Goal: Task Accomplishment & Management: Complete application form

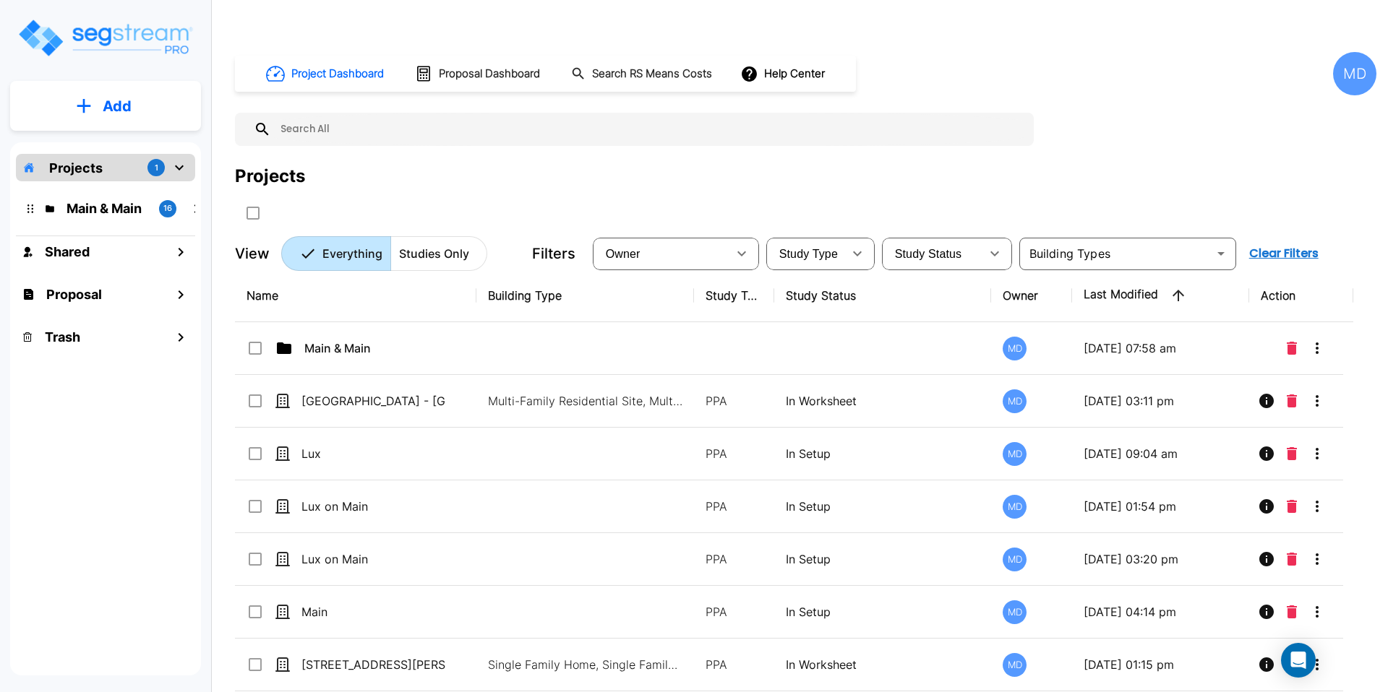
click at [112, 111] on p "Add" at bounding box center [117, 106] width 29 height 22
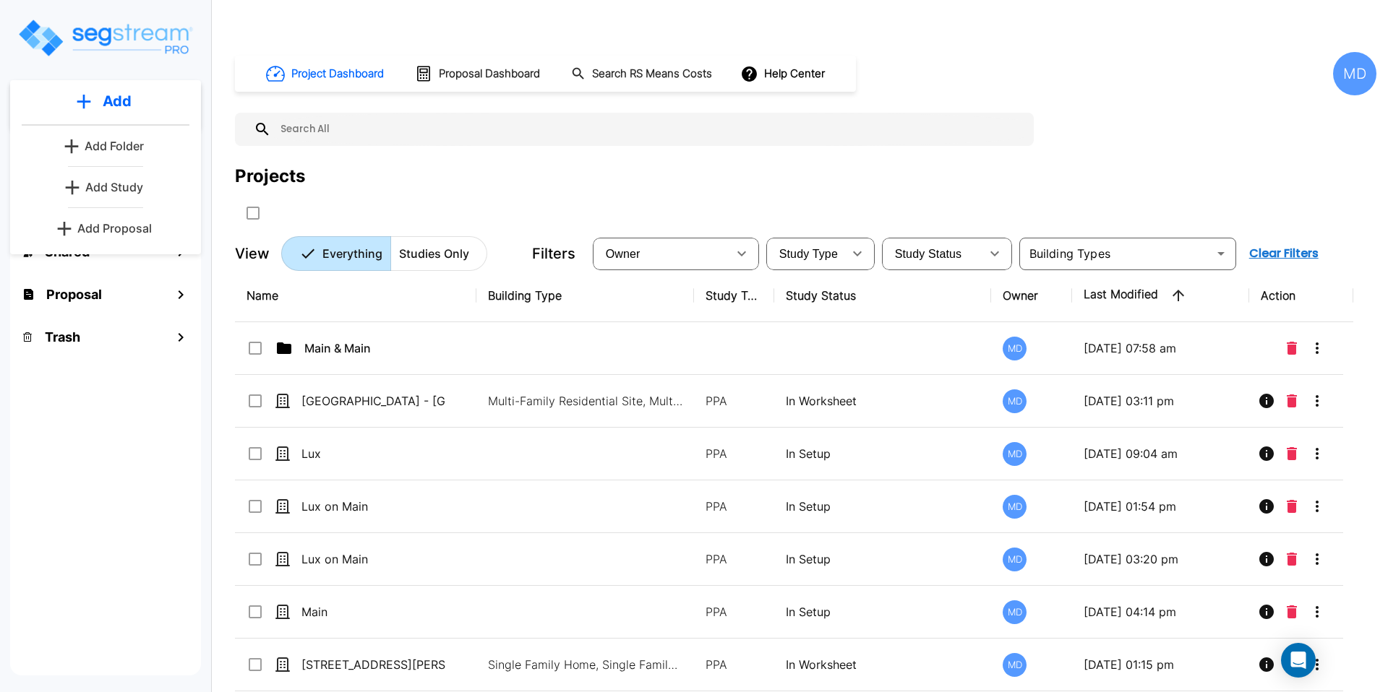
click at [113, 215] on button "Add Proposal" at bounding box center [106, 228] width 108 height 29
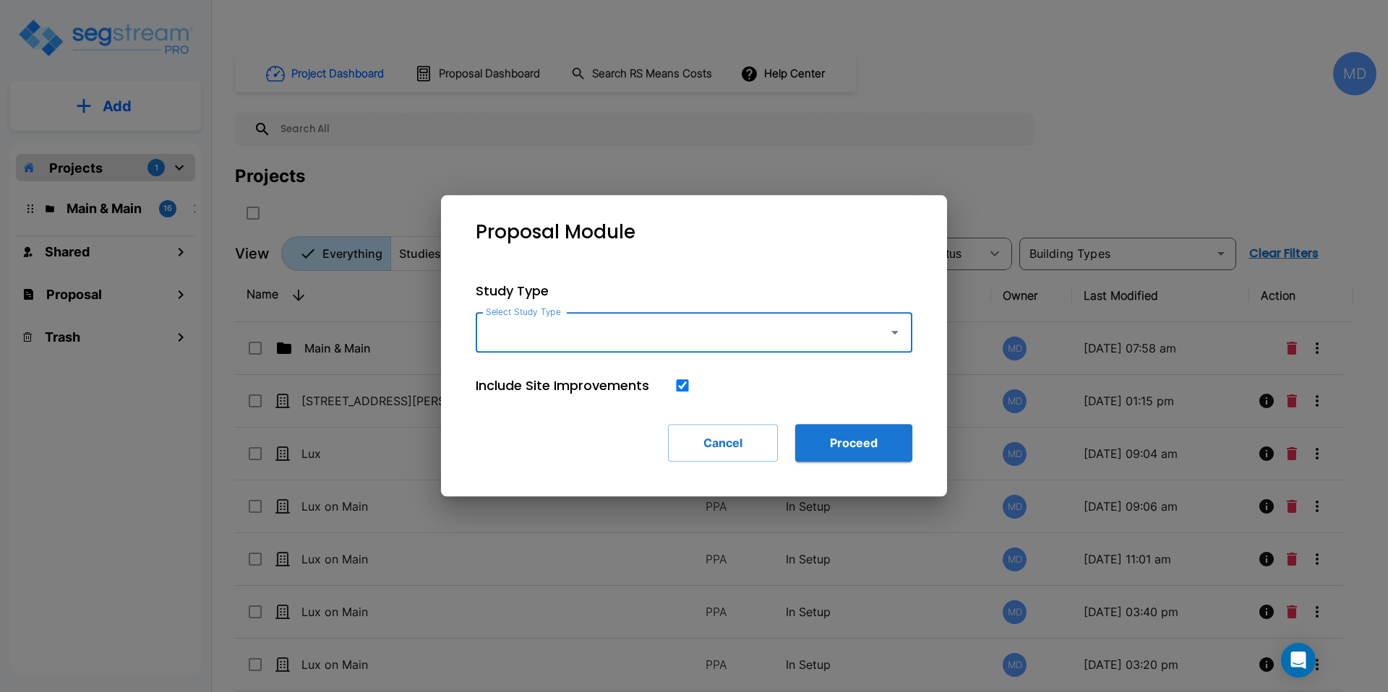
click at [658, 338] on input "Select Study Type" at bounding box center [678, 332] width 392 height 27
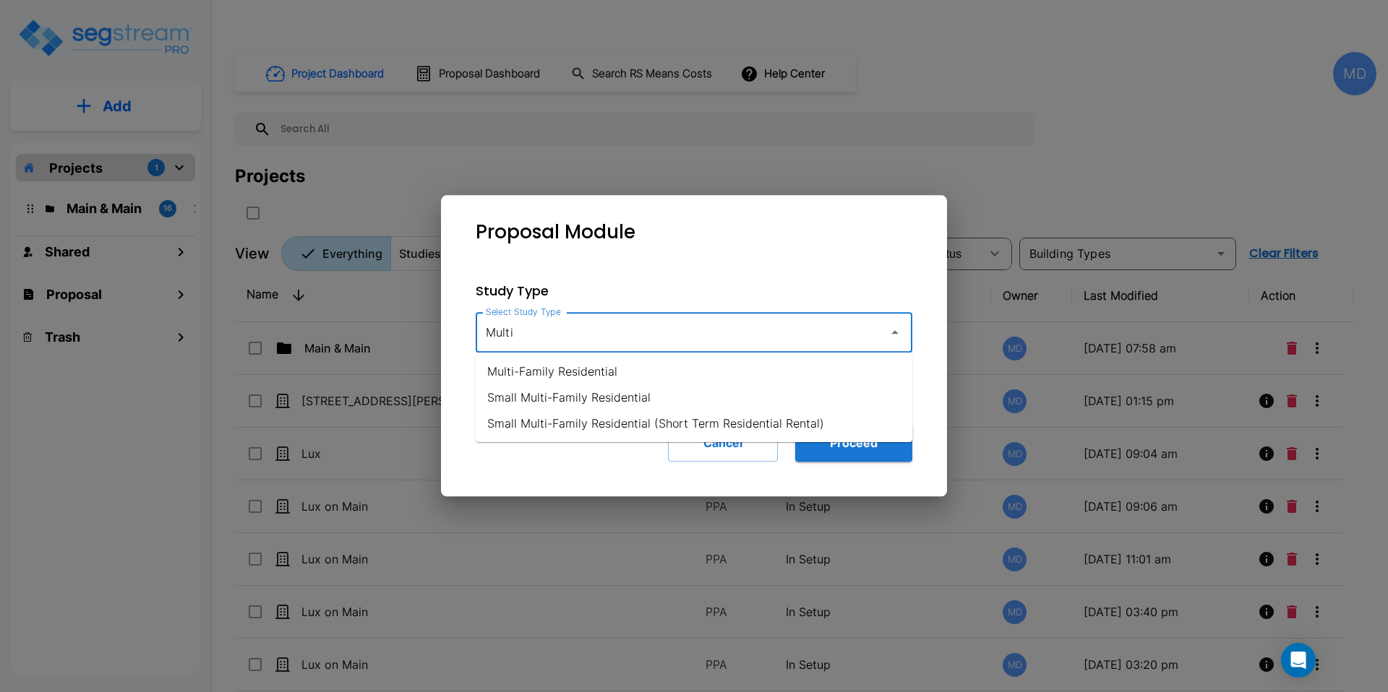
click at [538, 376] on li "Multi-Family Residential" at bounding box center [694, 371] width 437 height 26
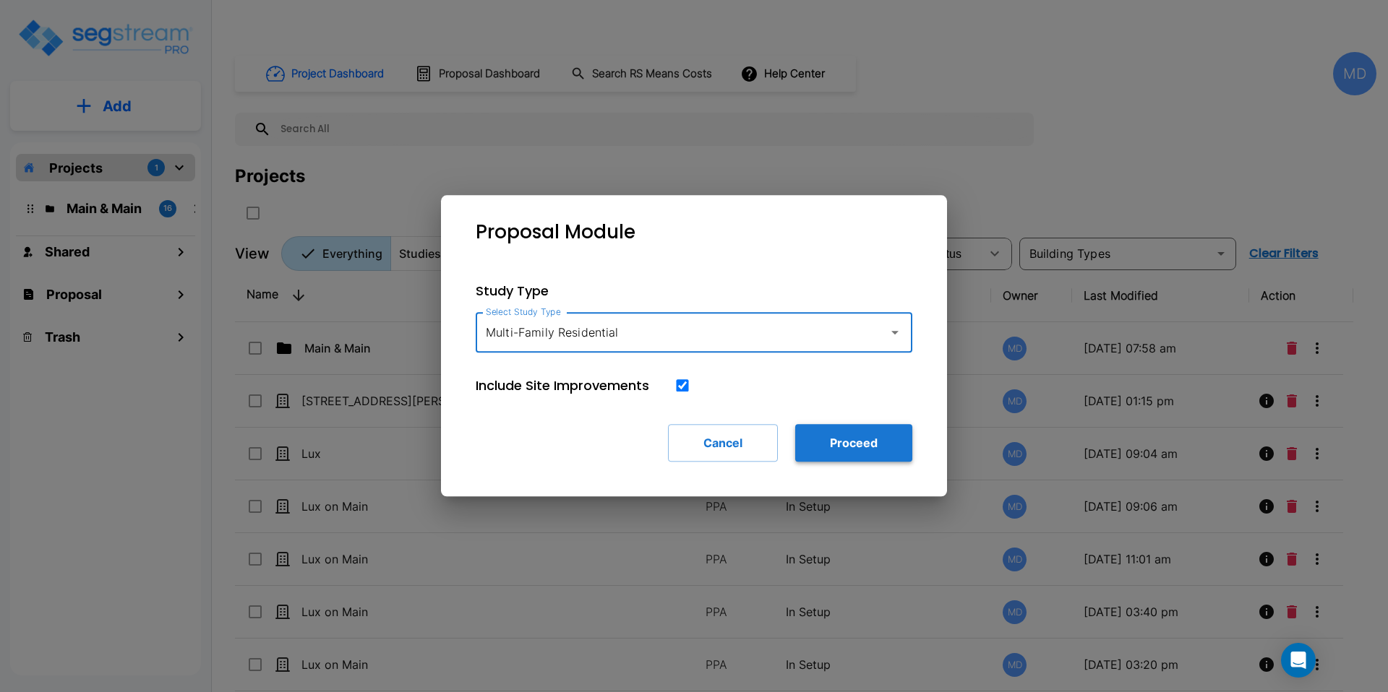
type input "Multi-Family Residential"
click at [859, 446] on button "Proceed" at bounding box center [853, 443] width 117 height 38
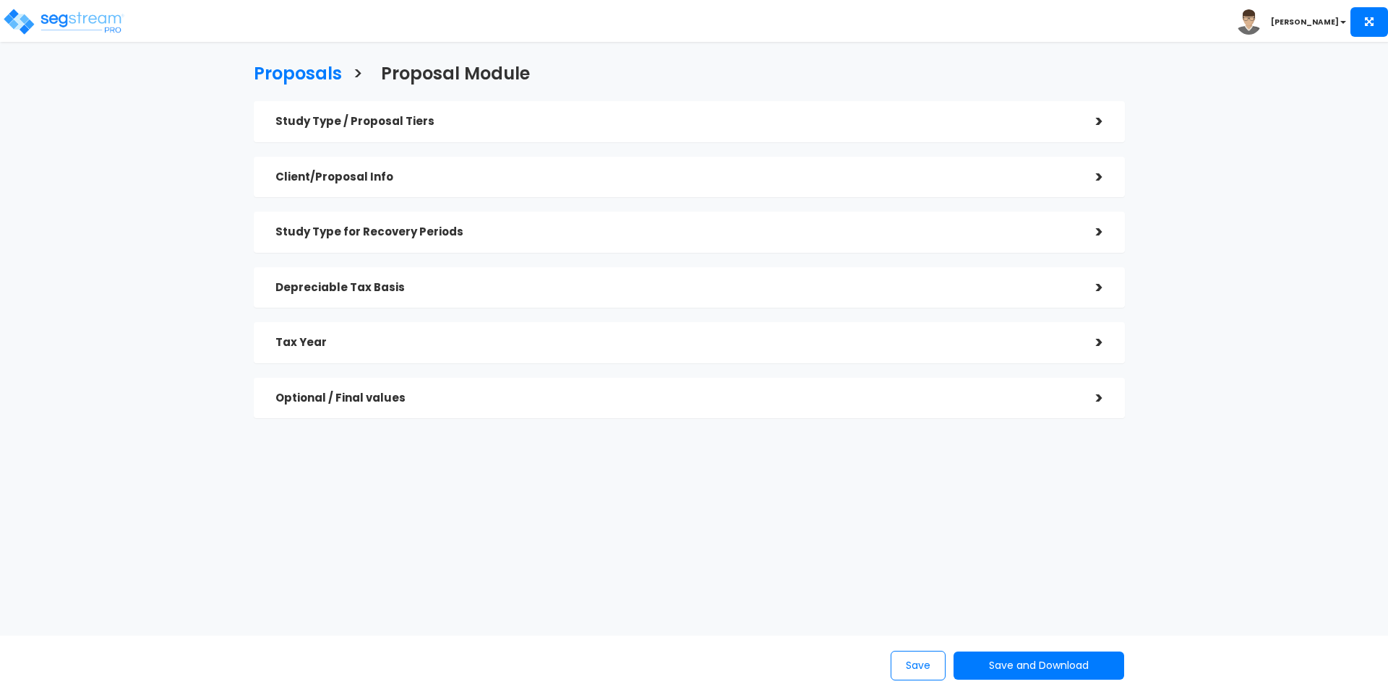
checkbox input "true"
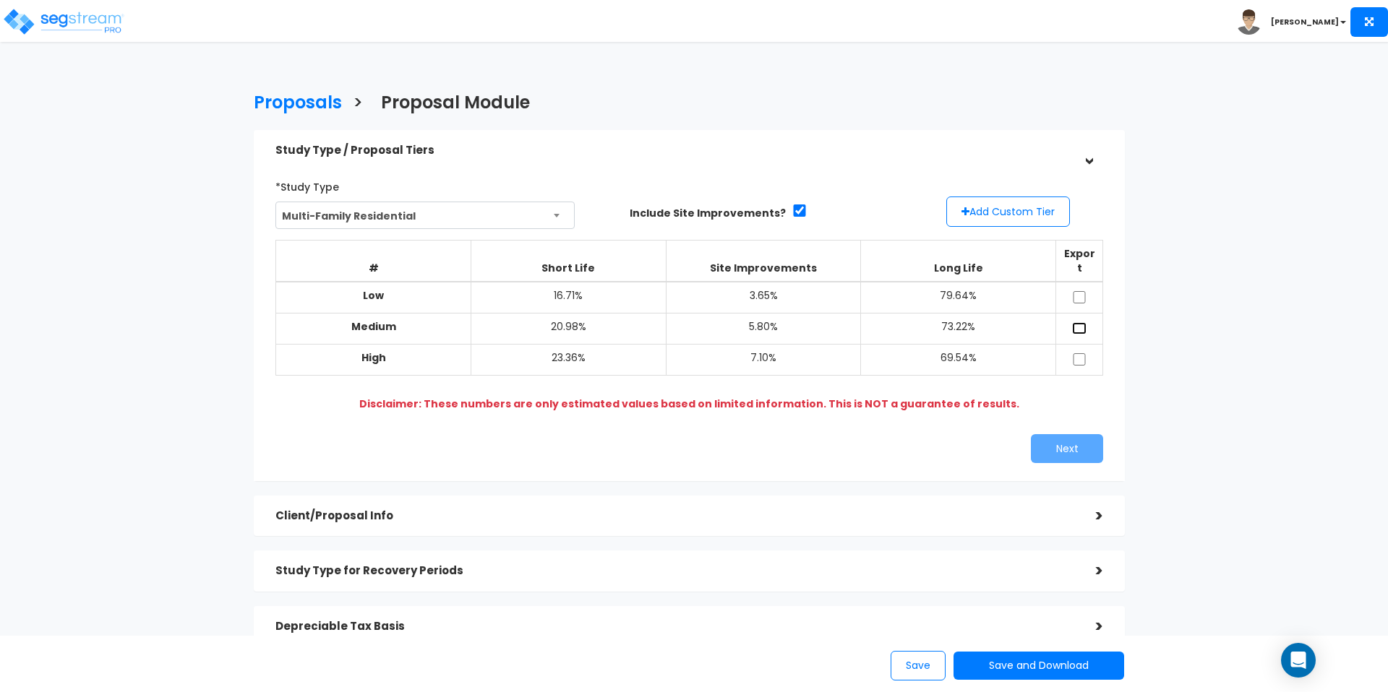
click at [1078, 322] on input "checkbox" at bounding box center [1079, 328] width 14 height 12
click at [1010, 197] on button "Add Custom Tier" at bounding box center [1008, 212] width 124 height 30
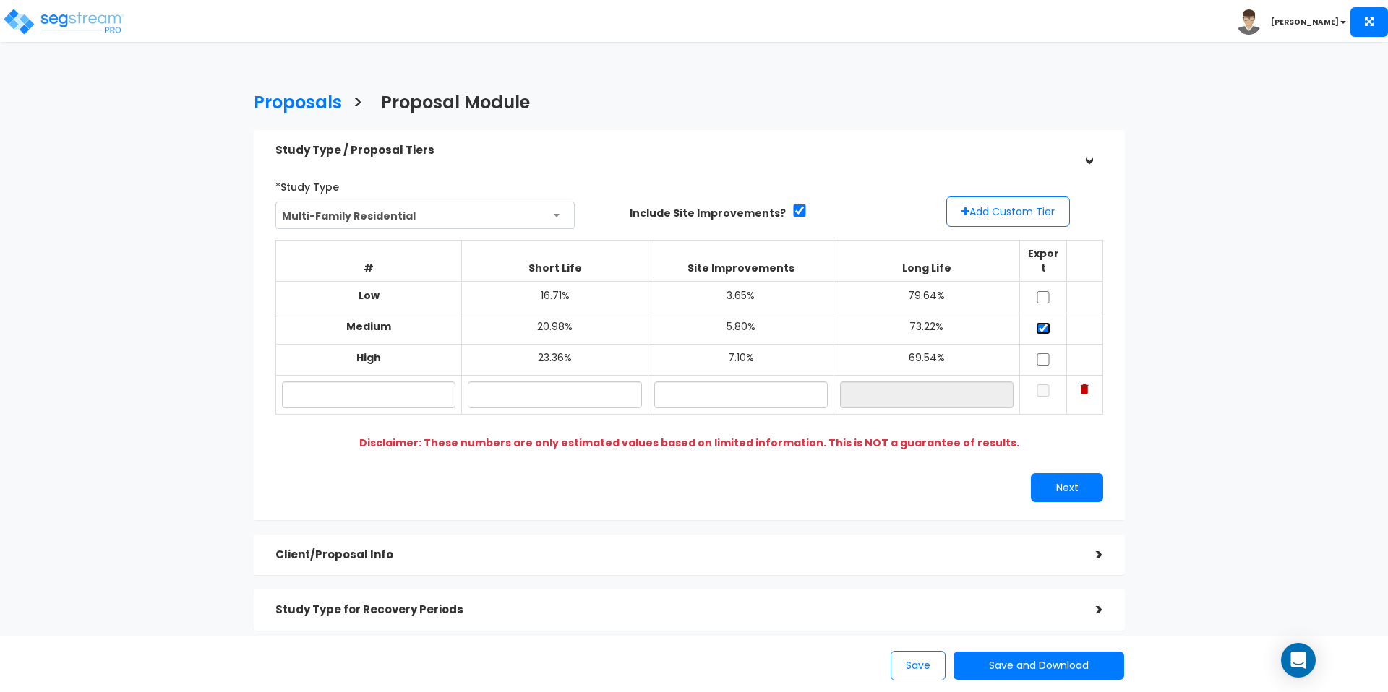
click at [1043, 322] on input "checkbox" at bounding box center [1043, 328] width 14 height 12
click at [1041, 322] on input "checkbox" at bounding box center [1043, 328] width 14 height 12
checkbox input "true"
click at [1078, 473] on button "Next" at bounding box center [1067, 487] width 72 height 29
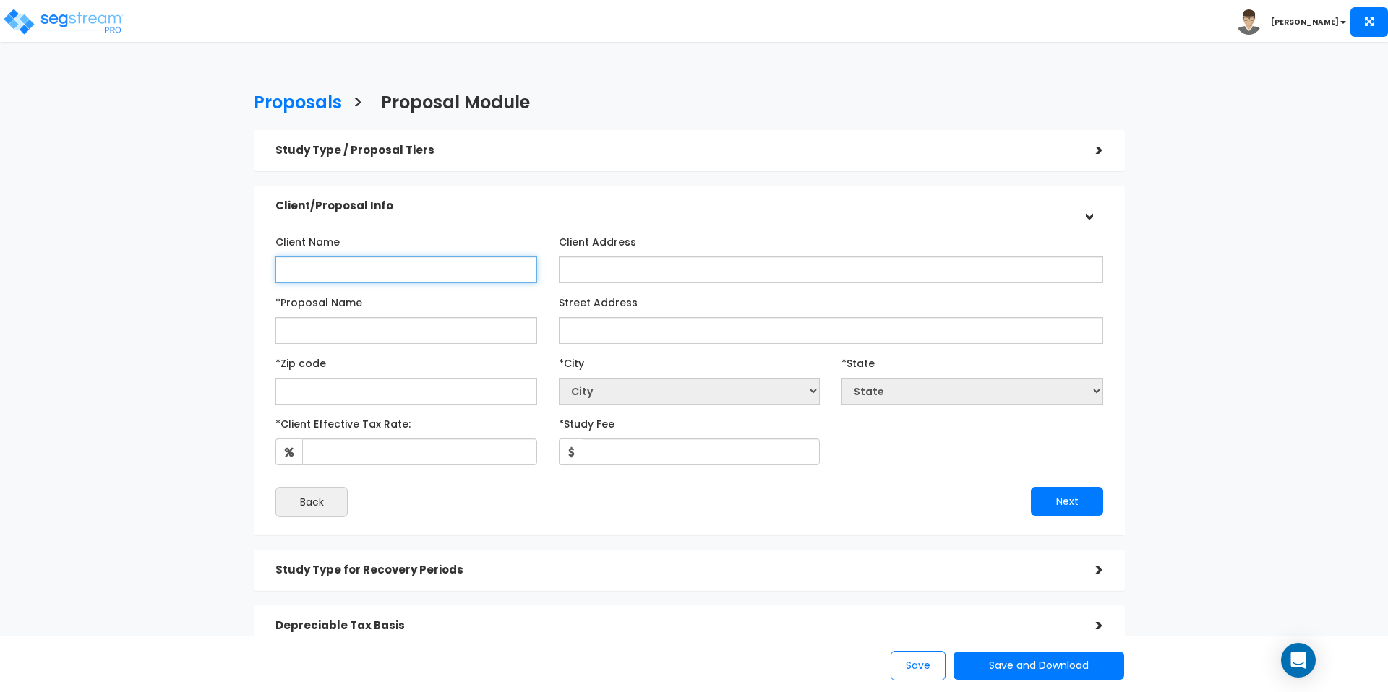
click at [400, 257] on input "Client Name" at bounding box center [406, 270] width 262 height 27
click at [393, 317] on input "*Proposal Name" at bounding box center [406, 330] width 262 height 27
type input "Lux on Main"
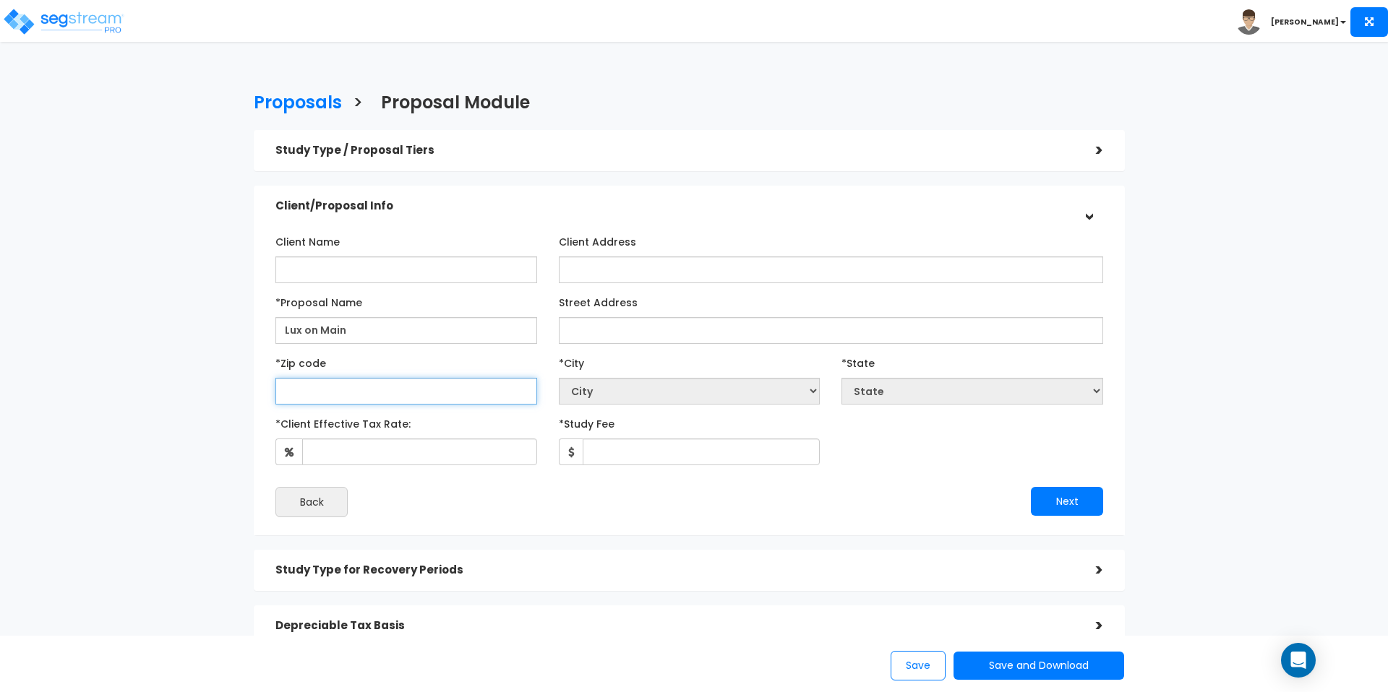
select select "National Average"
type input "92"
select select "CA"
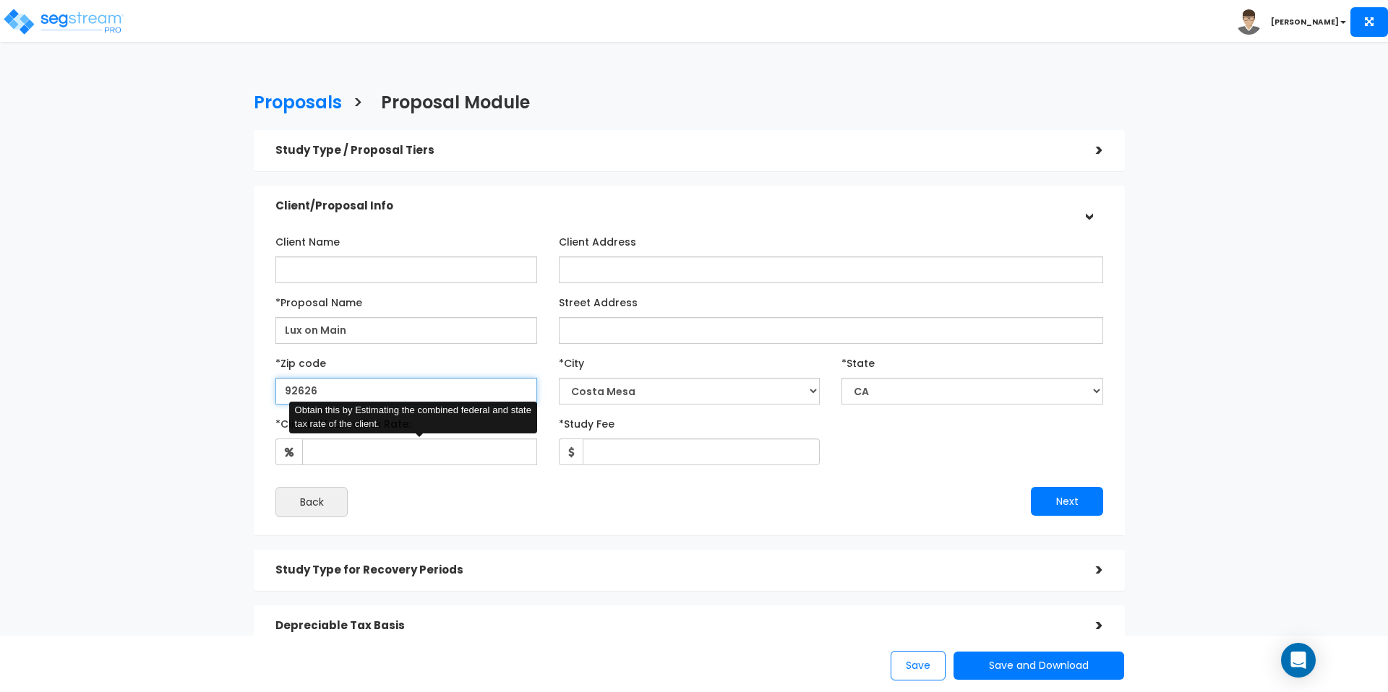
type input "92626"
click at [447, 439] on input "*Client Effective Tax Rate:" at bounding box center [419, 452] width 235 height 27
type input "35"
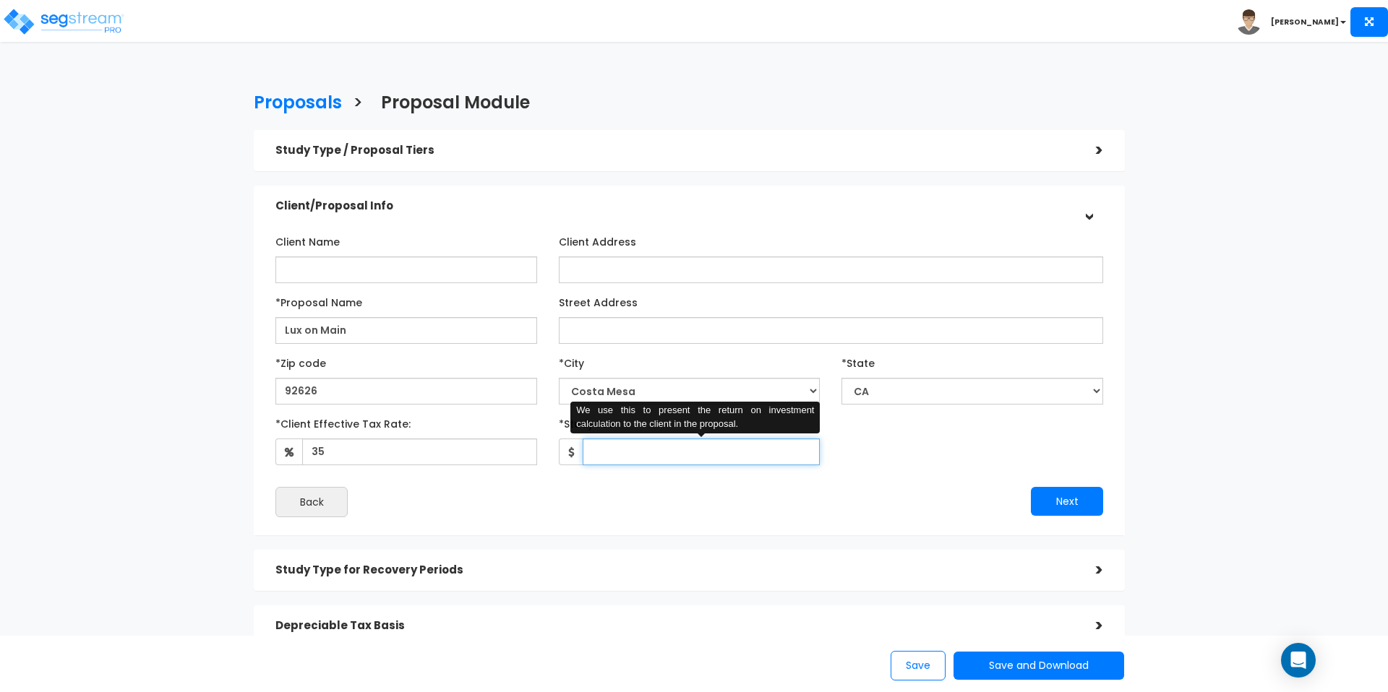
click at [631, 439] on input "*Study Fee" at bounding box center [702, 452] width 238 height 27
type input "10,000"
click at [650, 493] on div "Client Name Client Address" at bounding box center [689, 374] width 849 height 302
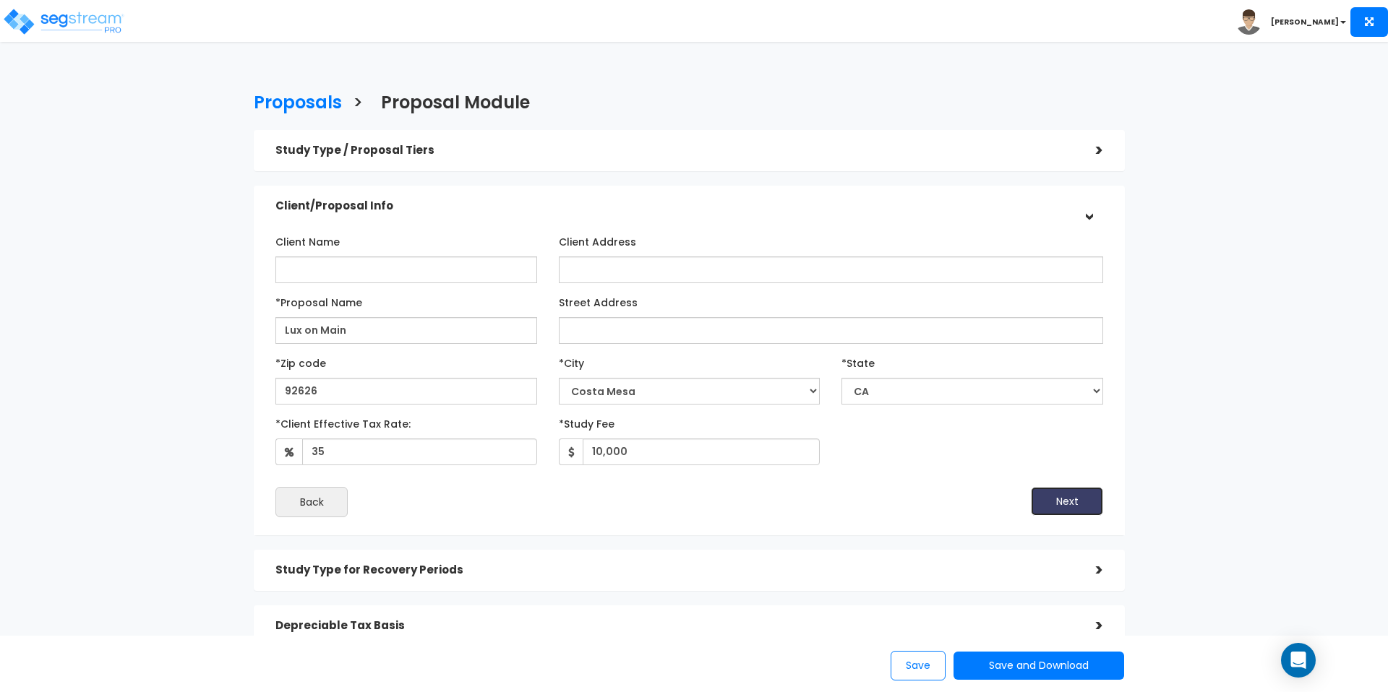
click at [1057, 487] on button "Next" at bounding box center [1067, 501] width 72 height 29
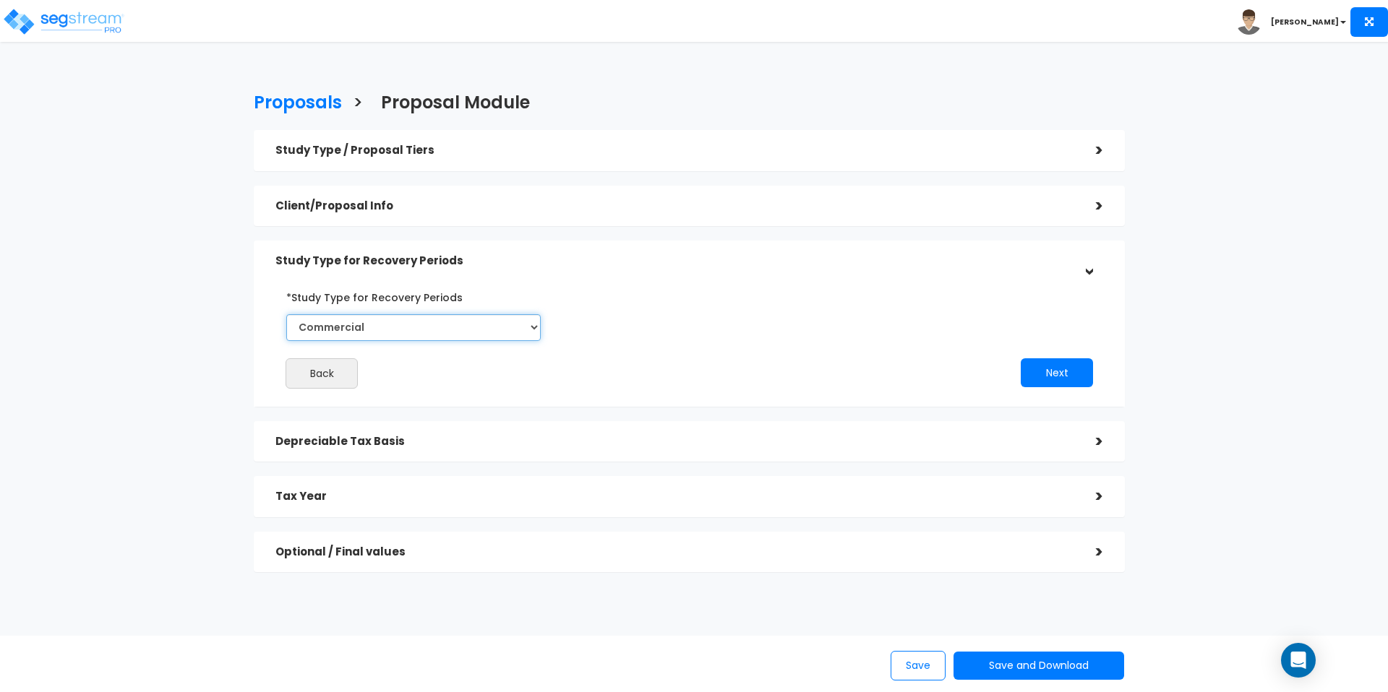
click at [448, 314] on select "Commercial Residential" at bounding box center [413, 327] width 254 height 27
select select "Residential"
click at [286, 314] on select "Commercial Residential" at bounding box center [413, 327] width 254 height 27
click at [1078, 358] on button "Next" at bounding box center [1057, 372] width 72 height 29
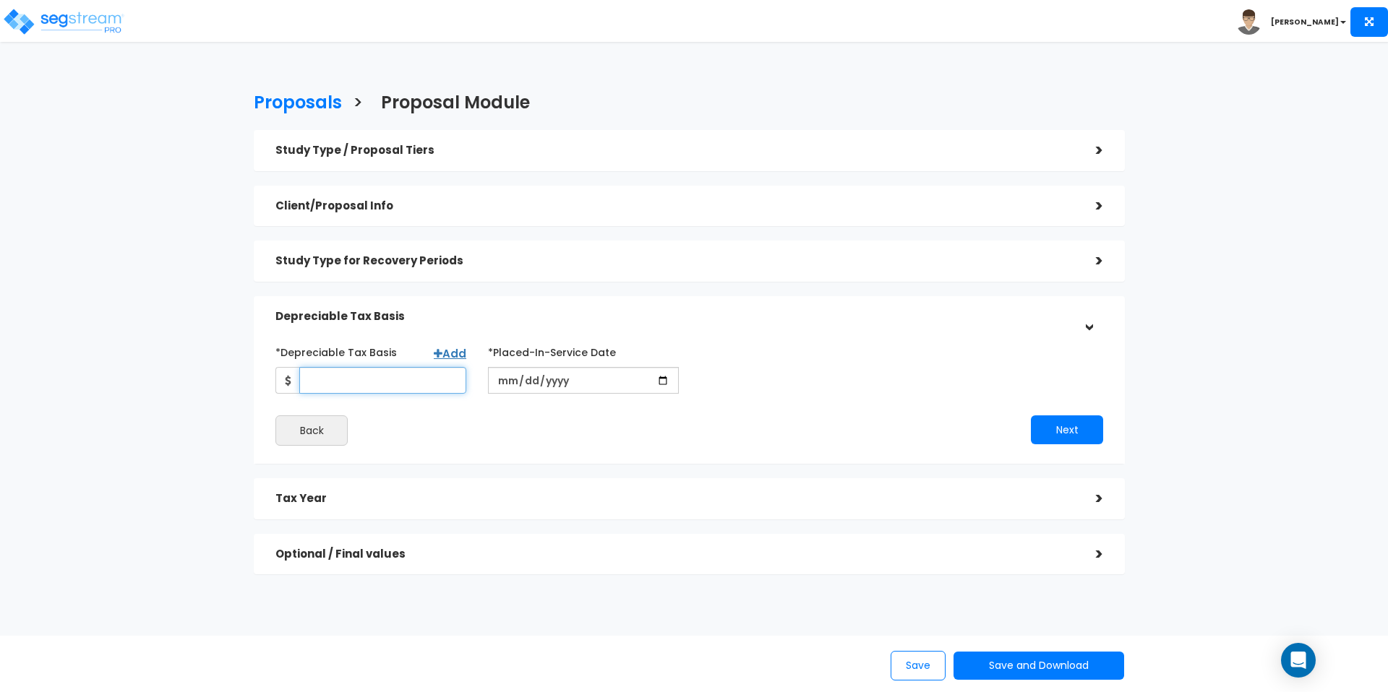
click at [338, 367] on input "*Depreciable Tax Basis" at bounding box center [382, 380] width 167 height 27
type input "5,000,000"
click at [463, 416] on div "Back" at bounding box center [477, 431] width 424 height 30
click at [572, 367] on input "date" at bounding box center [583, 380] width 191 height 27
click at [669, 367] on input "date" at bounding box center [583, 380] width 191 height 27
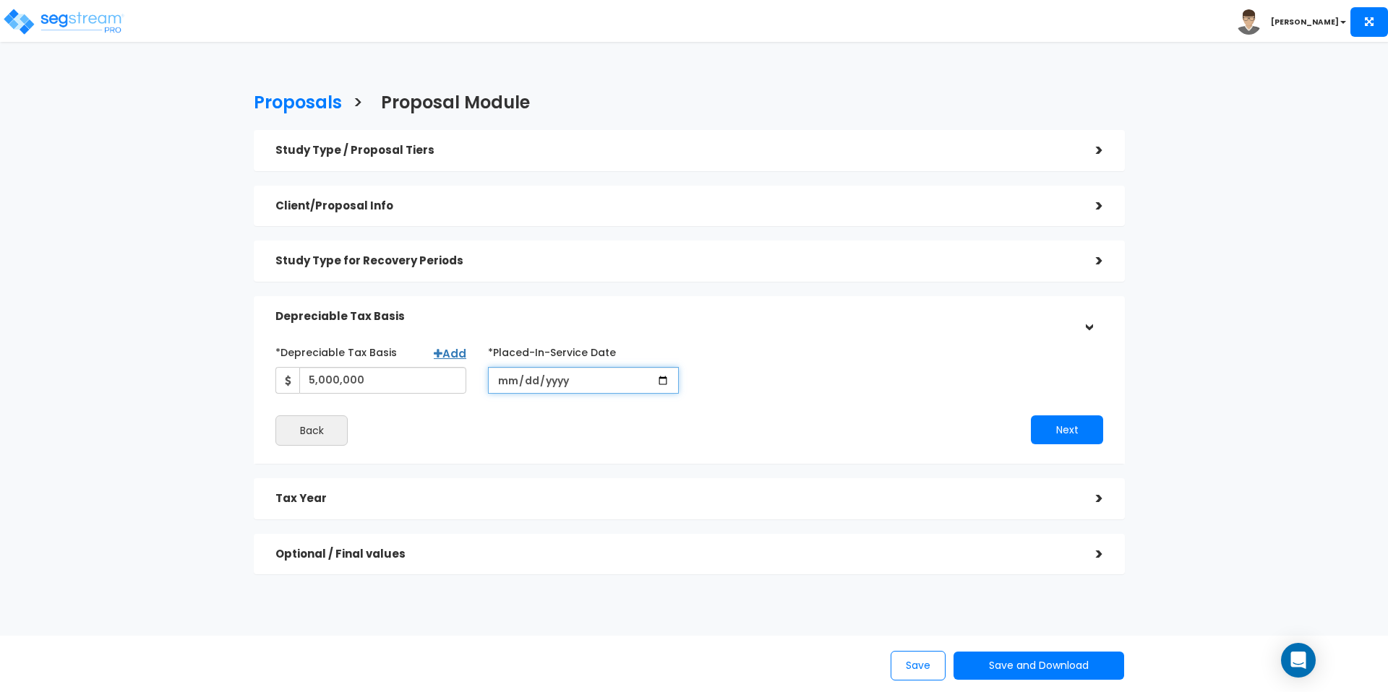
type input "2025-05-01"
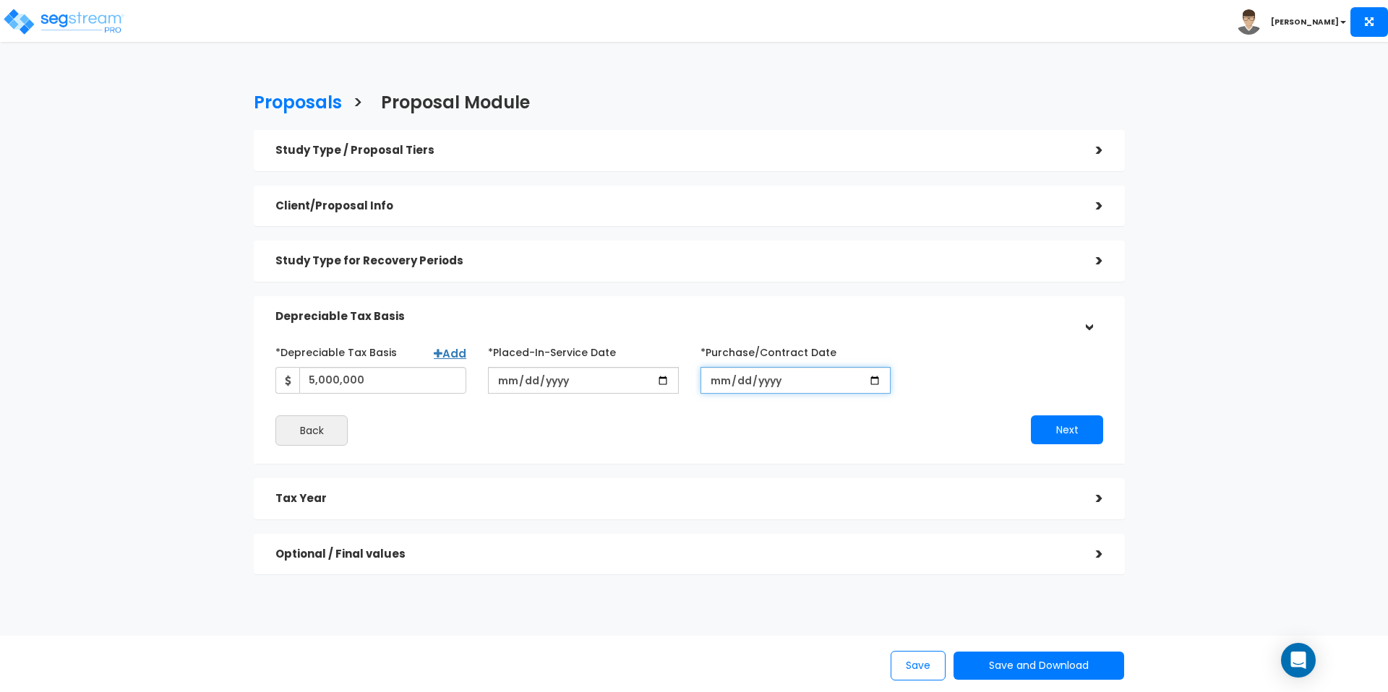
click at [863, 367] on input "*Purchase/Contract Date" at bounding box center [795, 380] width 191 height 27
click at [878, 367] on input "*Purchase/Contract Date" at bounding box center [795, 380] width 191 height 27
type input "2025-03-01"
click at [1042, 416] on button "Next" at bounding box center [1067, 430] width 72 height 29
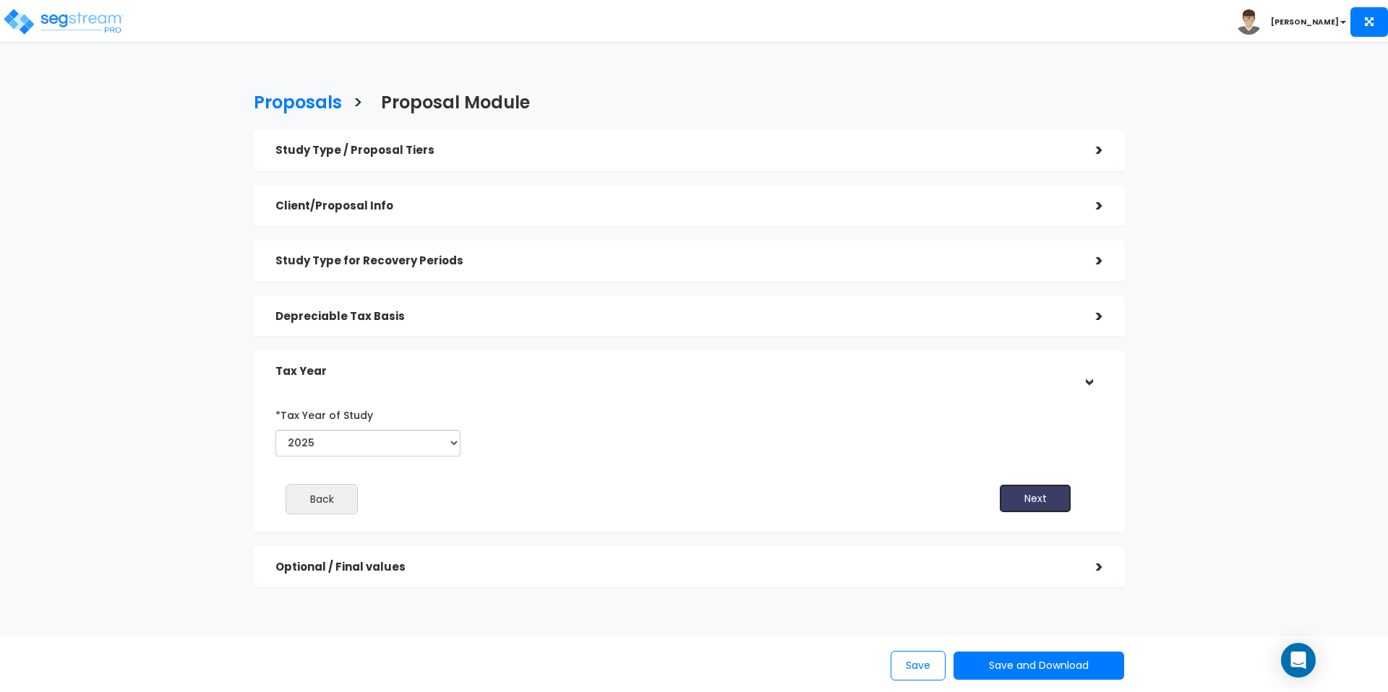
click at [1036, 484] on button "Next" at bounding box center [1035, 498] width 72 height 29
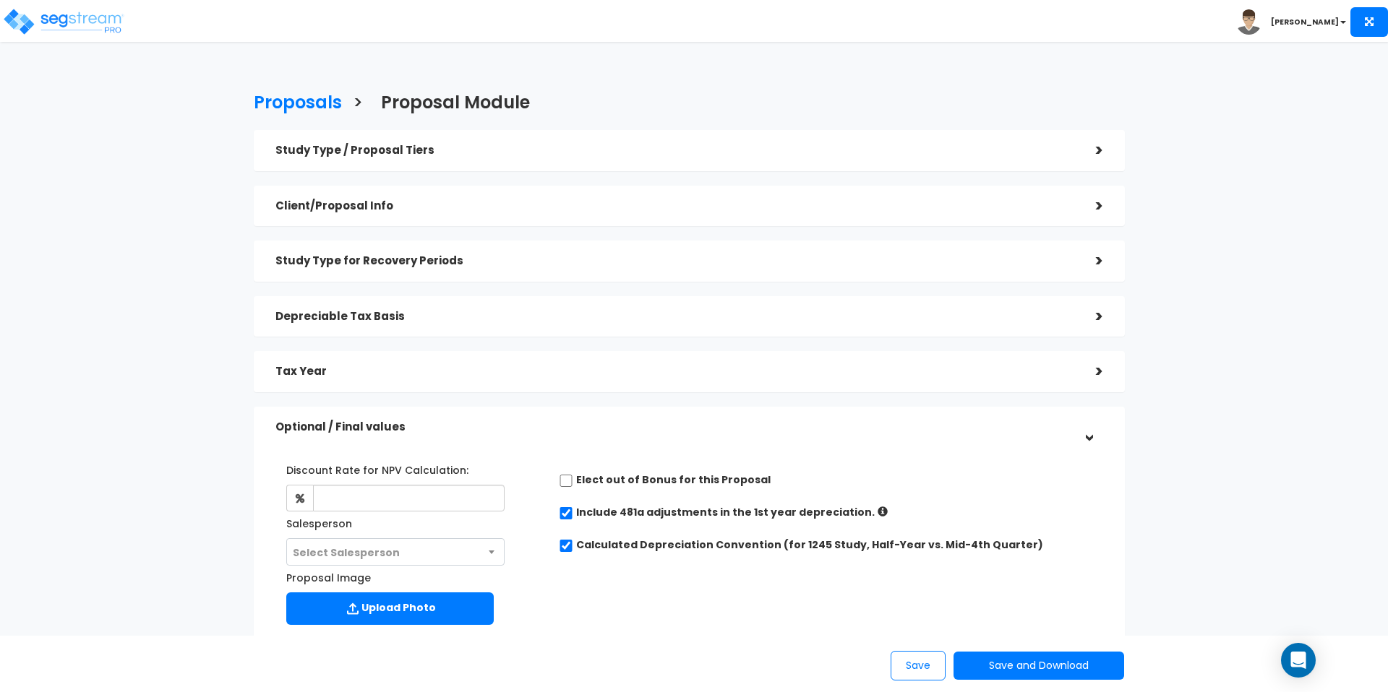
click at [604, 577] on div "Discount Rate for NPV Calculation: Salesperson Select Salesperson Select Salesp…" at bounding box center [689, 541] width 849 height 181
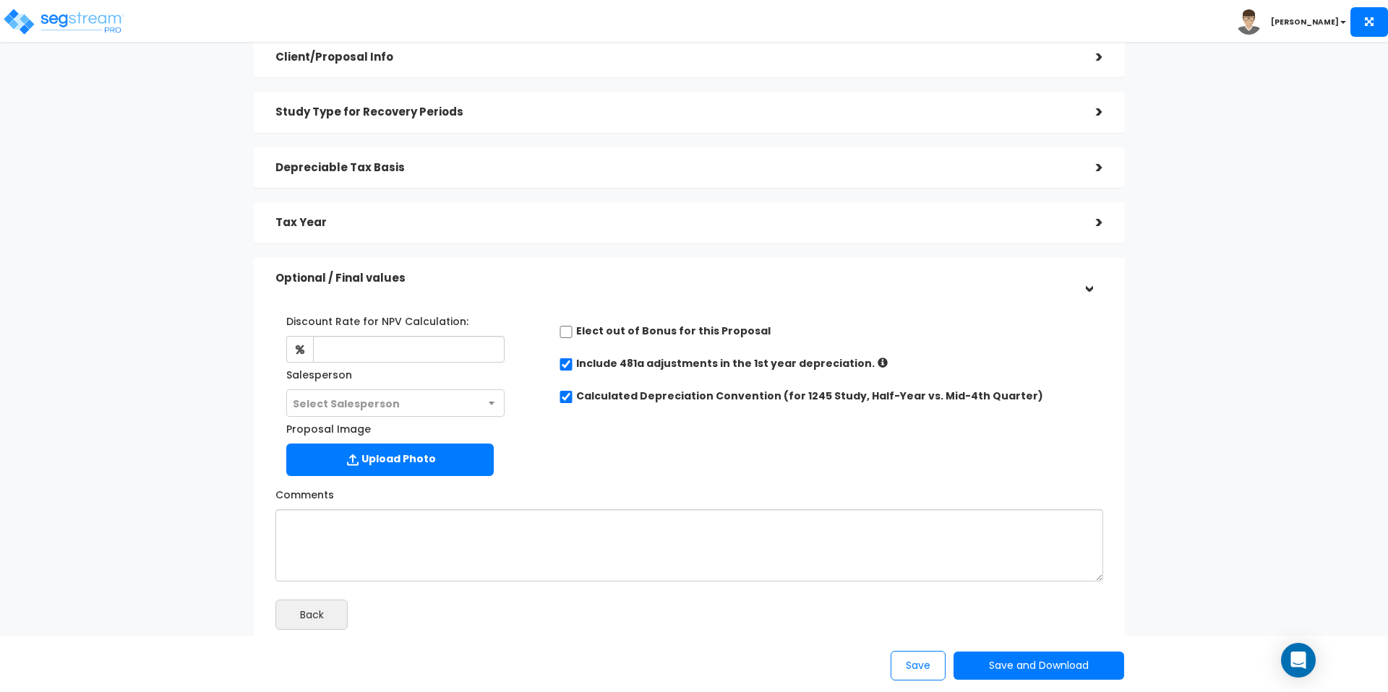
scroll to position [150, 0]
click at [489, 389] on span "Select Salesperson" at bounding box center [395, 402] width 216 height 27
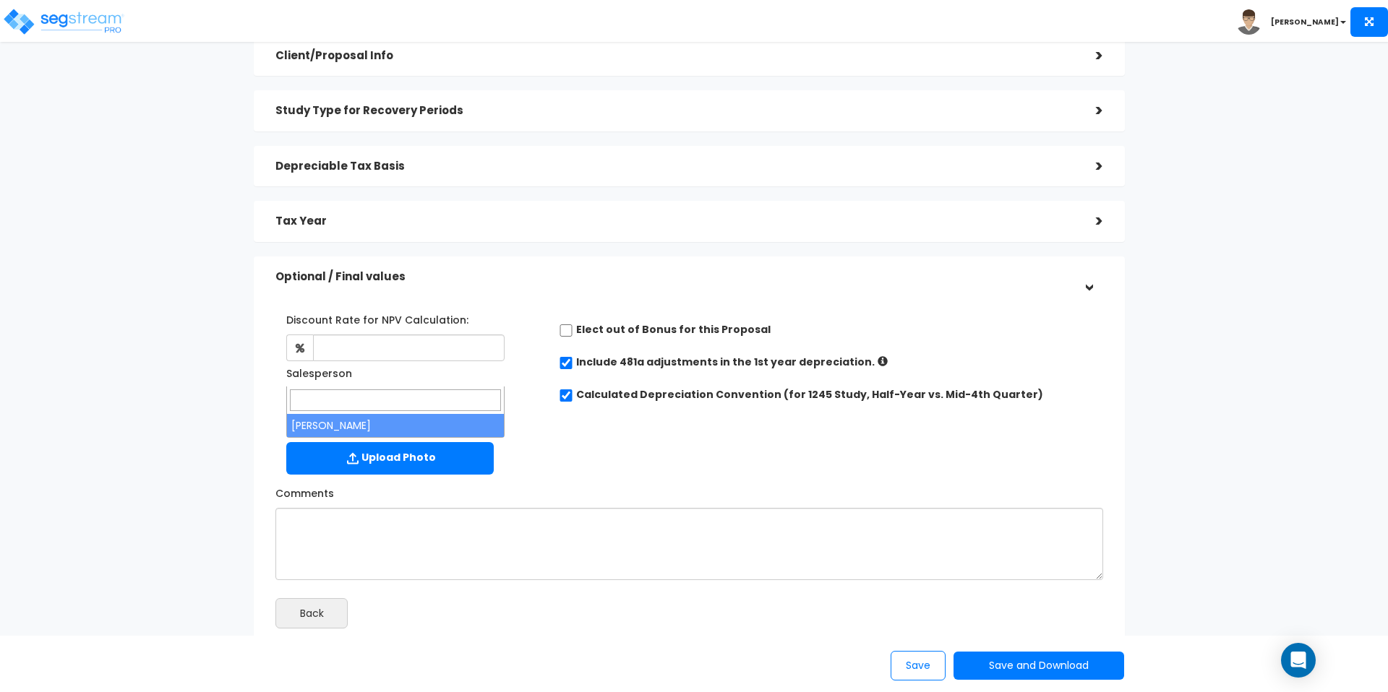
select select "186"
click at [585, 426] on div "Discount Rate for NPV Calculation: Salesperson Select Salesperson × Proposal Im…" at bounding box center [689, 391] width 849 height 181
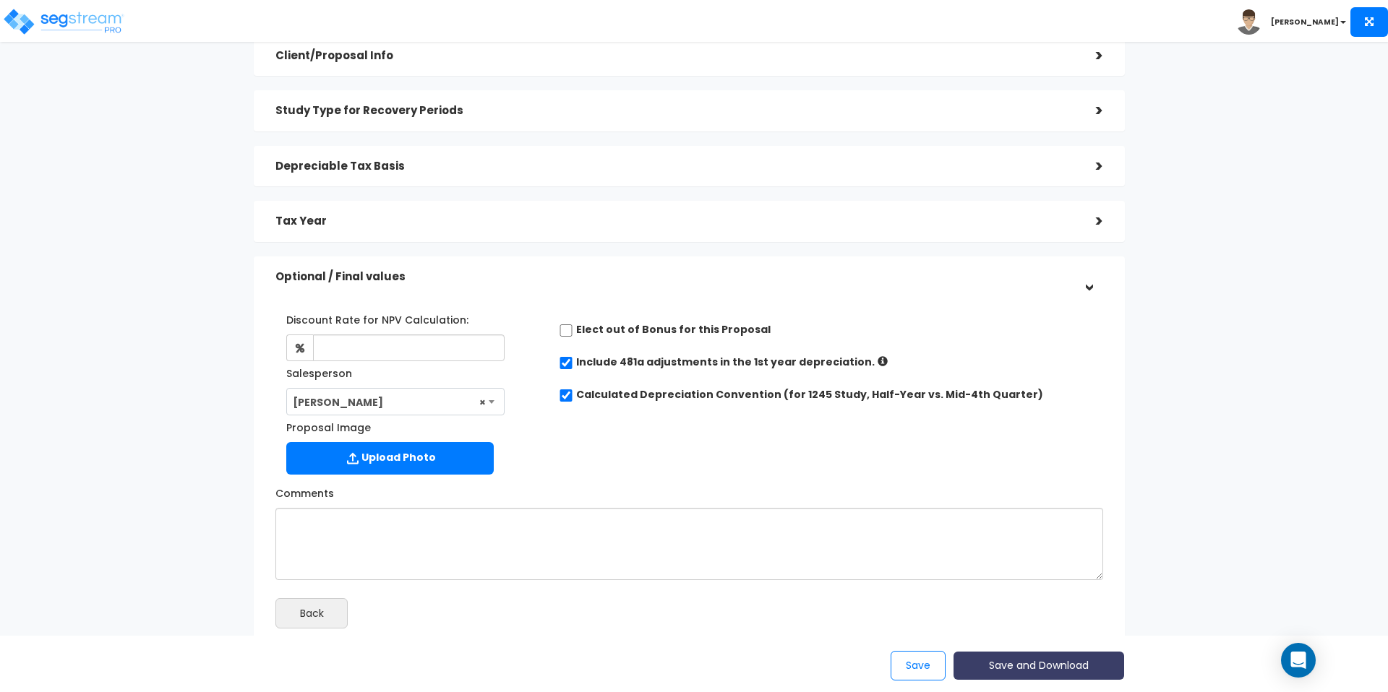
click at [1033, 656] on button "Save and Download" at bounding box center [1038, 666] width 171 height 28
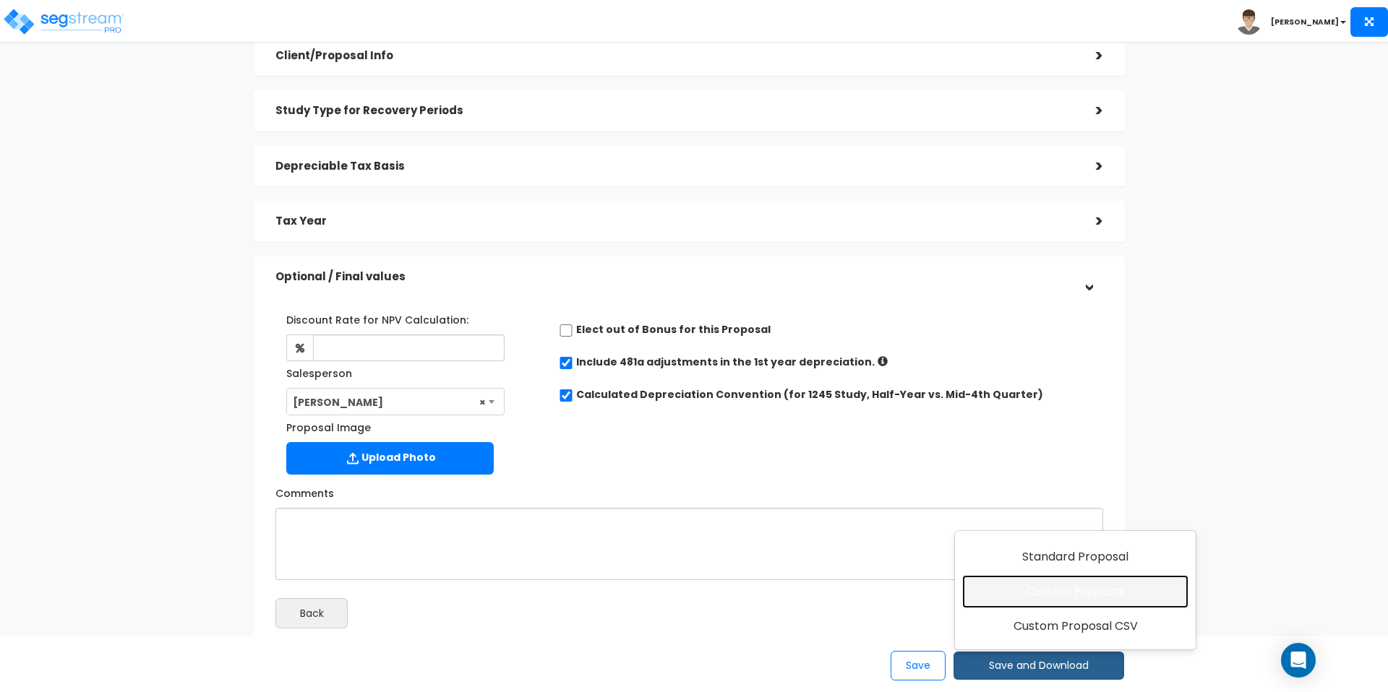
click at [1045, 602] on link "Custom Proposal" at bounding box center [1075, 591] width 226 height 33
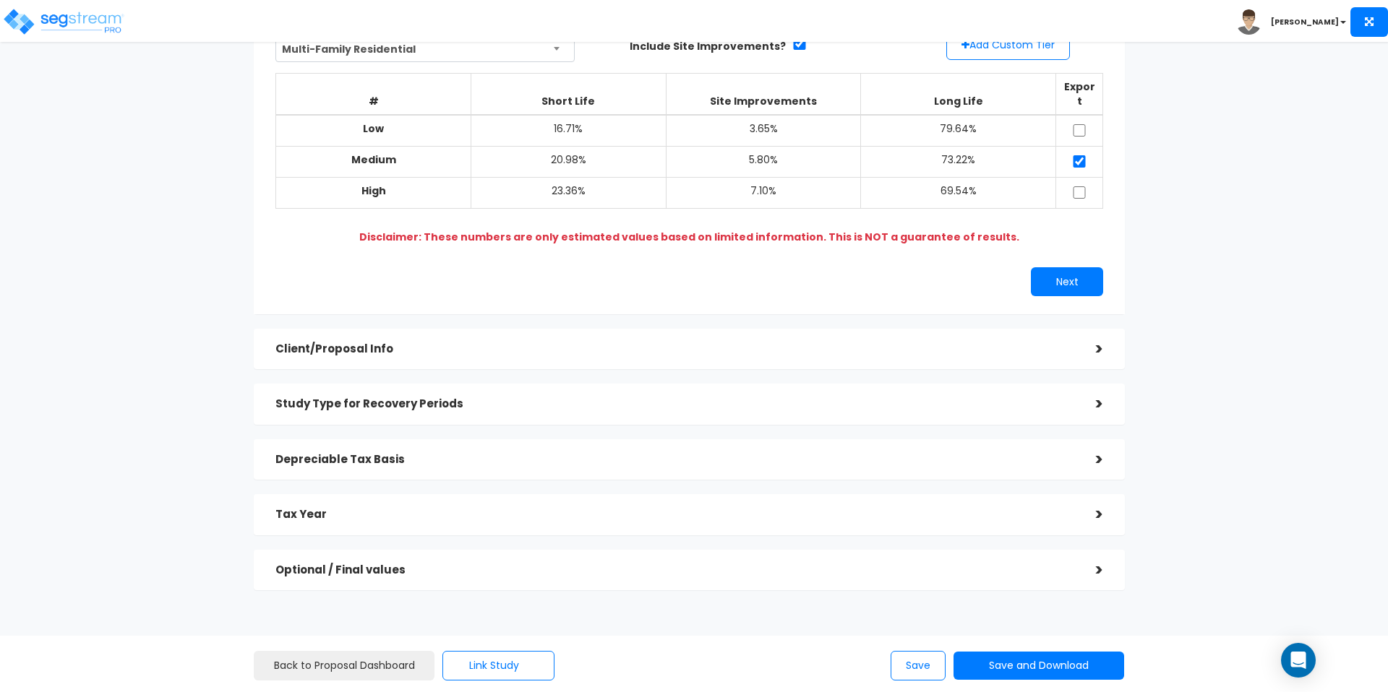
click at [549, 329] on div "Client/Proposal Info >" at bounding box center [689, 349] width 871 height 41
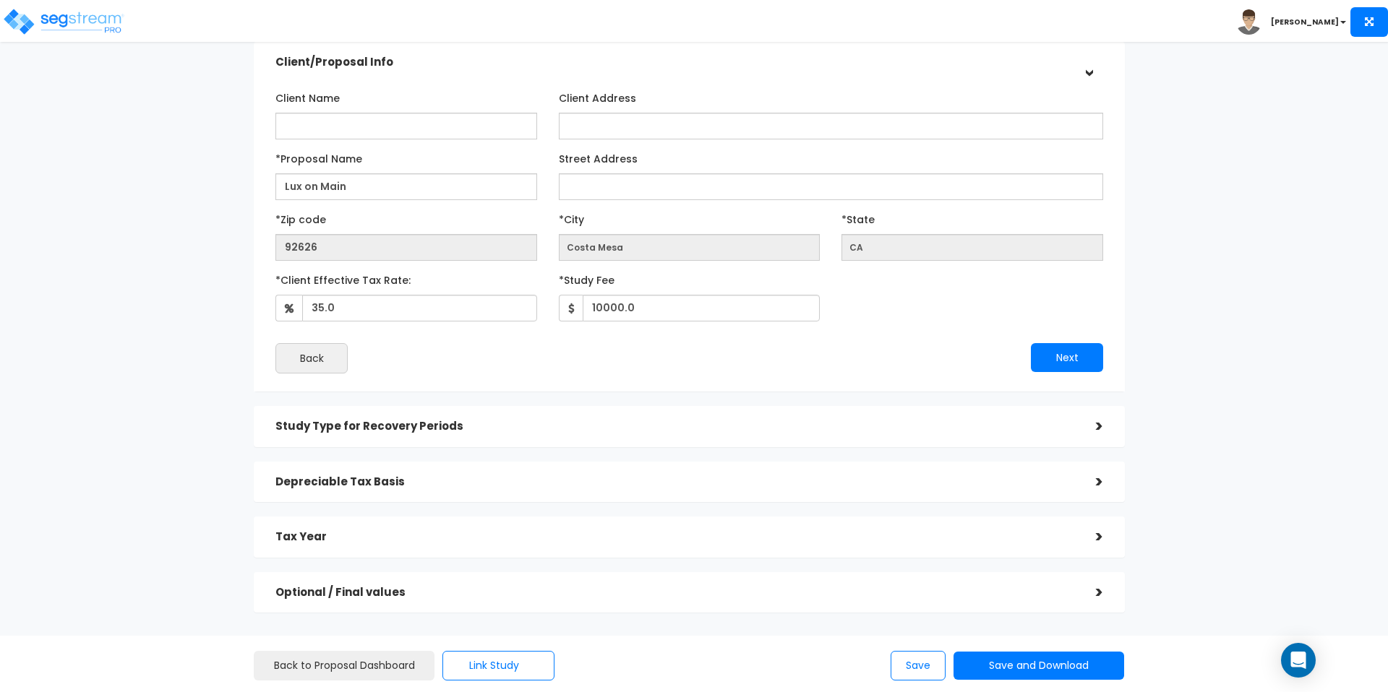
click at [631, 469] on div "Depreciable Tax Basis" at bounding box center [674, 482] width 799 height 27
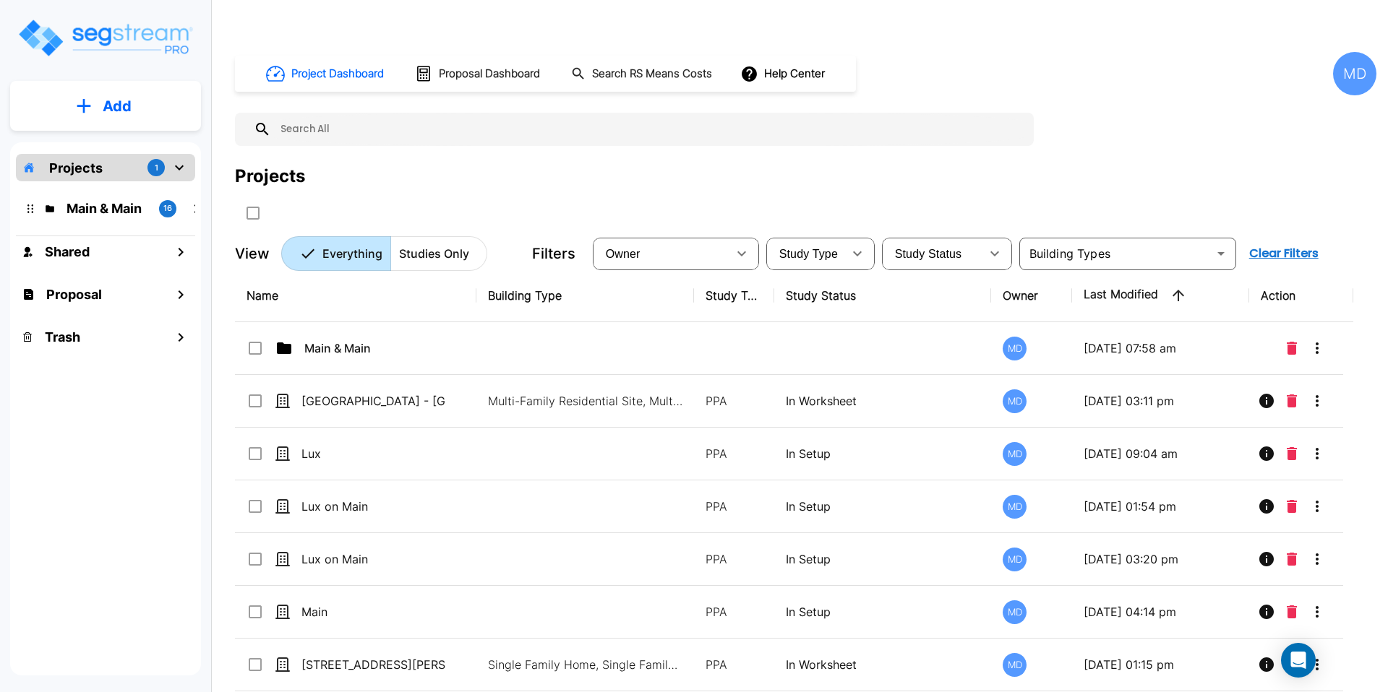
click at [1348, 52] on div "MD" at bounding box center [1354, 73] width 43 height 43
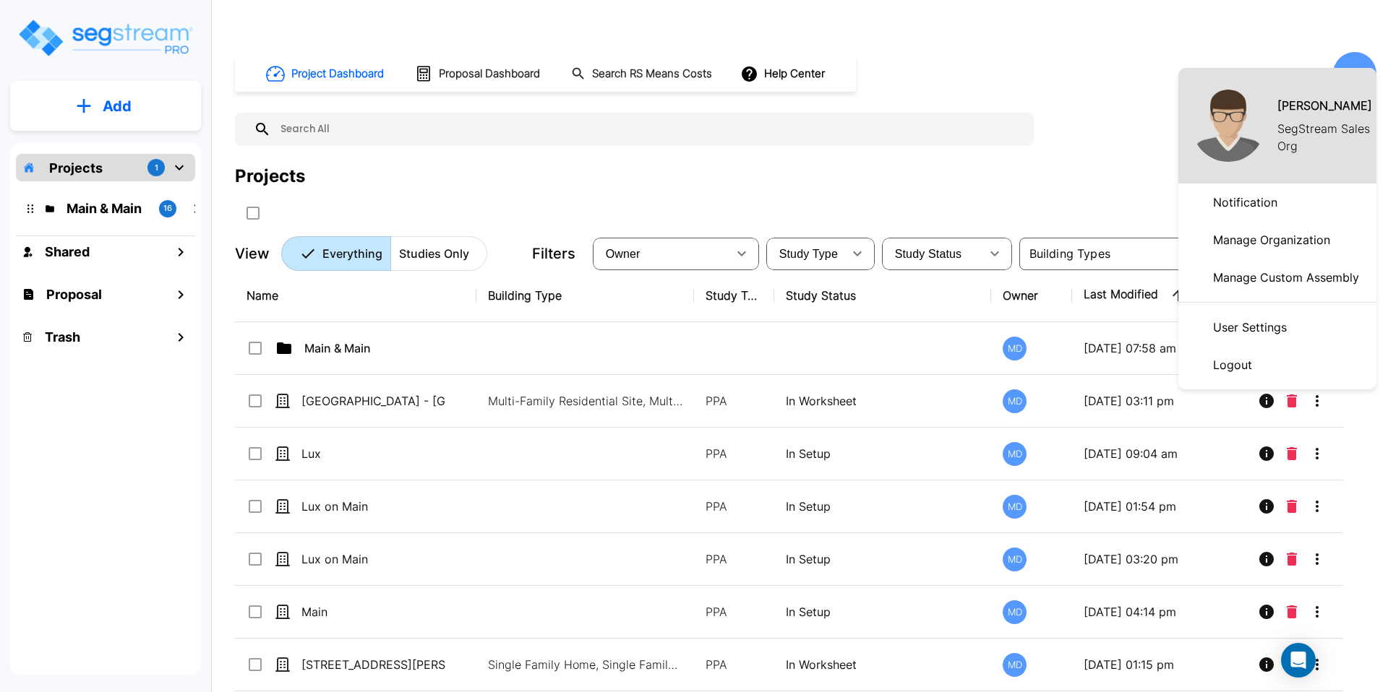
click at [1350, 50] on div at bounding box center [694, 346] width 1388 height 692
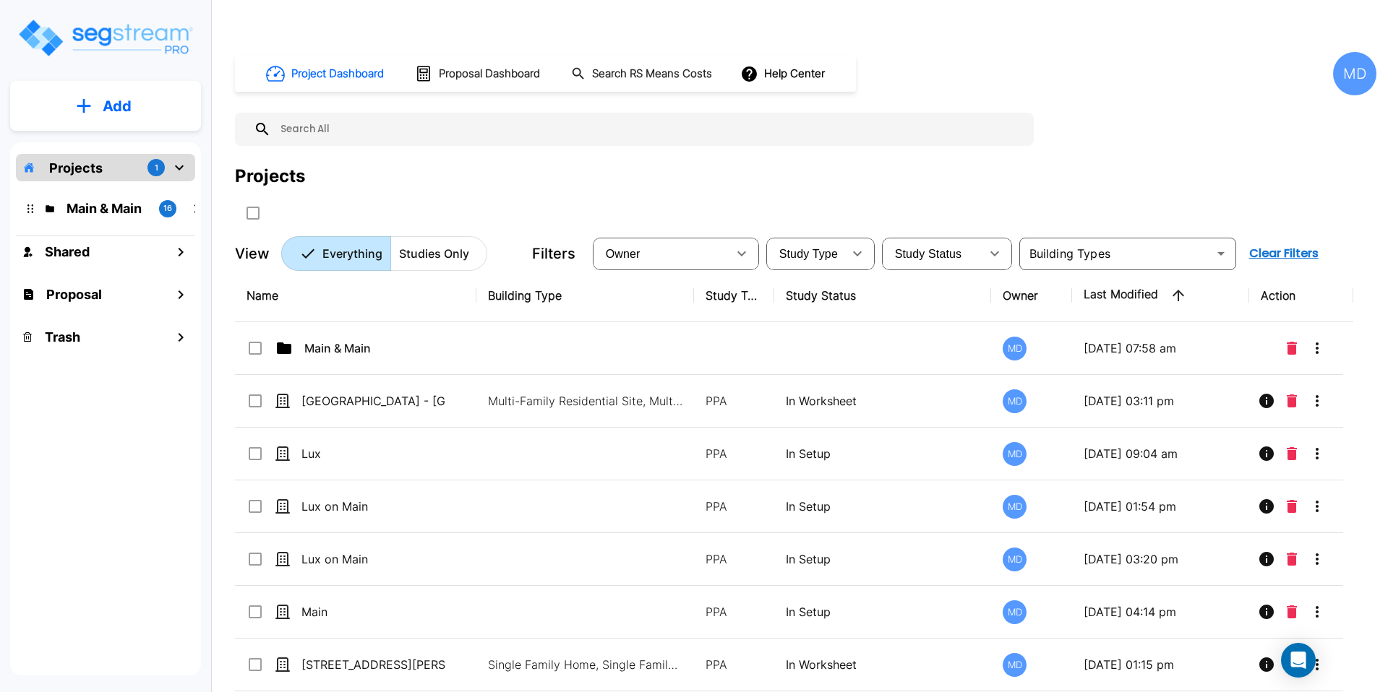
click at [1356, 52] on div "MD" at bounding box center [1354, 73] width 43 height 43
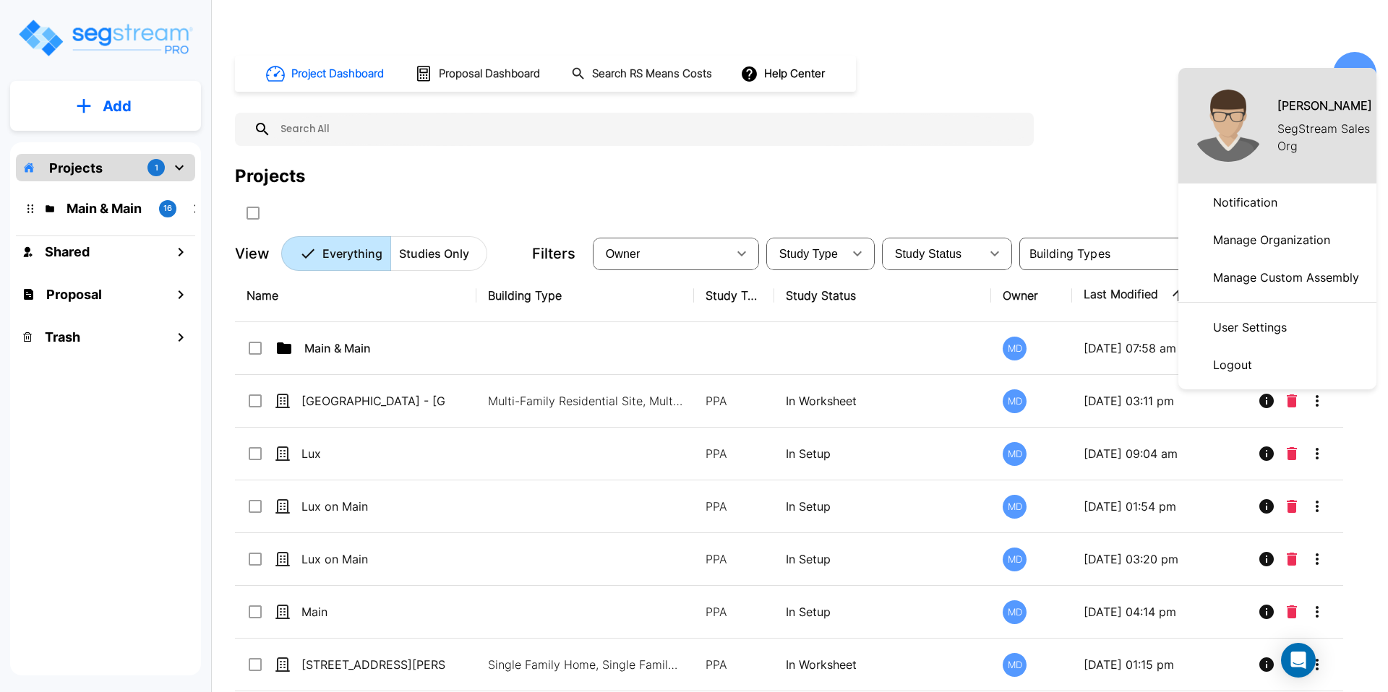
click at [1247, 233] on p "Manage Organization" at bounding box center [1271, 239] width 129 height 29
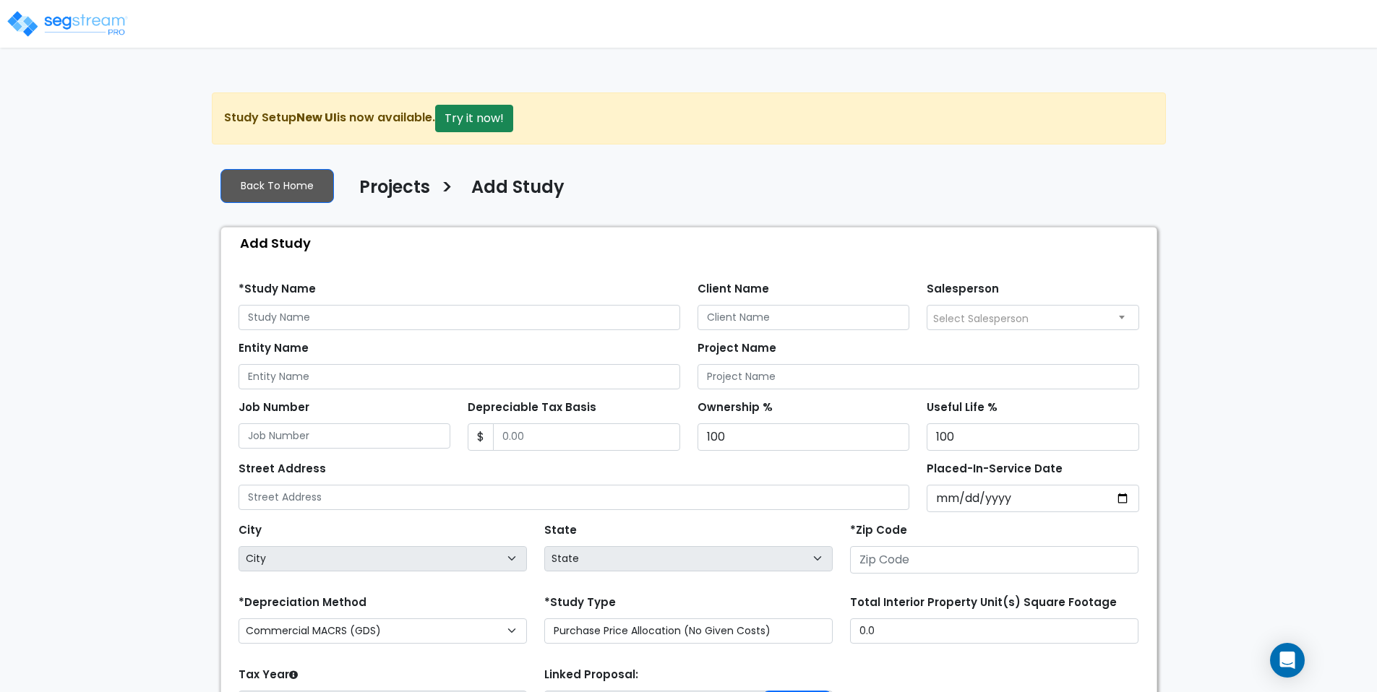
click at [95, 28] on img at bounding box center [67, 23] width 123 height 29
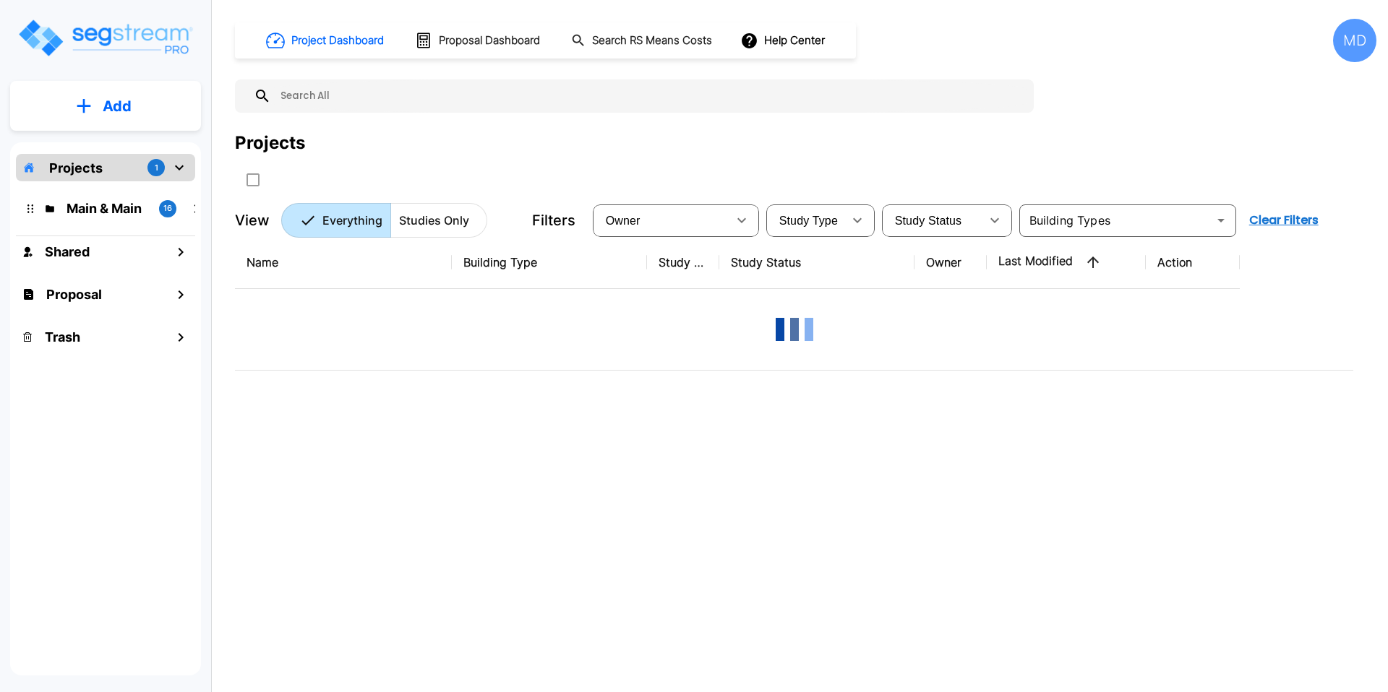
click at [109, 121] on button "Add" at bounding box center [105, 106] width 191 height 42
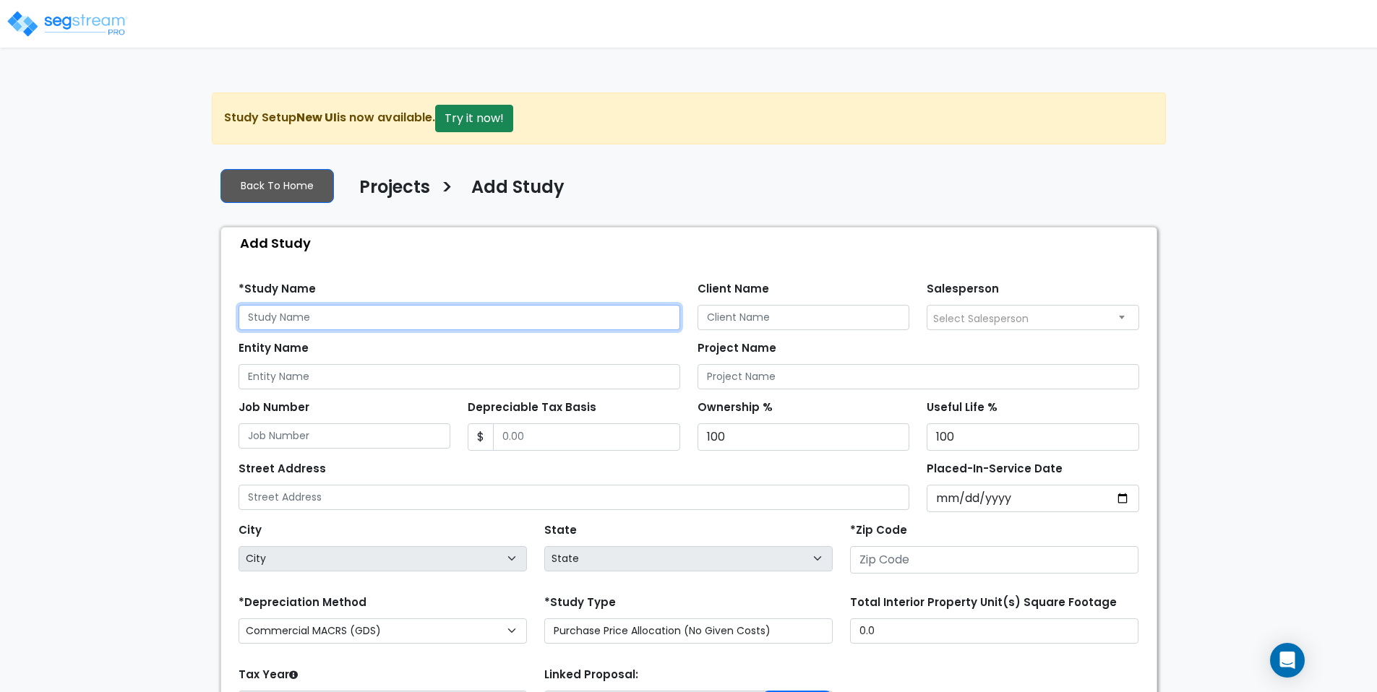
click at [357, 305] on input "text" at bounding box center [460, 317] width 442 height 25
type input "Lux on Main"
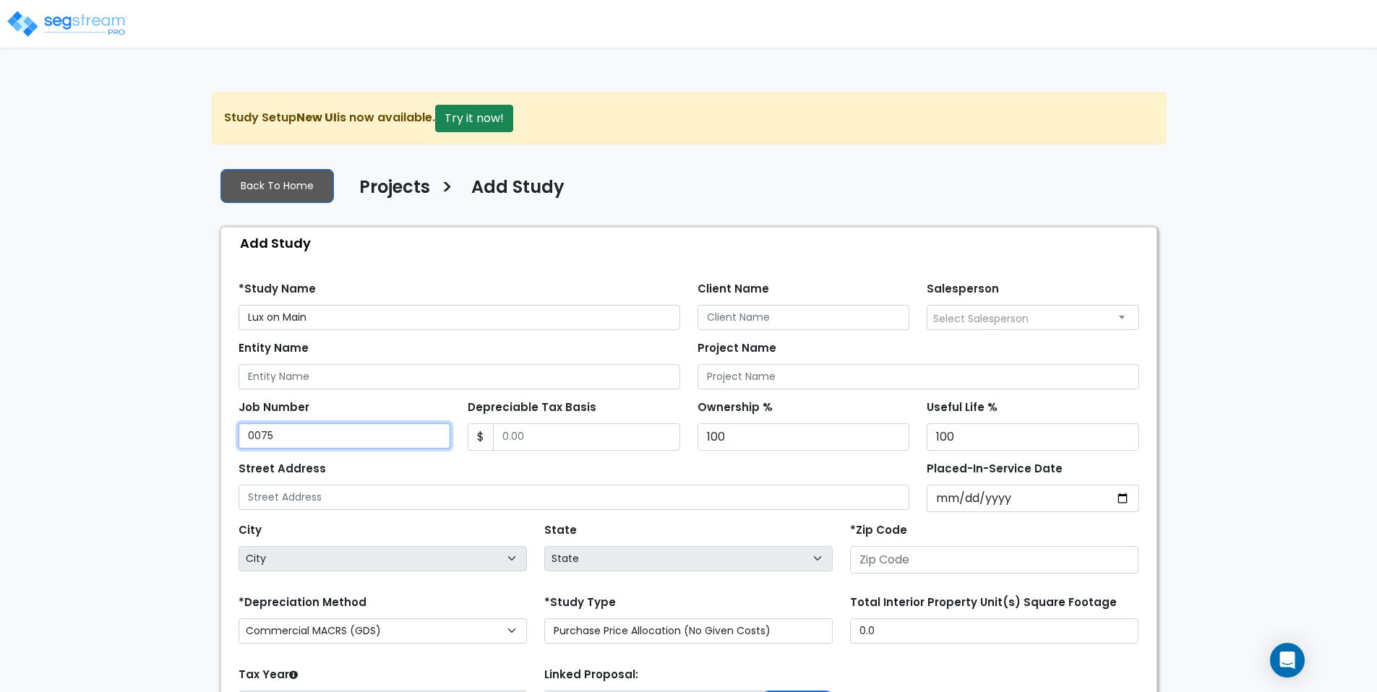
type input "0075"
click at [562, 424] on input "Depreciable Tax Basis" at bounding box center [586, 437] width 187 height 27
type input "5,000,000"
click at [737, 458] on div "Street Address" at bounding box center [574, 484] width 671 height 52
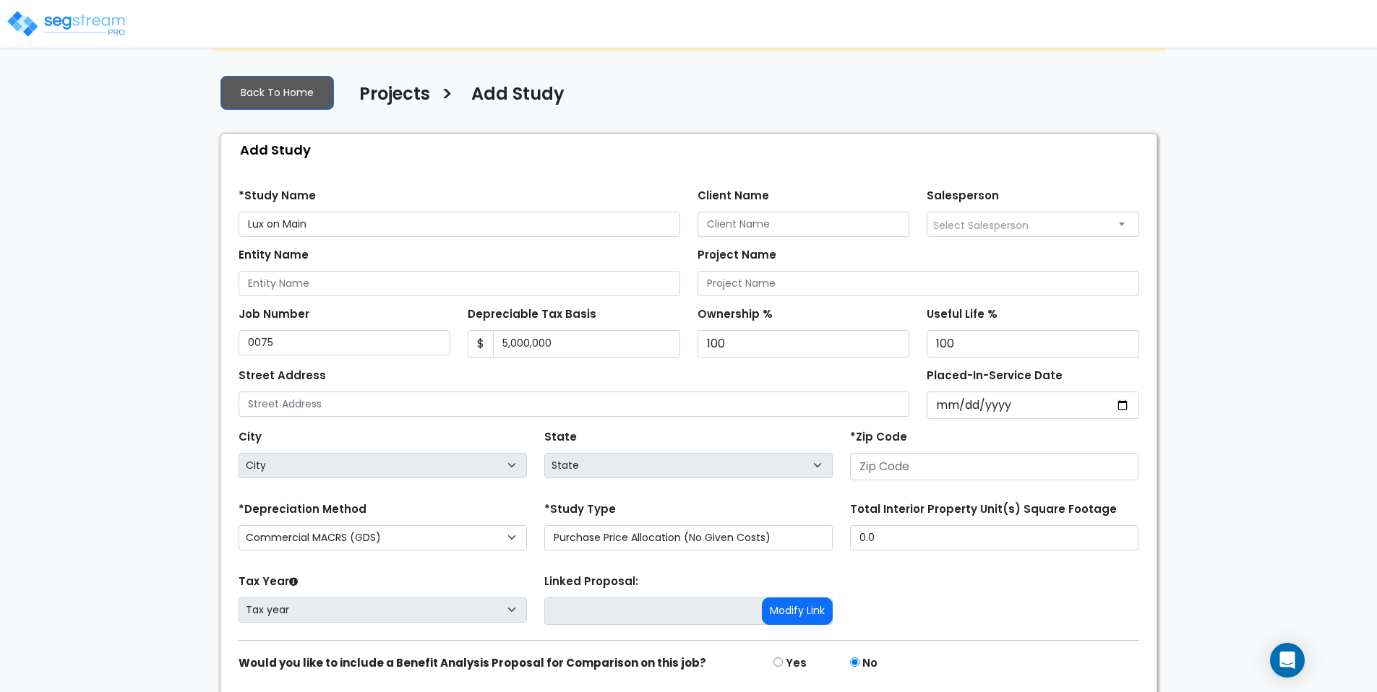
scroll to position [97, 0]
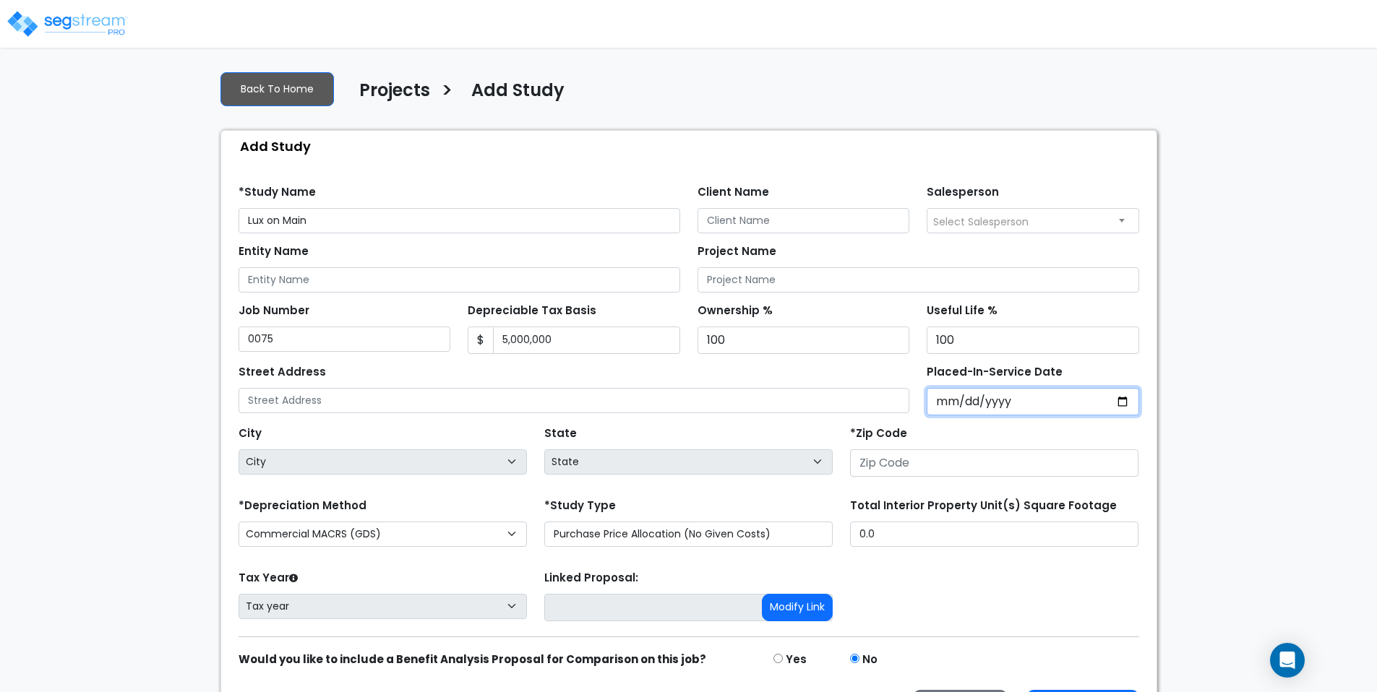
click at [996, 388] on input "Placed-In-Service Date" at bounding box center [1033, 401] width 212 height 27
click at [1119, 388] on input "Placed-In-Service Date" at bounding box center [1033, 401] width 212 height 27
click at [1006, 388] on input "Placed-In-Service Date" at bounding box center [1033, 401] width 212 height 27
click at [1123, 388] on input "Placed-In-Service Date" at bounding box center [1033, 401] width 212 height 27
type input "[DATE]"
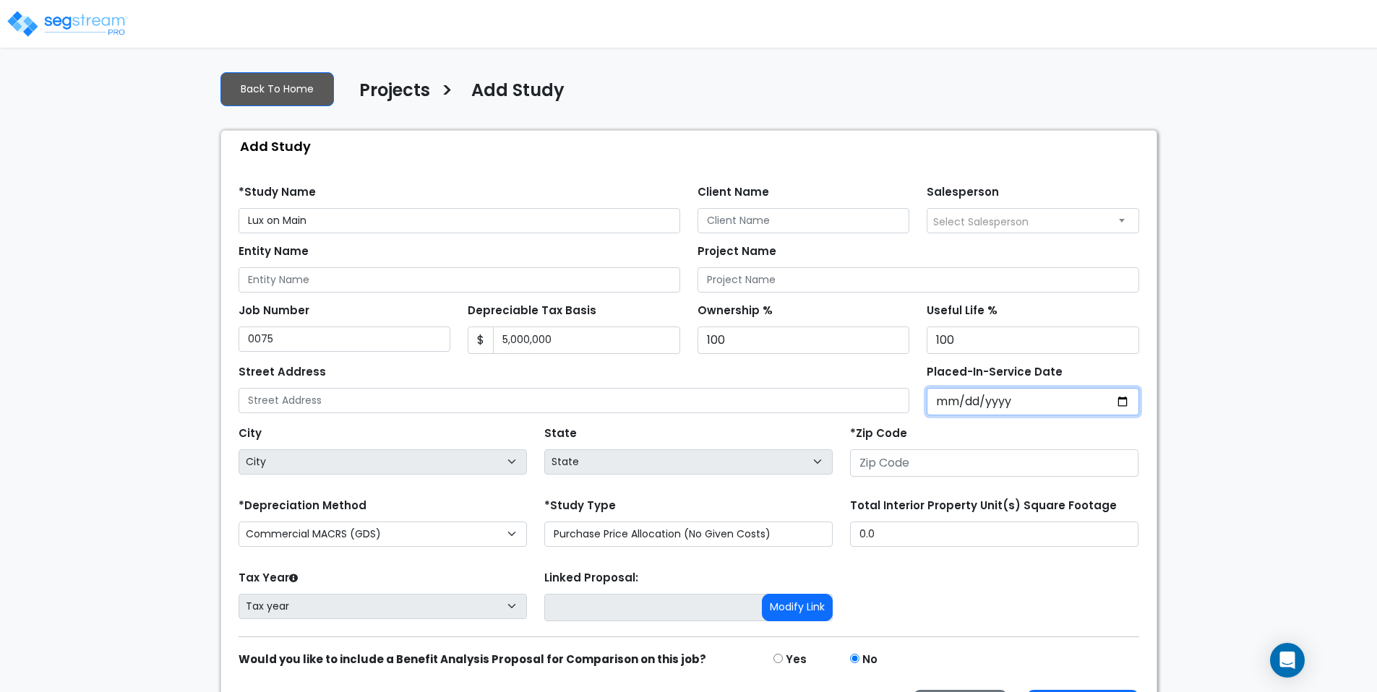
select select "2025"
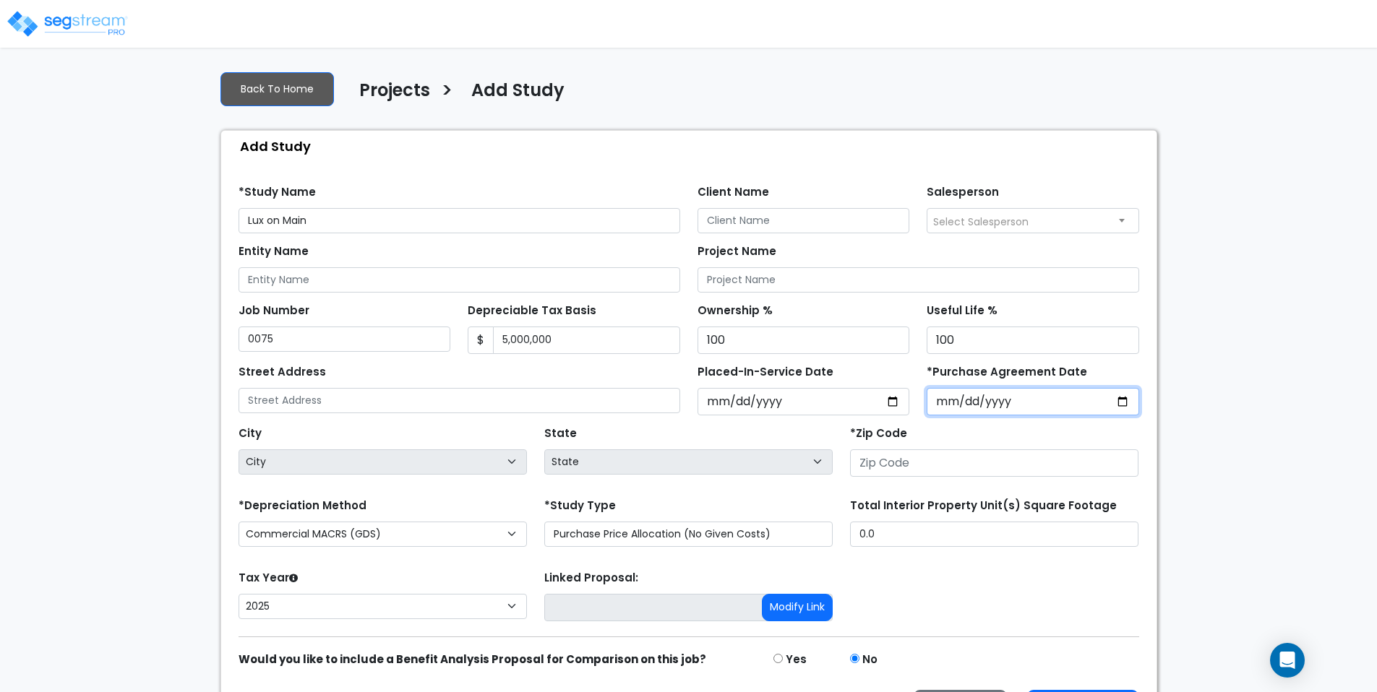
click at [1125, 388] on input "*Purchase Agreement Date" at bounding box center [1033, 401] width 212 height 27
click at [1052, 388] on input "2025-02-28" at bounding box center [1033, 401] width 212 height 27
click at [1108, 388] on input "2025-02-28" at bounding box center [1033, 401] width 212 height 27
click at [1119, 388] on input "2025-02-28" at bounding box center [1033, 401] width 212 height 27
type input "2025-03-01"
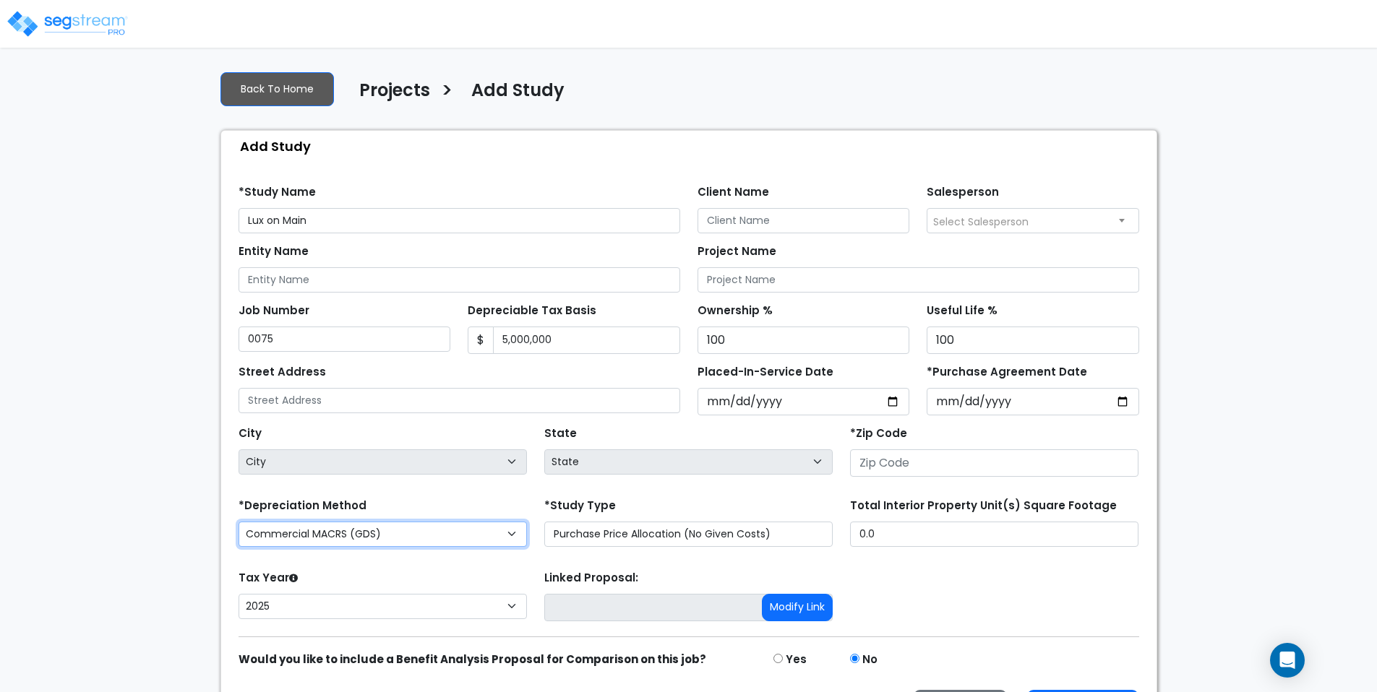
click at [460, 522] on select "Commercial MACRS (GDS) Residential Rental MACRS (GDS) Commercial MACRS (GDS) QI…" at bounding box center [383, 534] width 288 height 25
select select "RRM(_39"
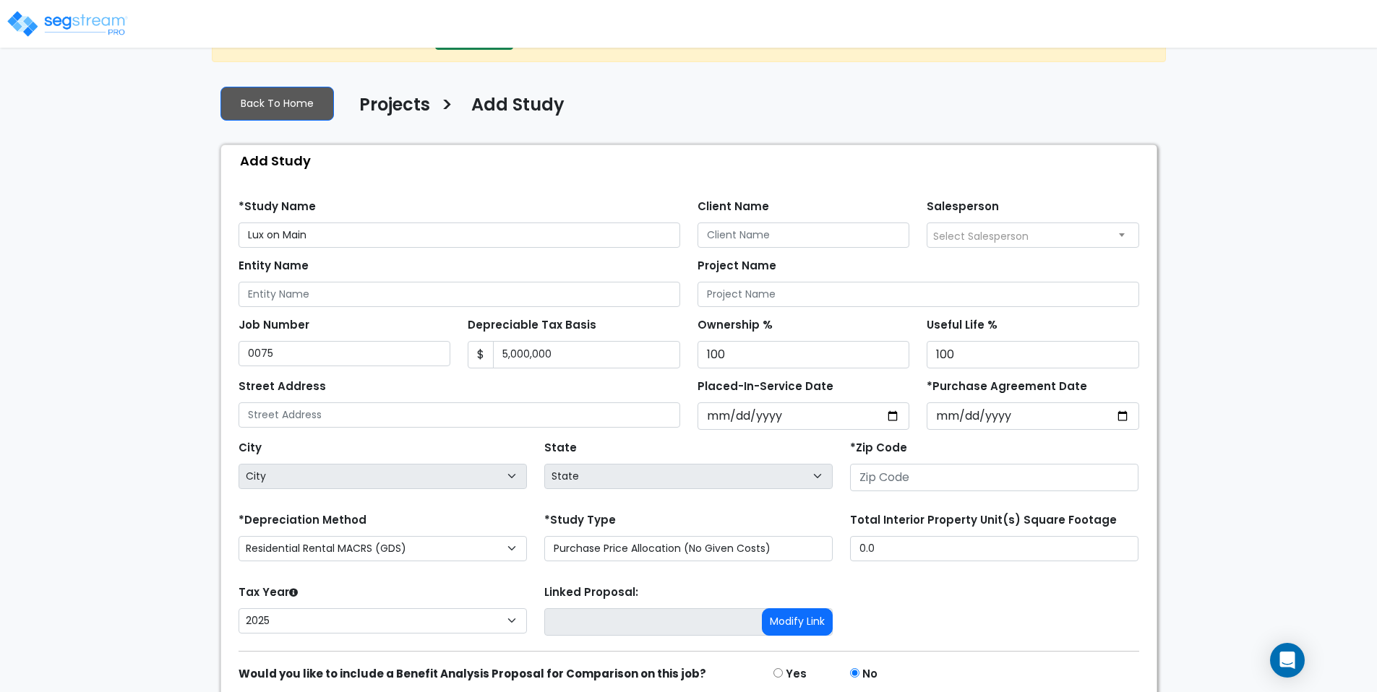
scroll to position [115, 0]
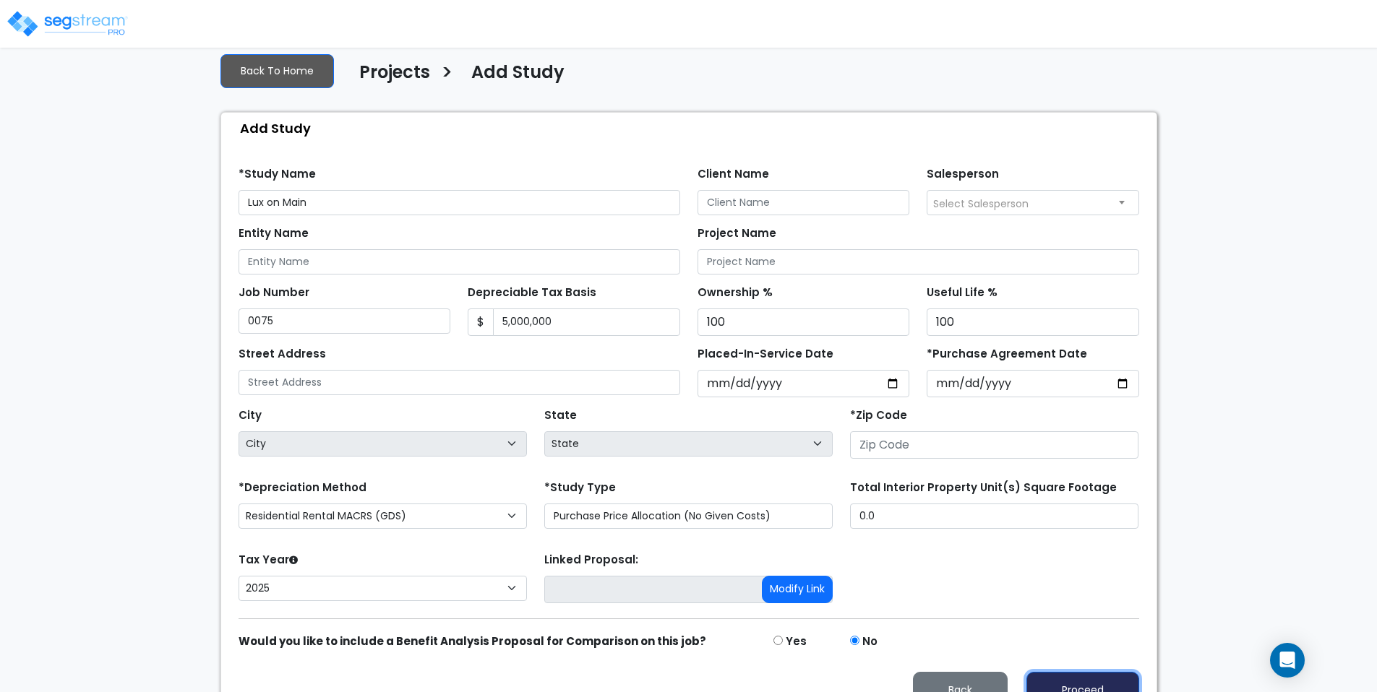
click at [1069, 672] on button "Proceed" at bounding box center [1082, 690] width 113 height 37
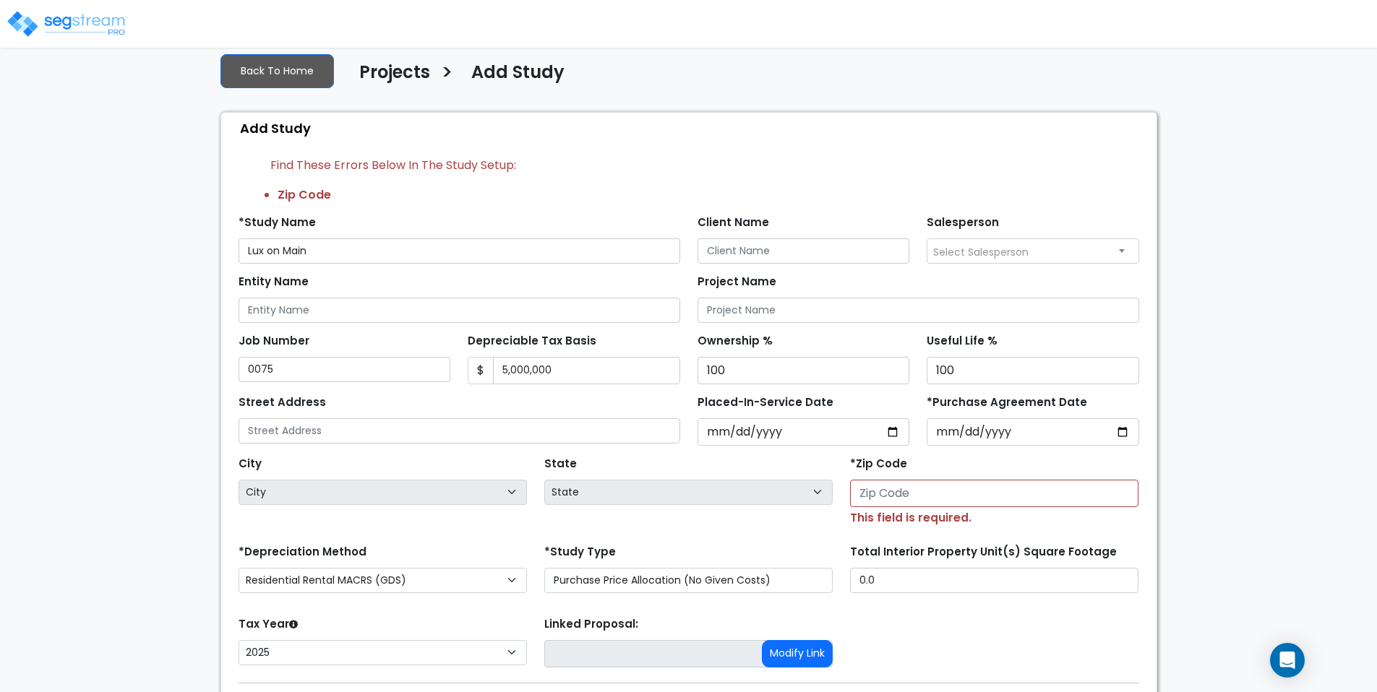
scroll to position [179, 0]
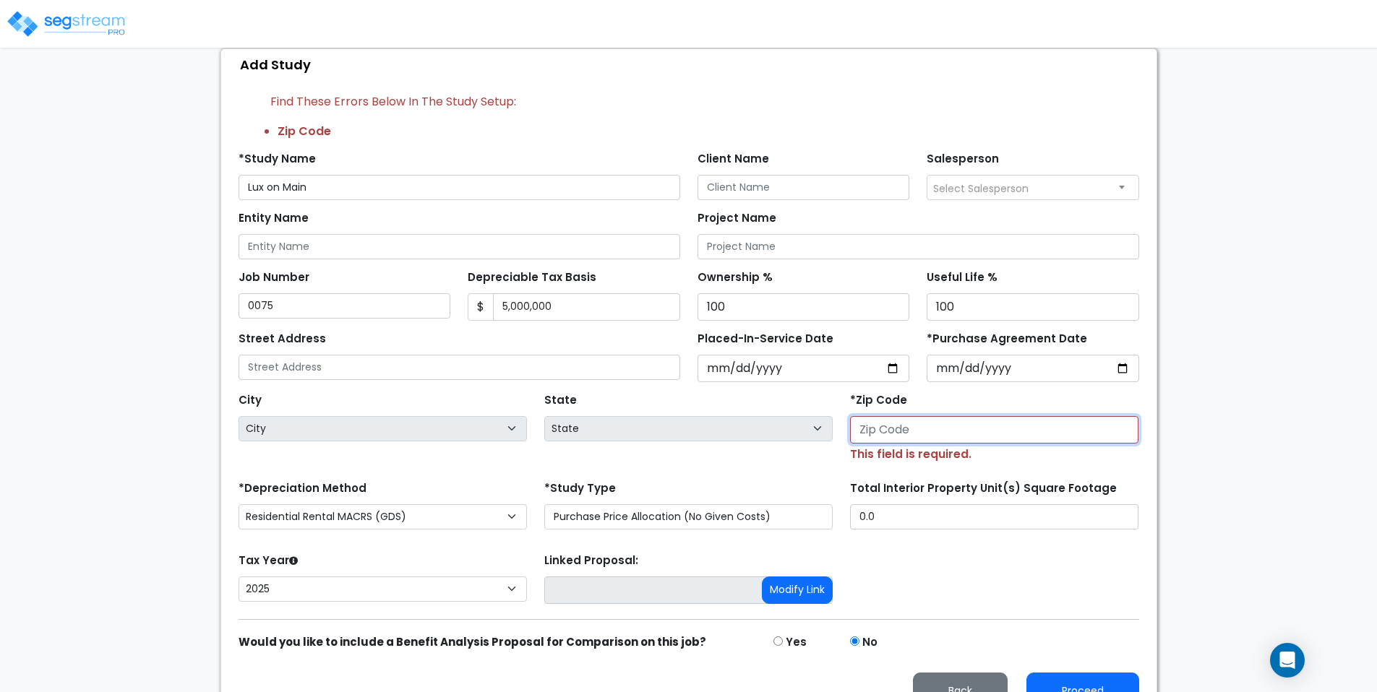
click at [888, 416] on input "number" at bounding box center [994, 429] width 288 height 27
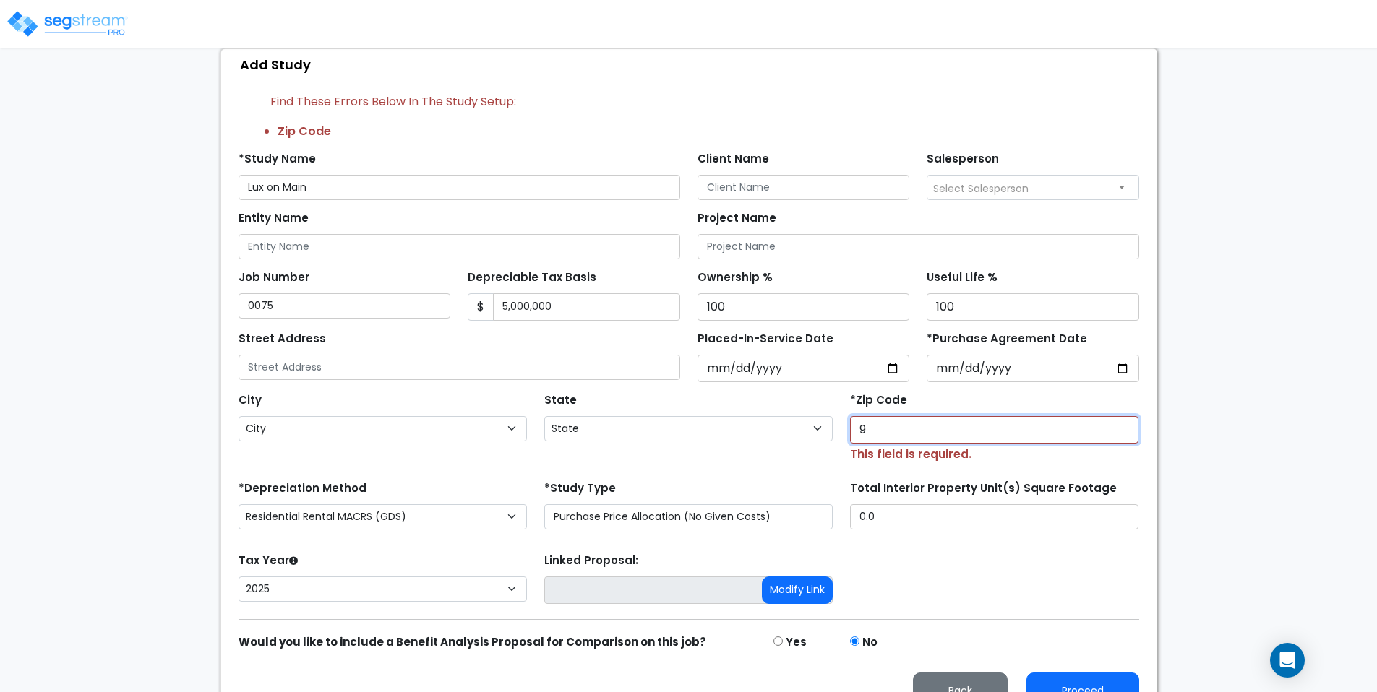
type input "92"
select select "CA"
type input "92626"
click at [935, 550] on div "Tax Year Please Enter The Placed In Service Date First. 2026 2025 Prior Years D…" at bounding box center [689, 579] width 918 height 58
click at [1062, 673] on button "Proceed" at bounding box center [1082, 691] width 113 height 37
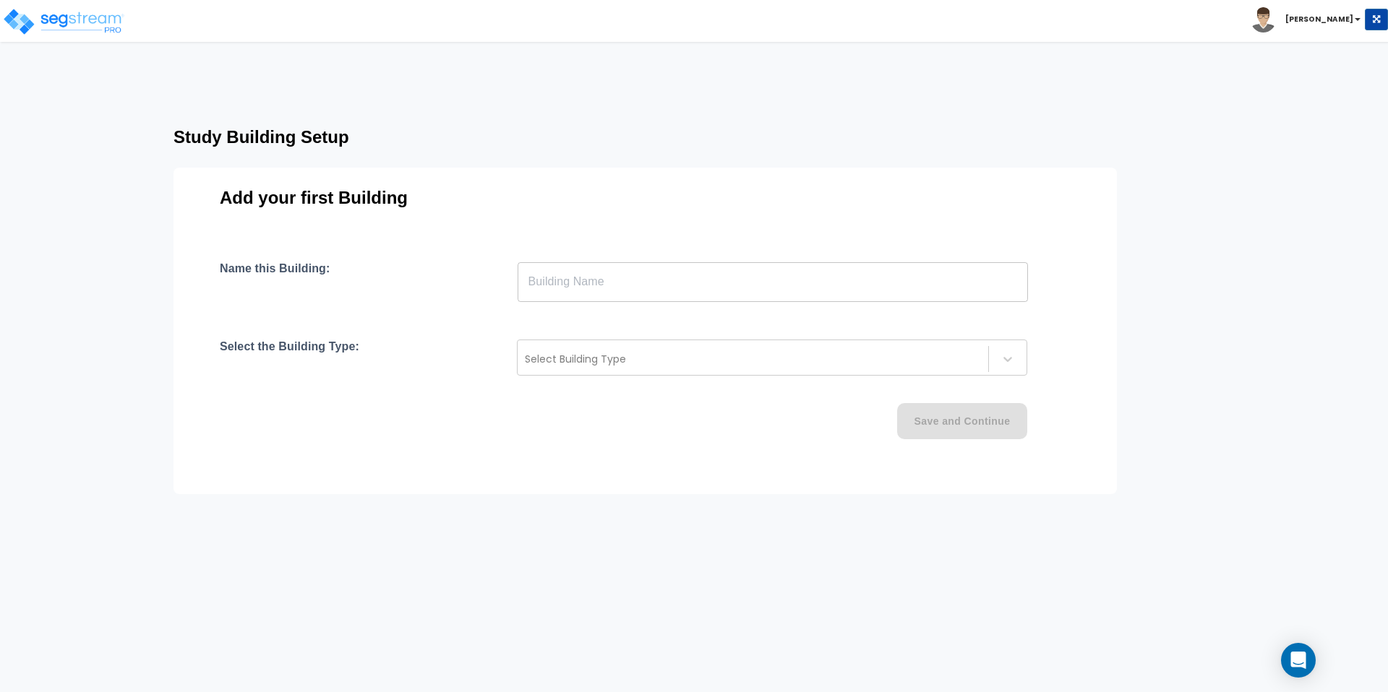
click at [626, 252] on div "Add your first Building Name this Building: ​ Select the Building Type: Select …" at bounding box center [644, 331] width 943 height 327
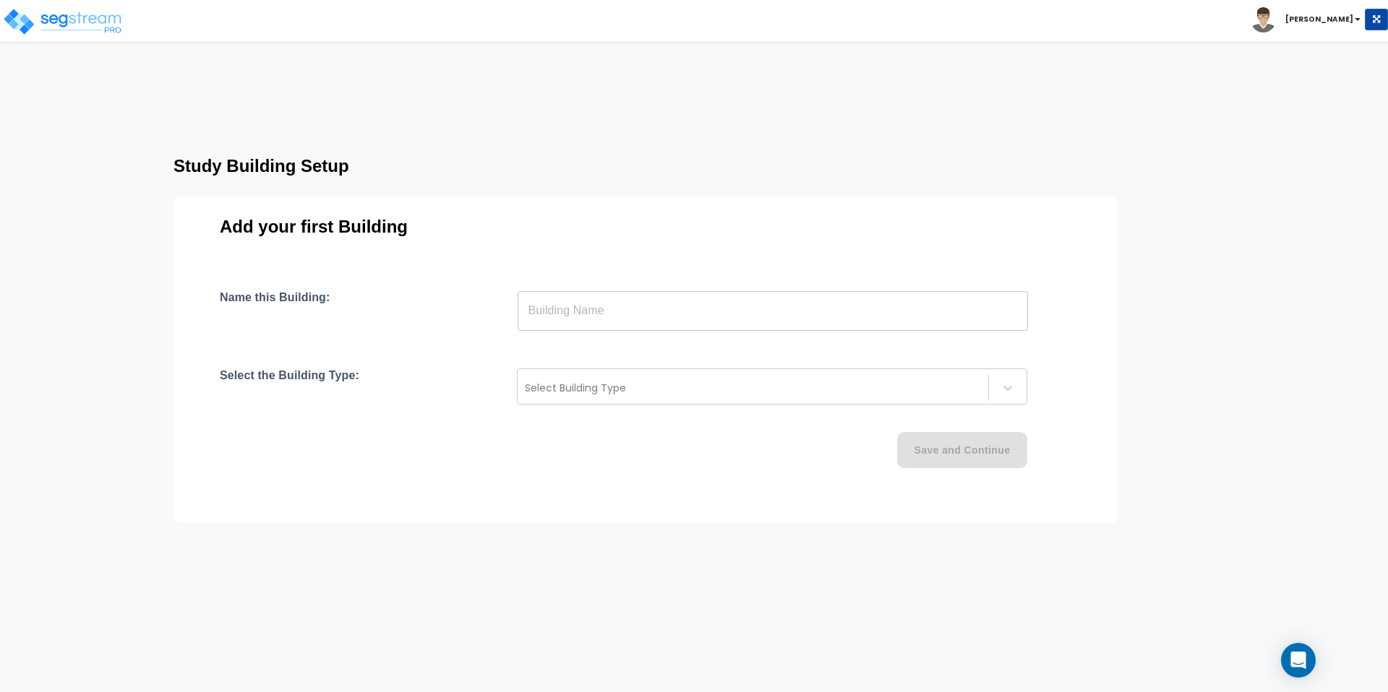
click at [637, 291] on input "text" at bounding box center [772, 311] width 510 height 40
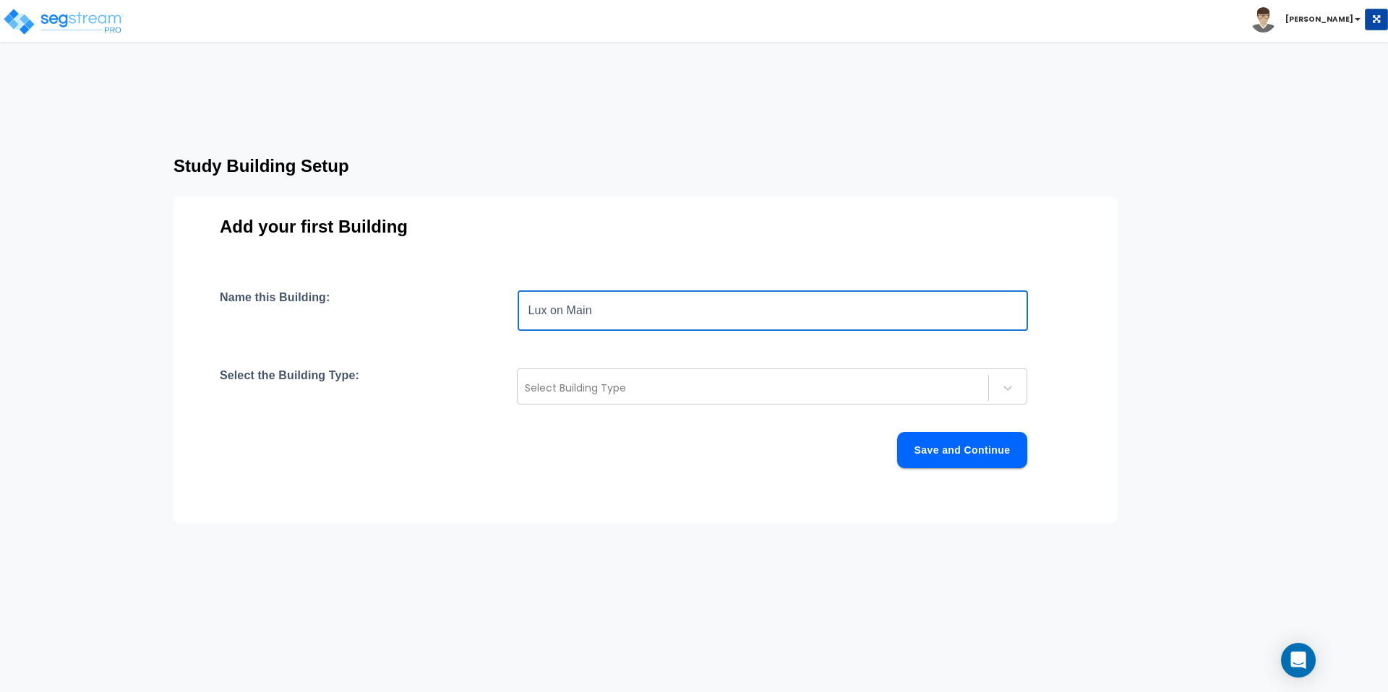
type input "Lux on Main"
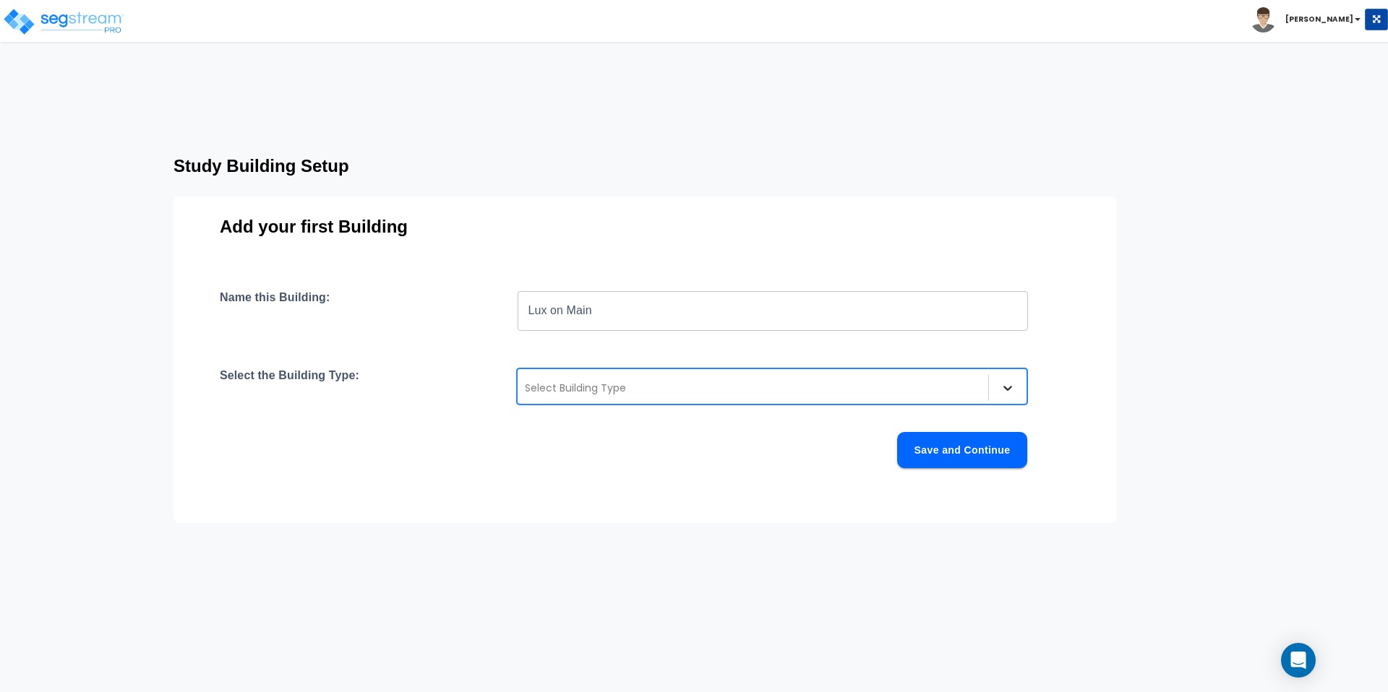
click at [1005, 381] on icon at bounding box center [1007, 388] width 14 height 14
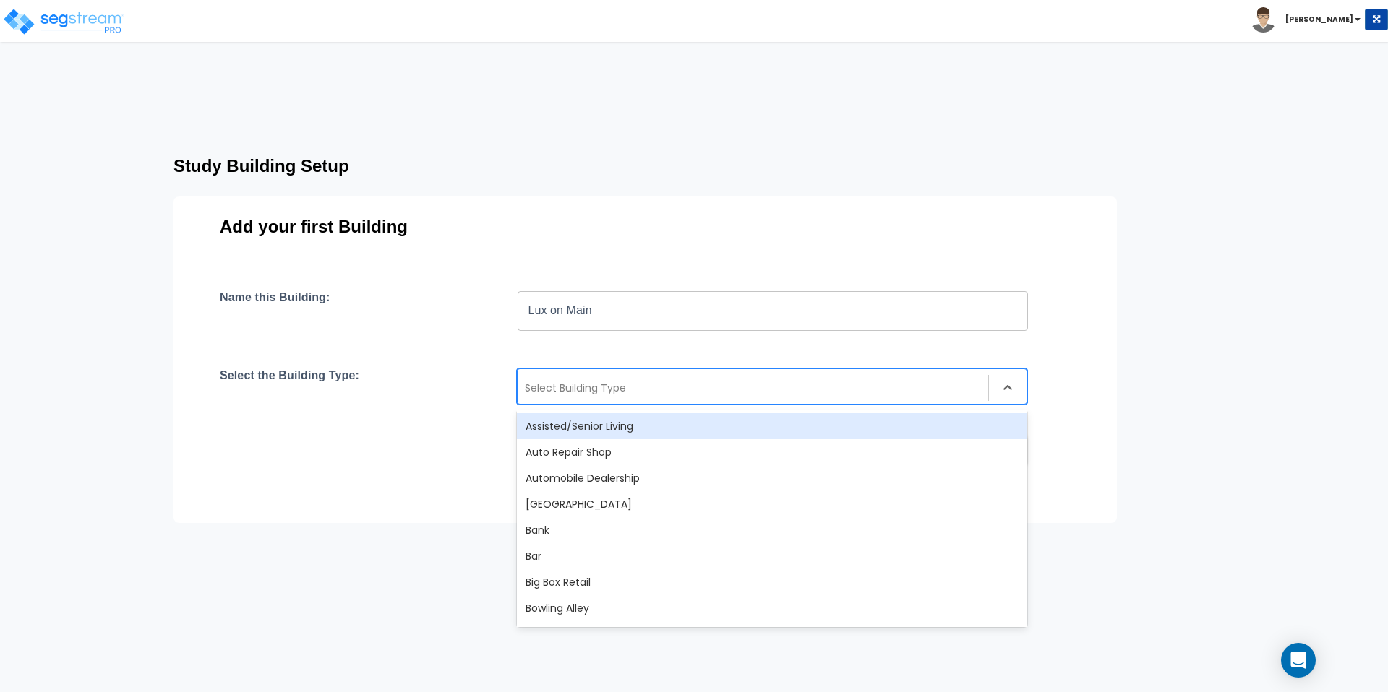
click at [586, 379] on div at bounding box center [753, 387] width 456 height 17
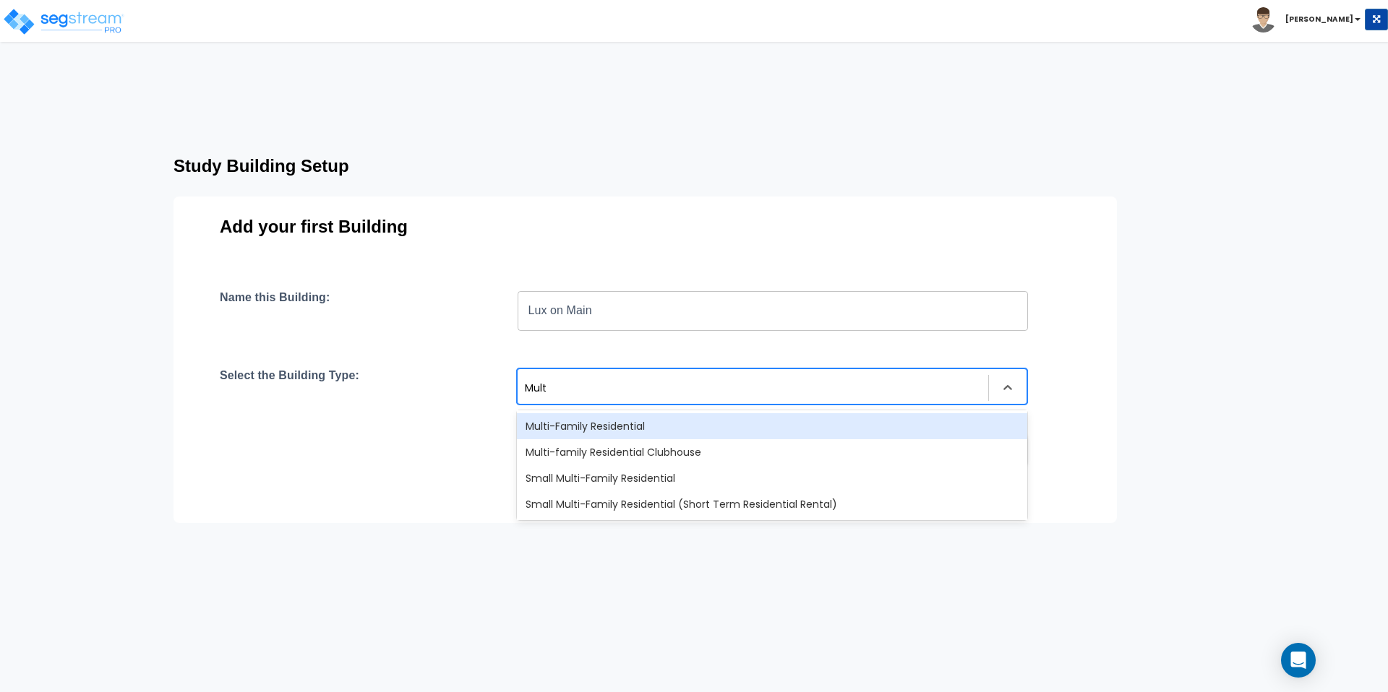
type input "Multi"
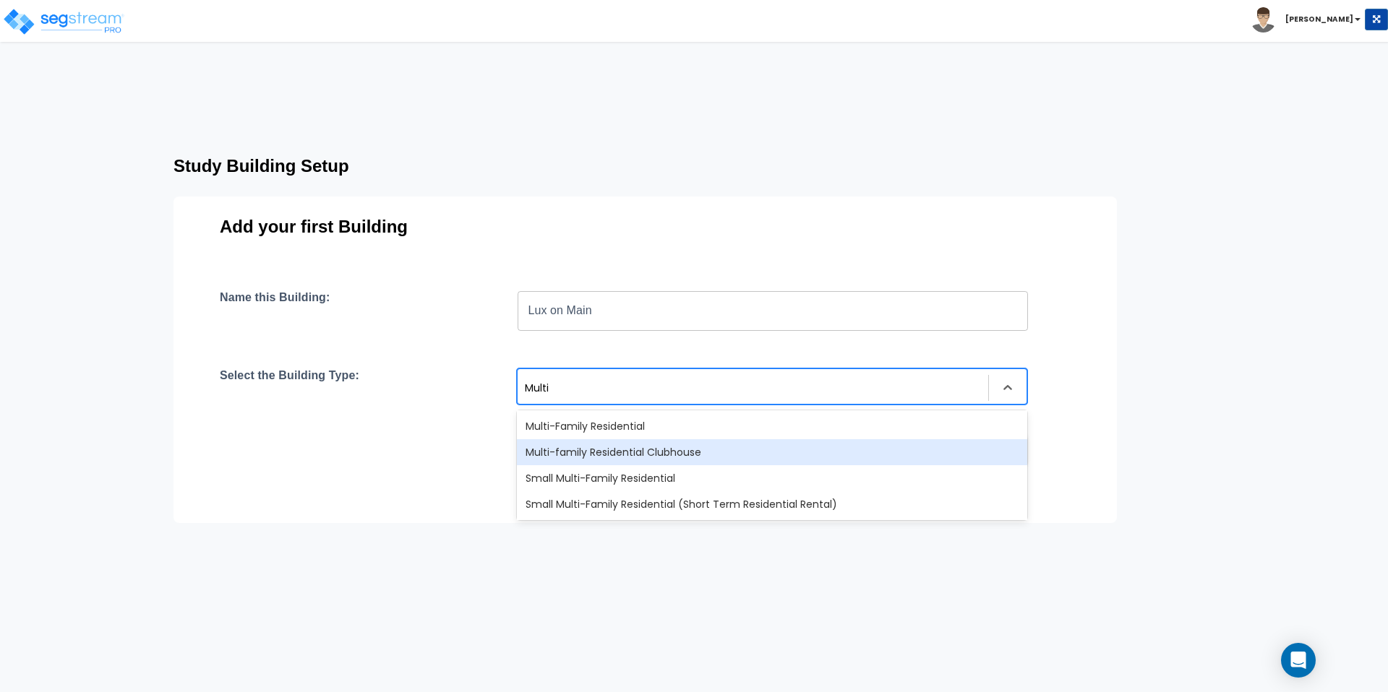
click at [631, 439] on div "Multi-family Residential Clubhouse" at bounding box center [772, 452] width 510 height 26
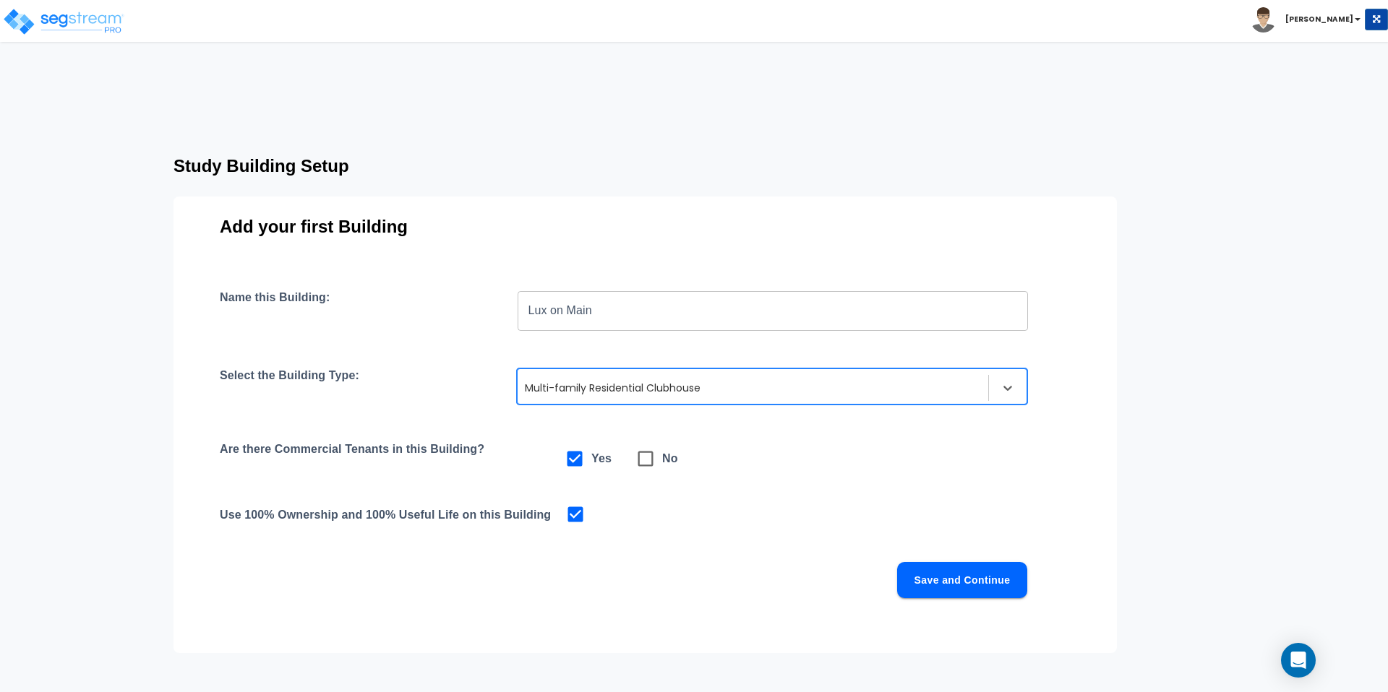
click at [643, 379] on div at bounding box center [753, 387] width 456 height 17
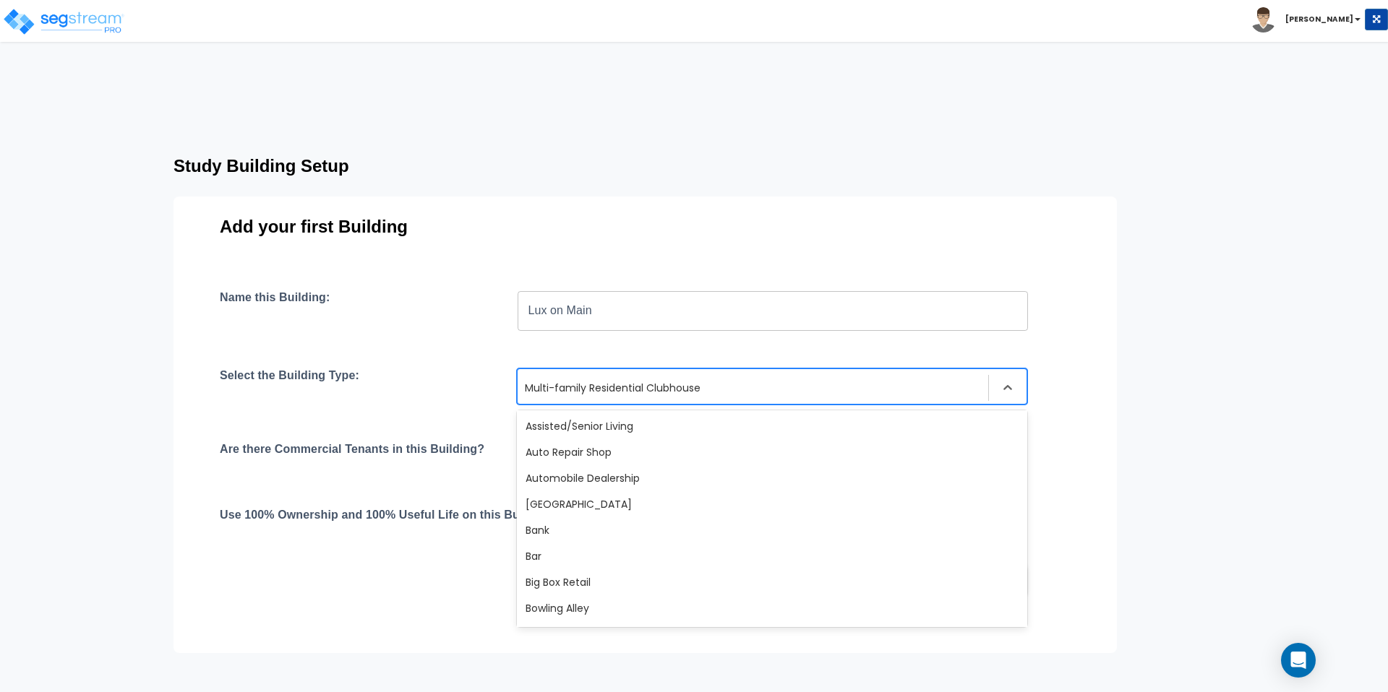
scroll to position [783, 0]
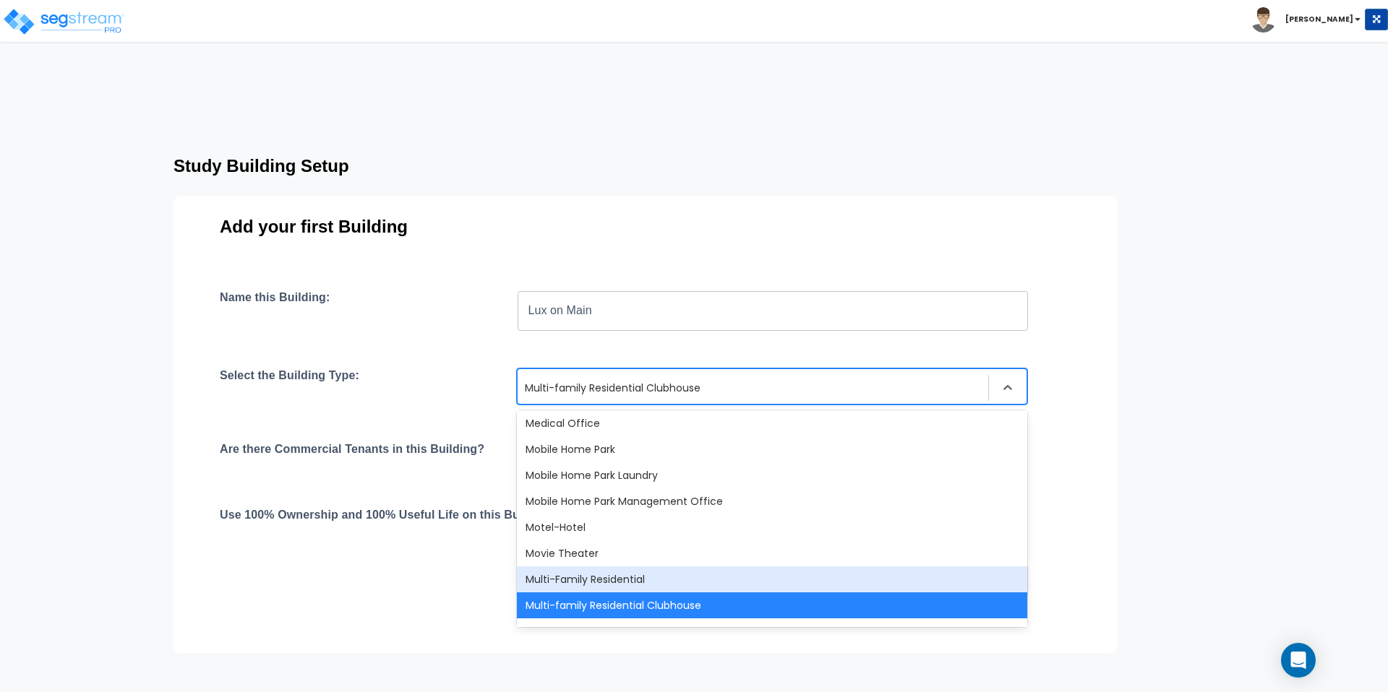
click at [818, 567] on div "Multi-Family Residential" at bounding box center [772, 580] width 510 height 26
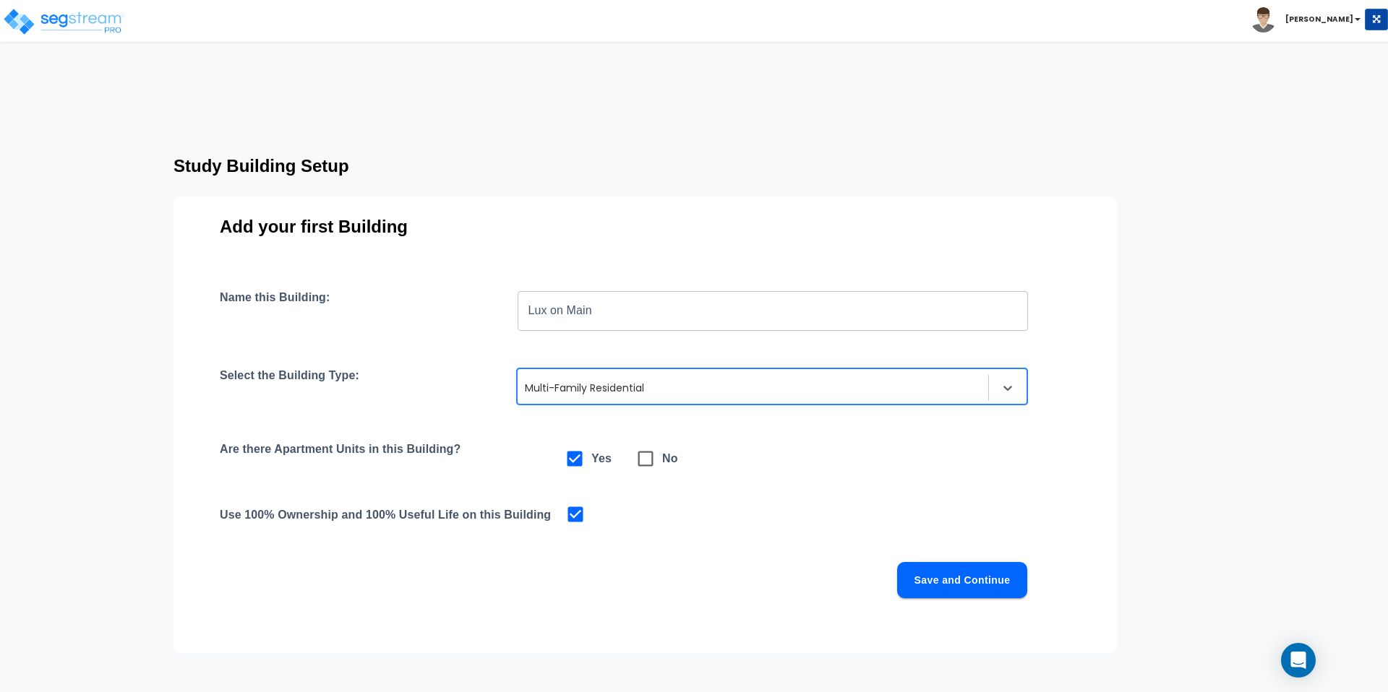
click at [927, 562] on button "Save and Continue" at bounding box center [962, 580] width 130 height 36
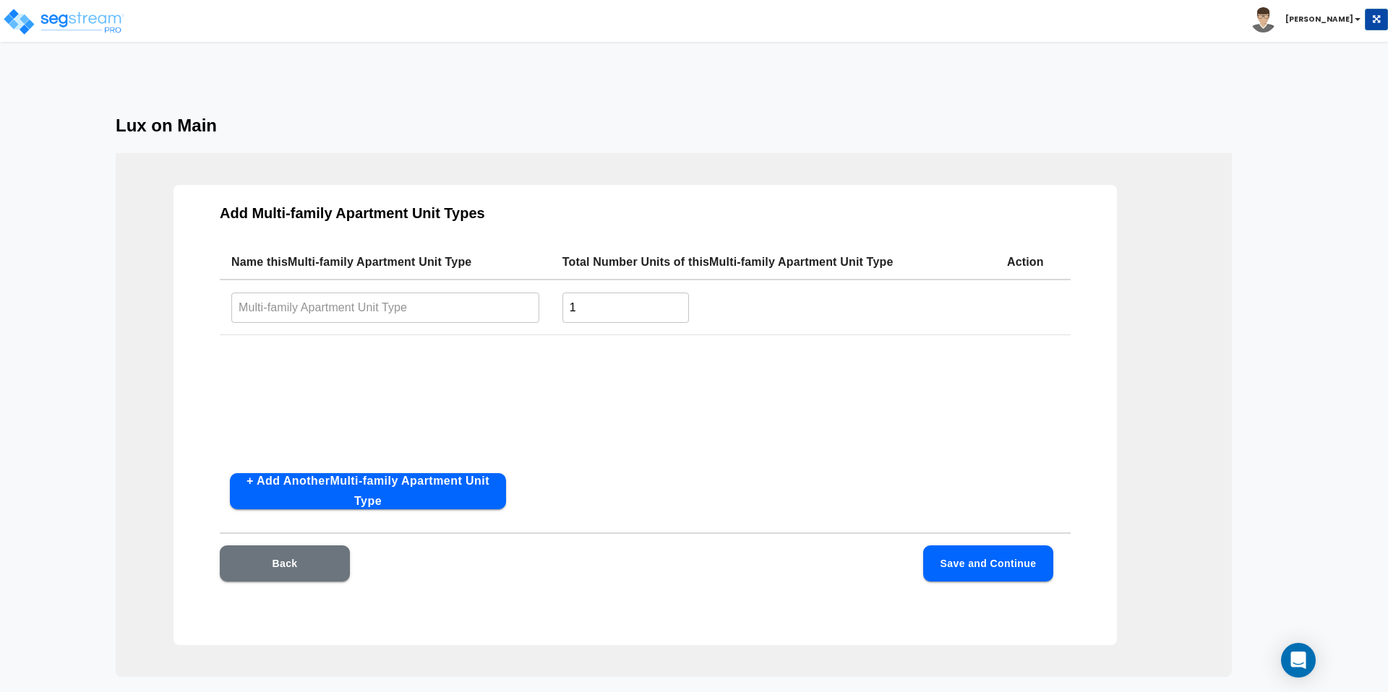
click at [387, 292] on input "text" at bounding box center [385, 307] width 308 height 31
type input "B"
type input "Studio"
type input "25"
click at [400, 473] on button "+ Add Another Multi-family Apartment Unit Type" at bounding box center [368, 491] width 276 height 36
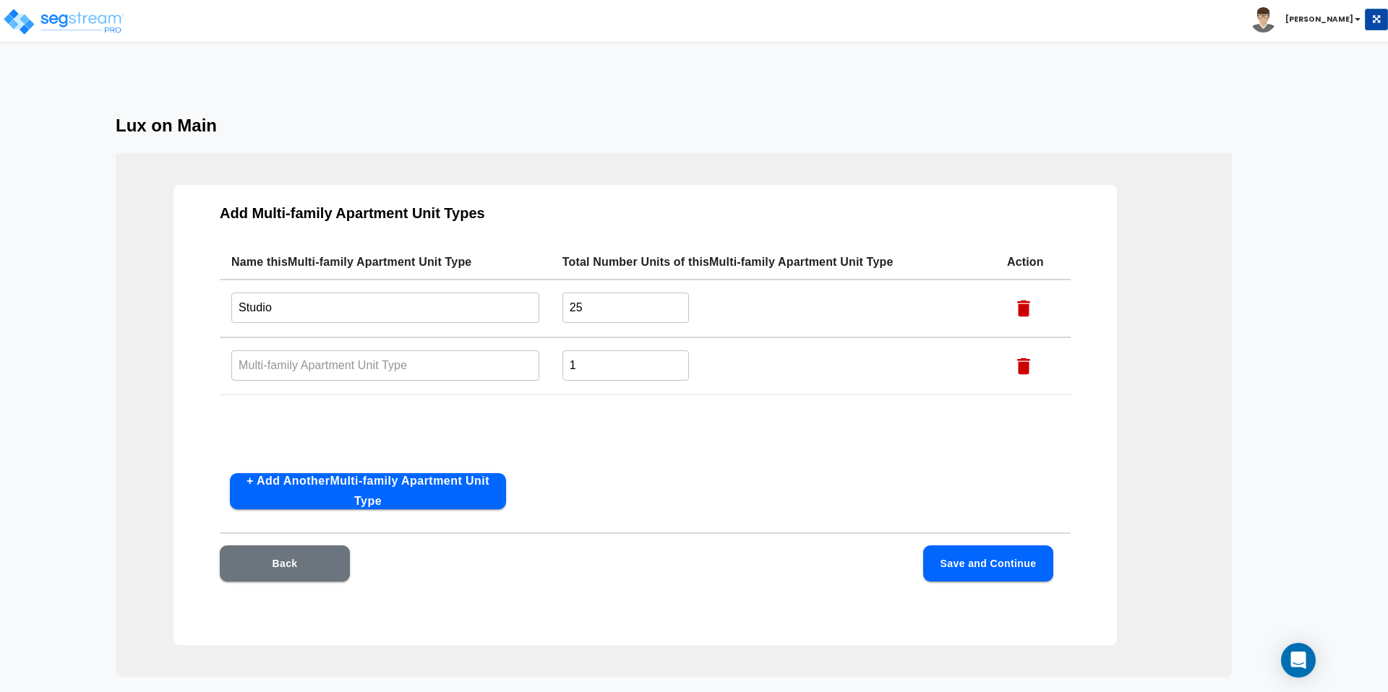
click at [298, 350] on input "text" at bounding box center [385, 365] width 308 height 31
type input "1 BDR"
type input "25"
click at [315, 473] on button "+ Add Another Multi-family Apartment Unit Type" at bounding box center [368, 491] width 276 height 36
click at [283, 408] on input "text" at bounding box center [385, 423] width 308 height 31
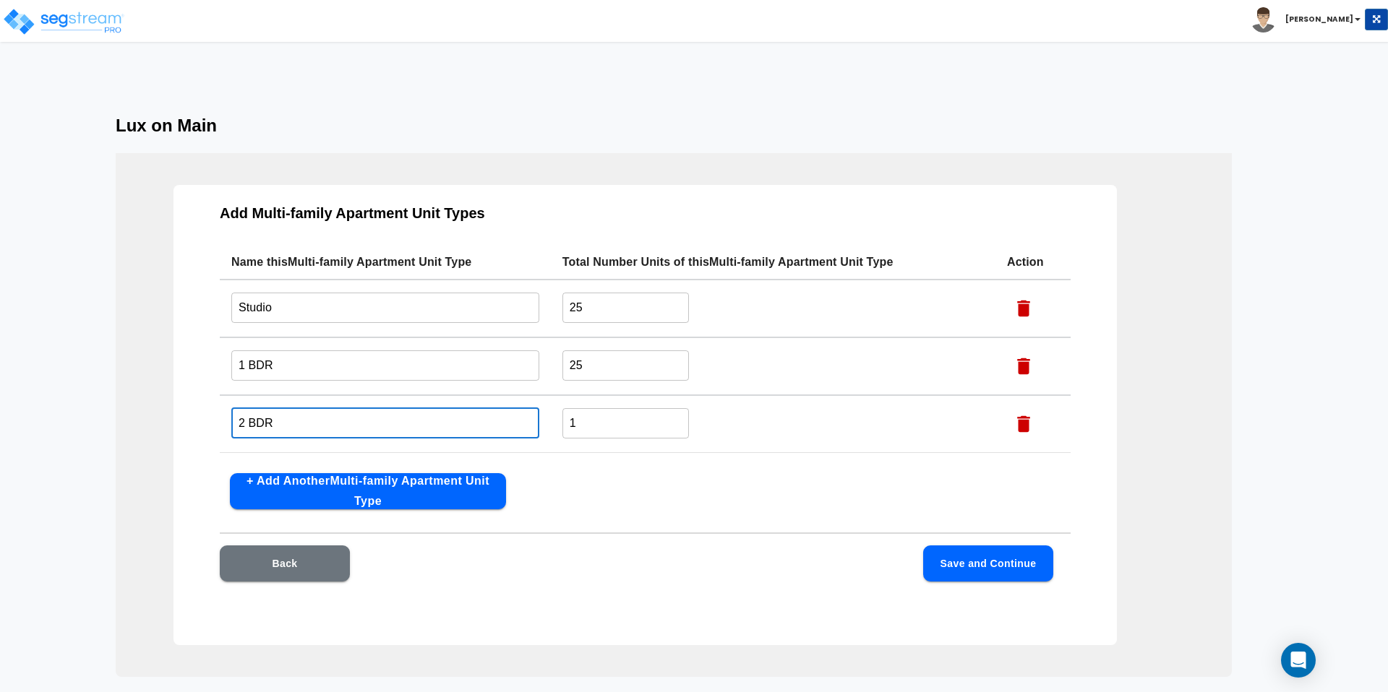
type input "2 BDR"
type input "25"
click at [967, 546] on button "Save and Continue" at bounding box center [988, 564] width 130 height 36
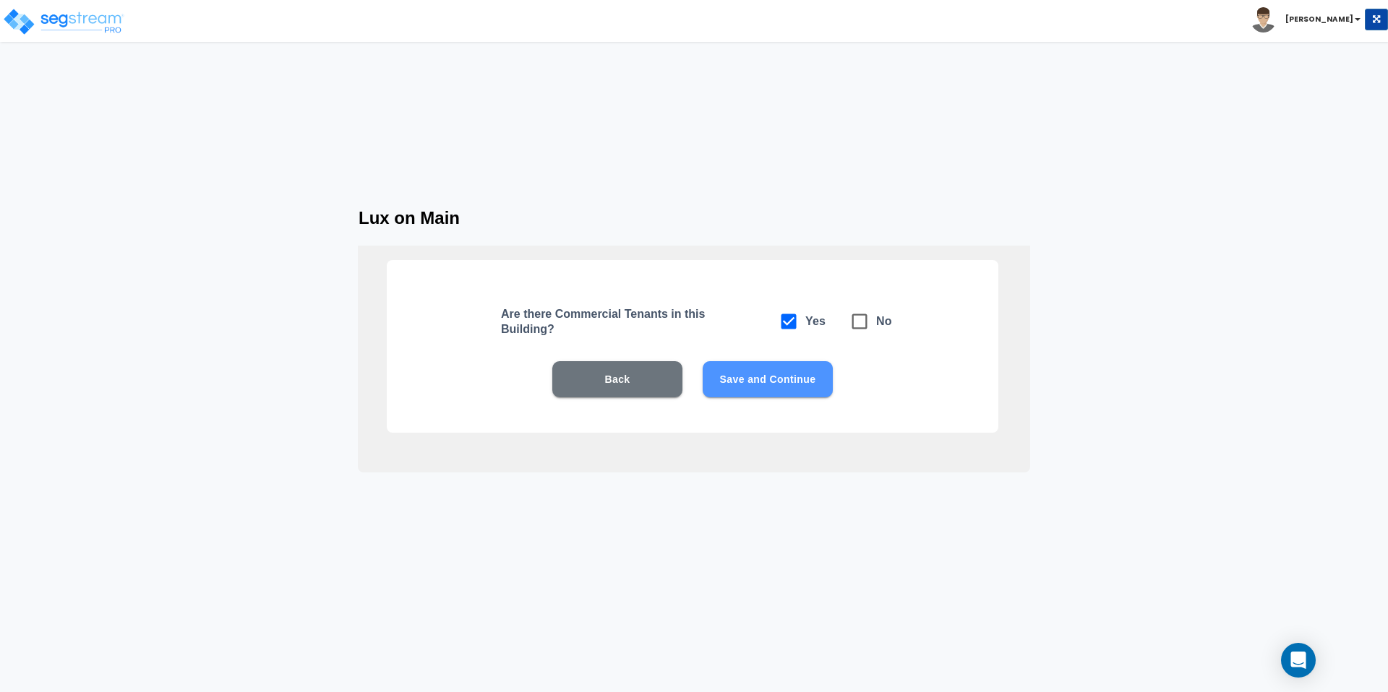
click at [751, 361] on button "Save and Continue" at bounding box center [768, 379] width 130 height 36
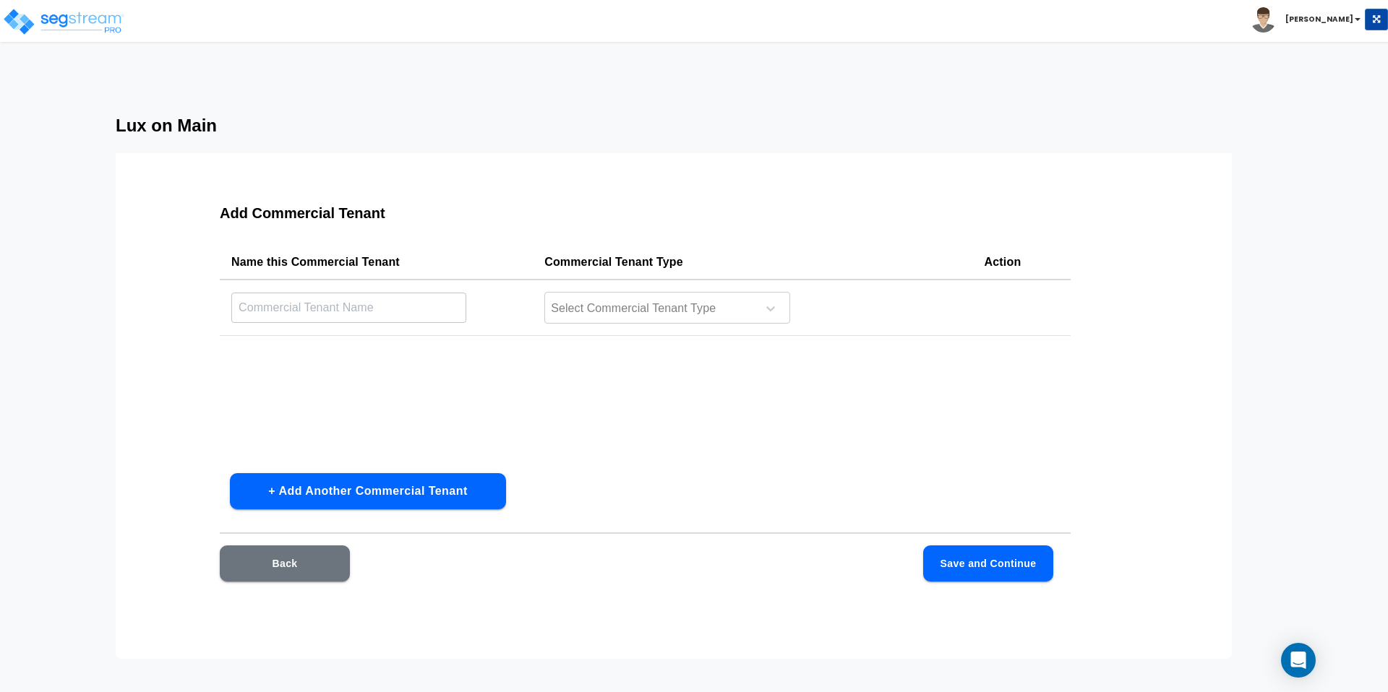
click at [382, 294] on td "​" at bounding box center [376, 308] width 313 height 56
type input "Starbucks"
click at [655, 299] on div at bounding box center [648, 309] width 198 height 20
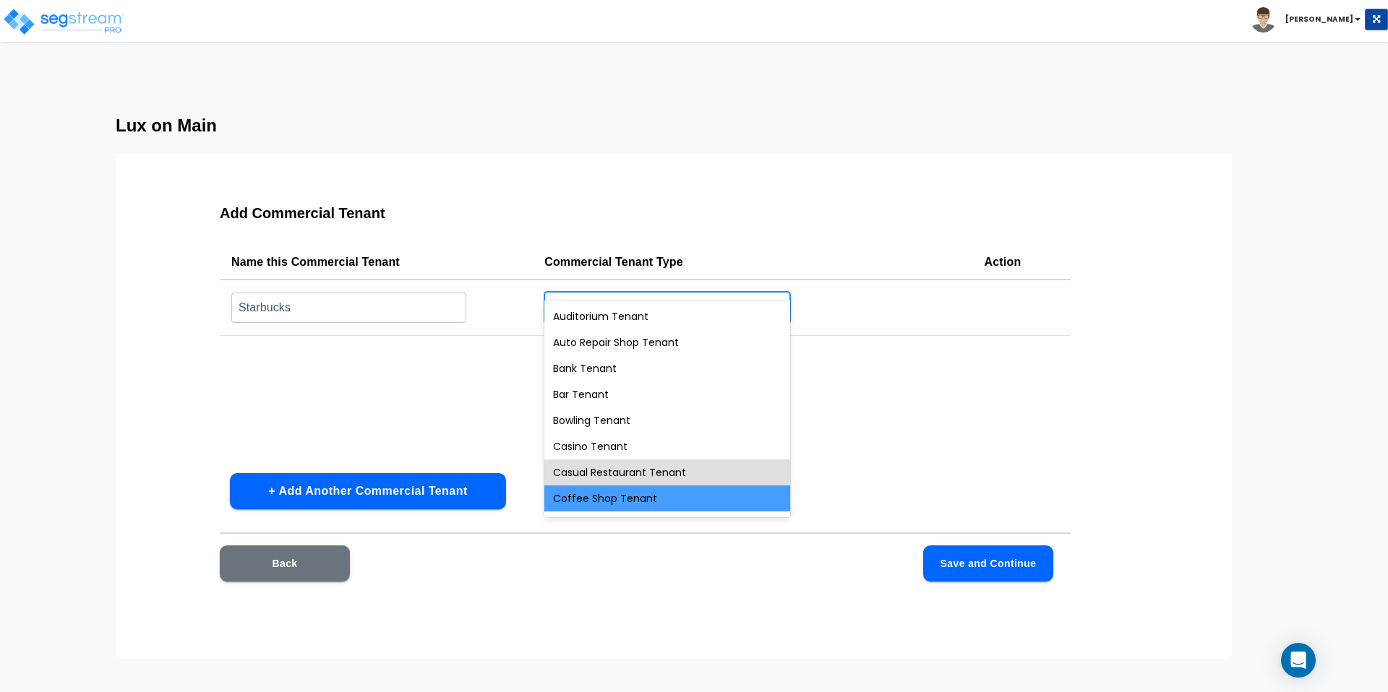
click at [661, 486] on div "Coffee Shop Tenant" at bounding box center [667, 499] width 246 height 26
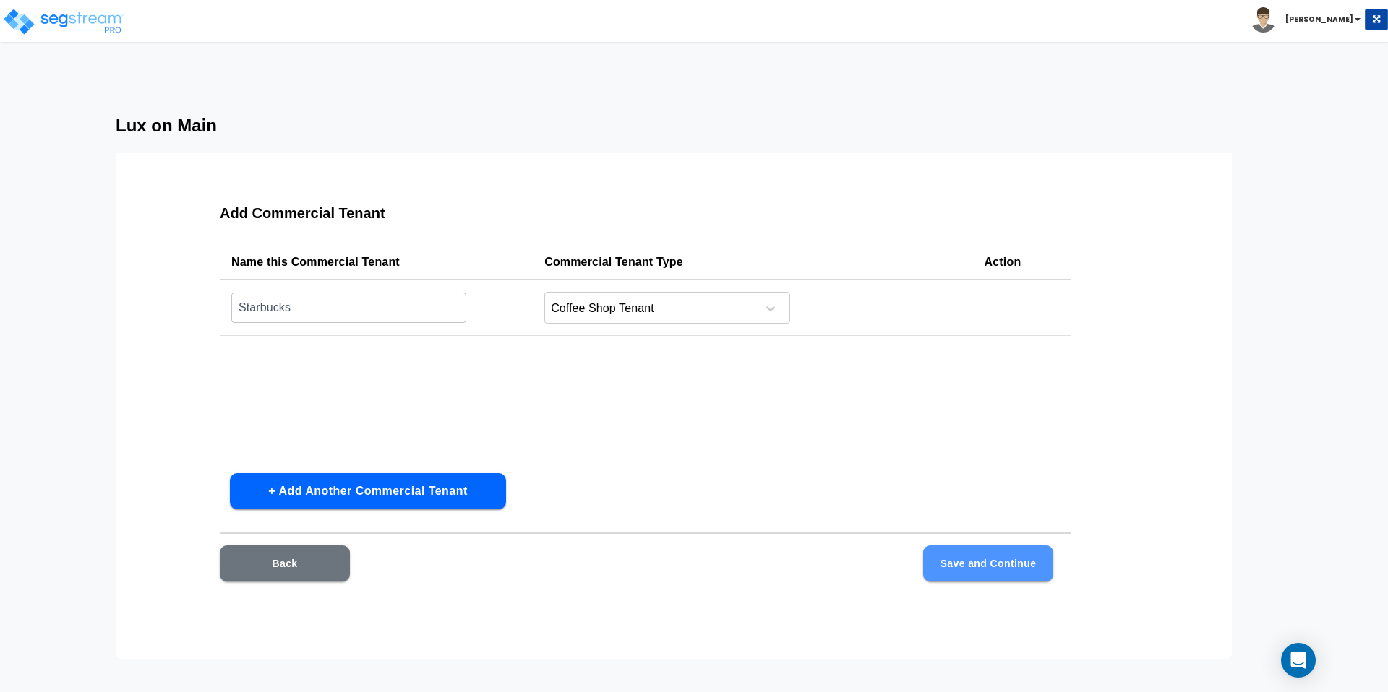
click at [1010, 546] on button "Save and Continue" at bounding box center [988, 564] width 130 height 36
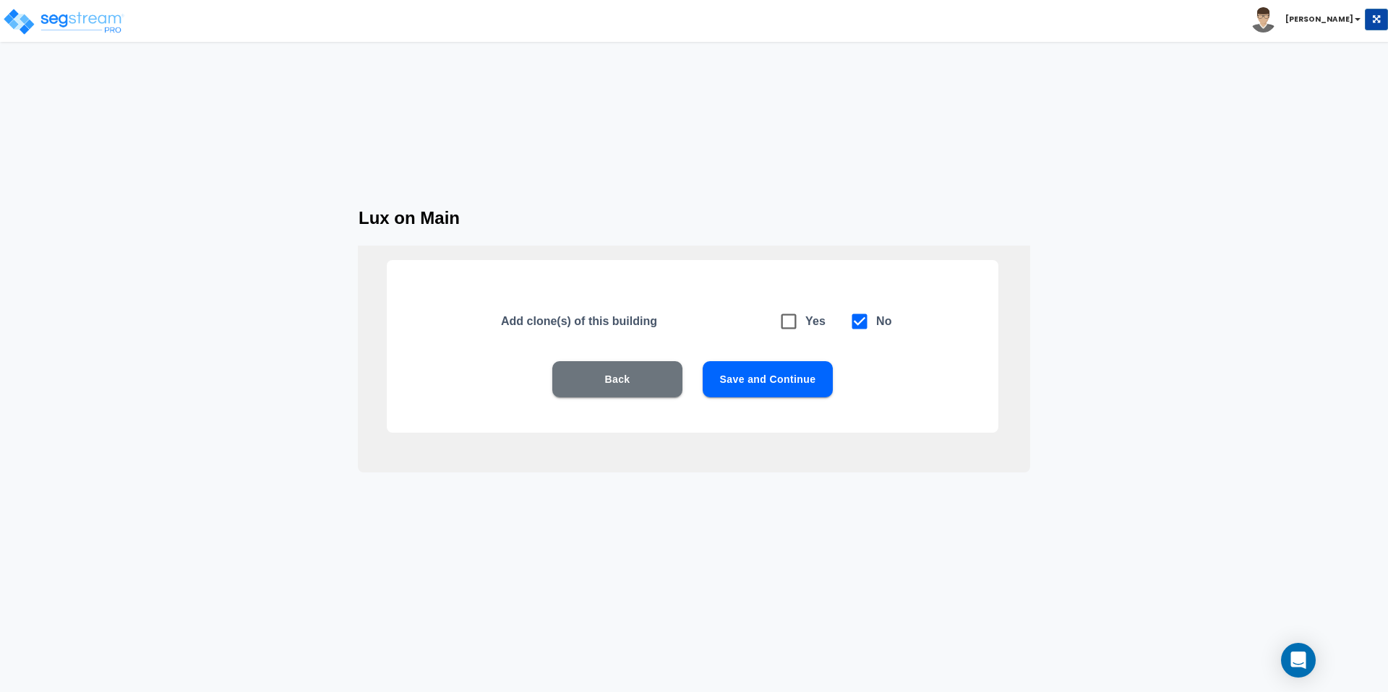
click at [728, 361] on button "Save and Continue" at bounding box center [768, 379] width 130 height 36
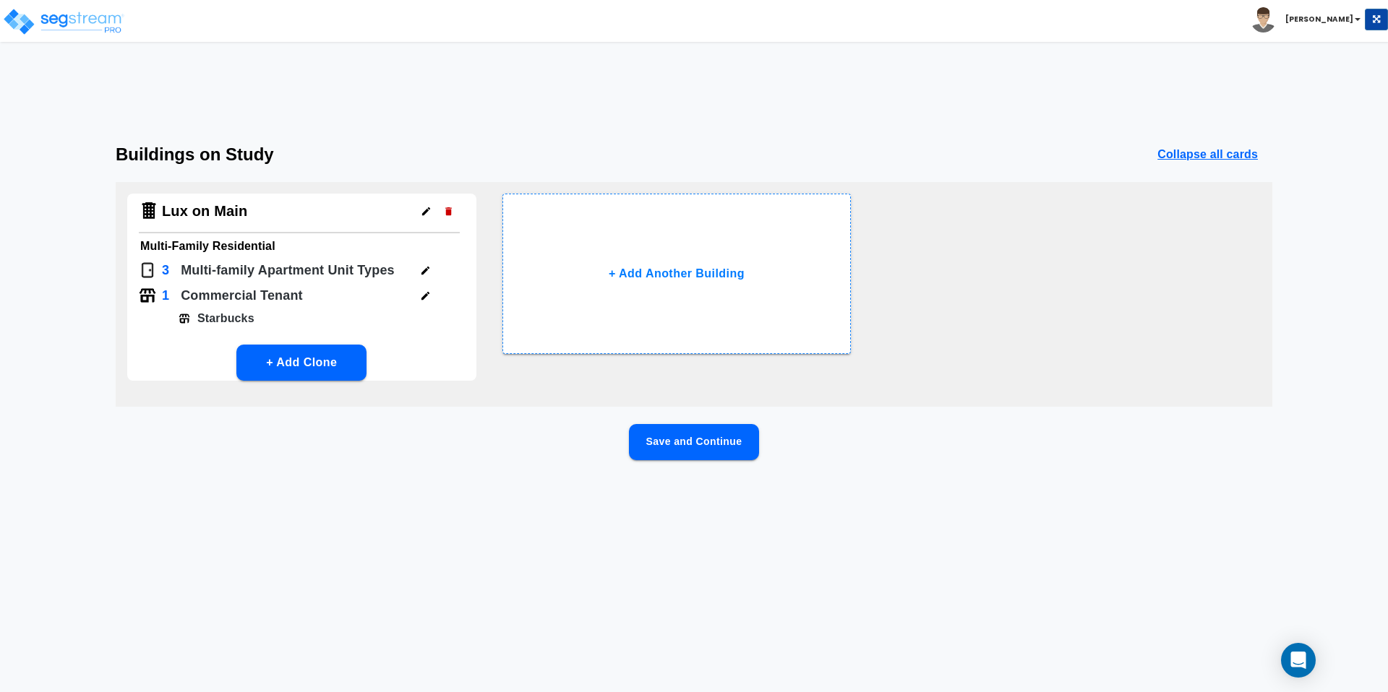
click at [632, 424] on button "Save and Continue" at bounding box center [694, 442] width 130 height 36
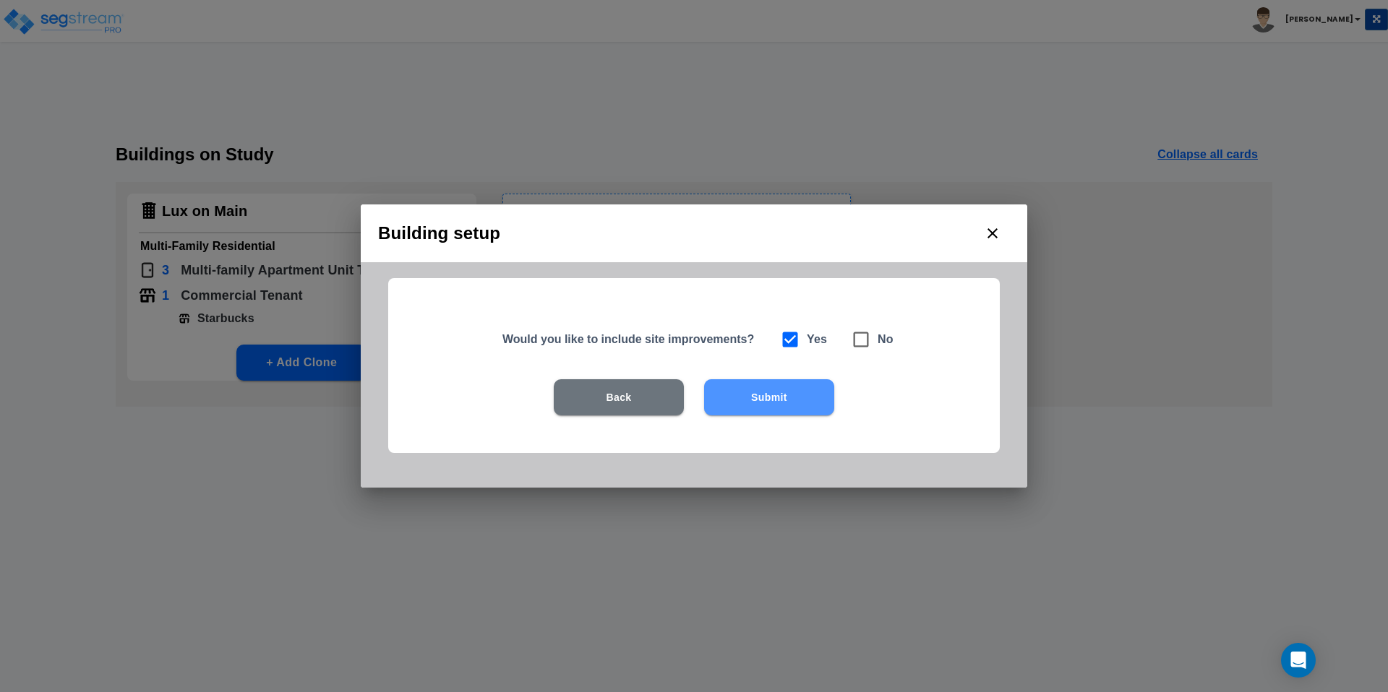
click at [757, 398] on button "Submit" at bounding box center [769, 397] width 130 height 36
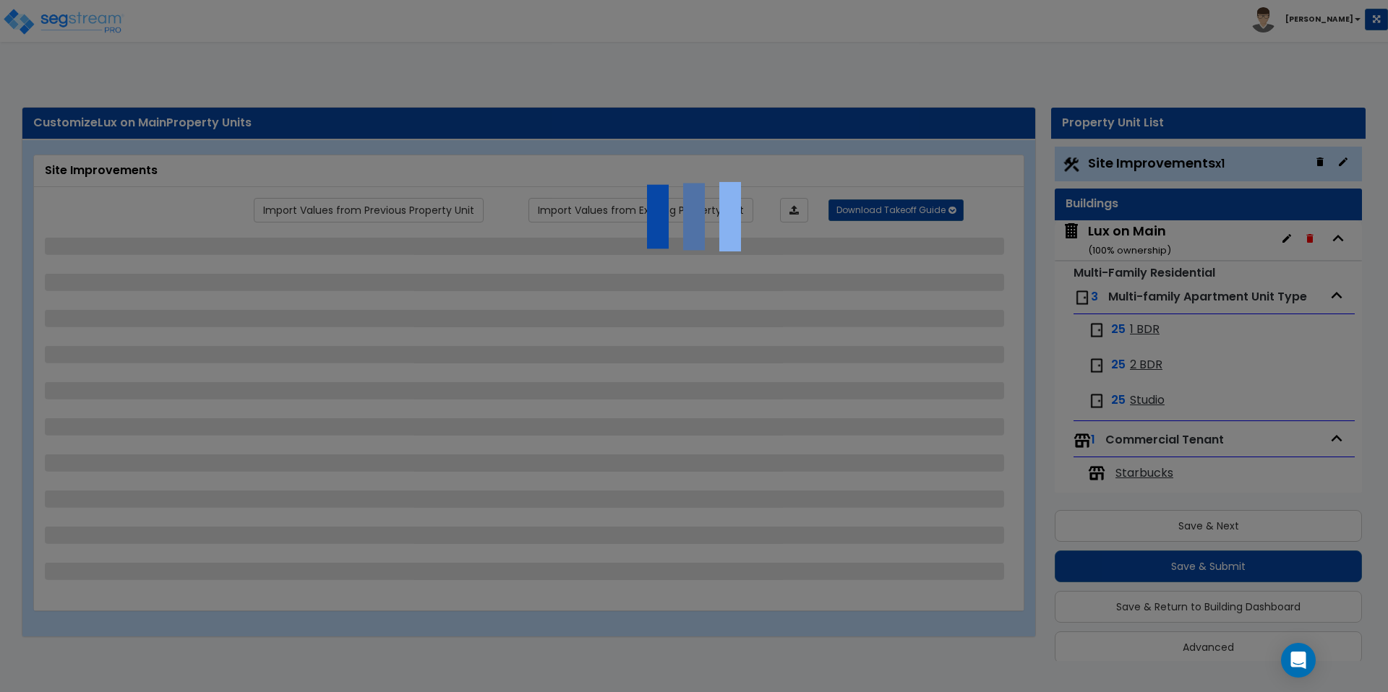
scroll to position [16, 0]
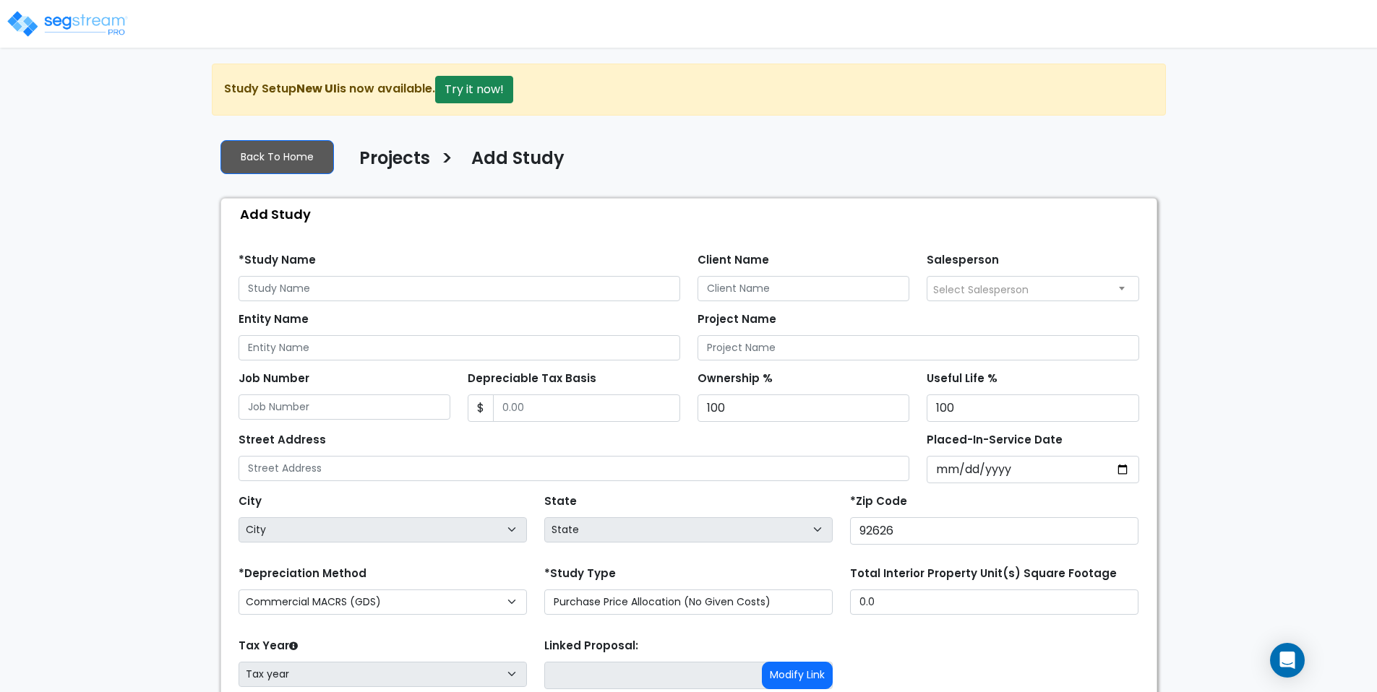
scroll to position [115, 0]
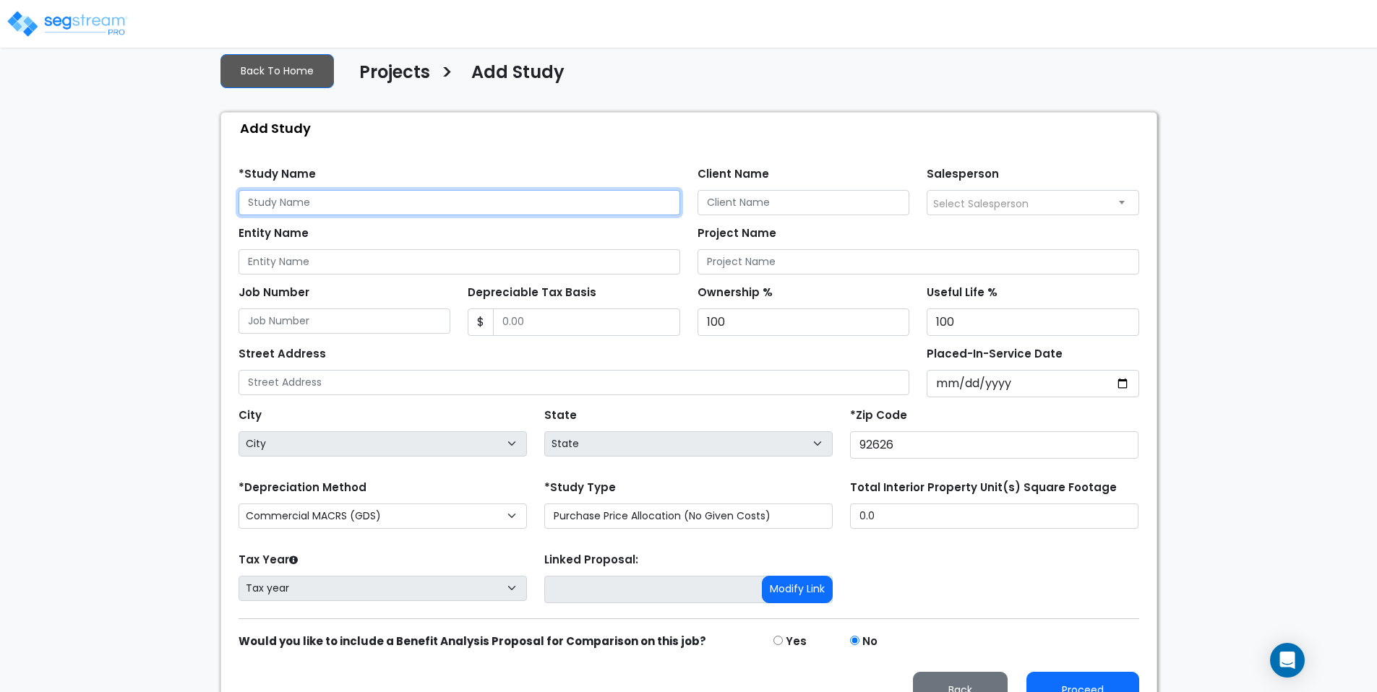
click at [356, 190] on input "text" at bounding box center [460, 202] width 442 height 25
type input "Lux on Main"
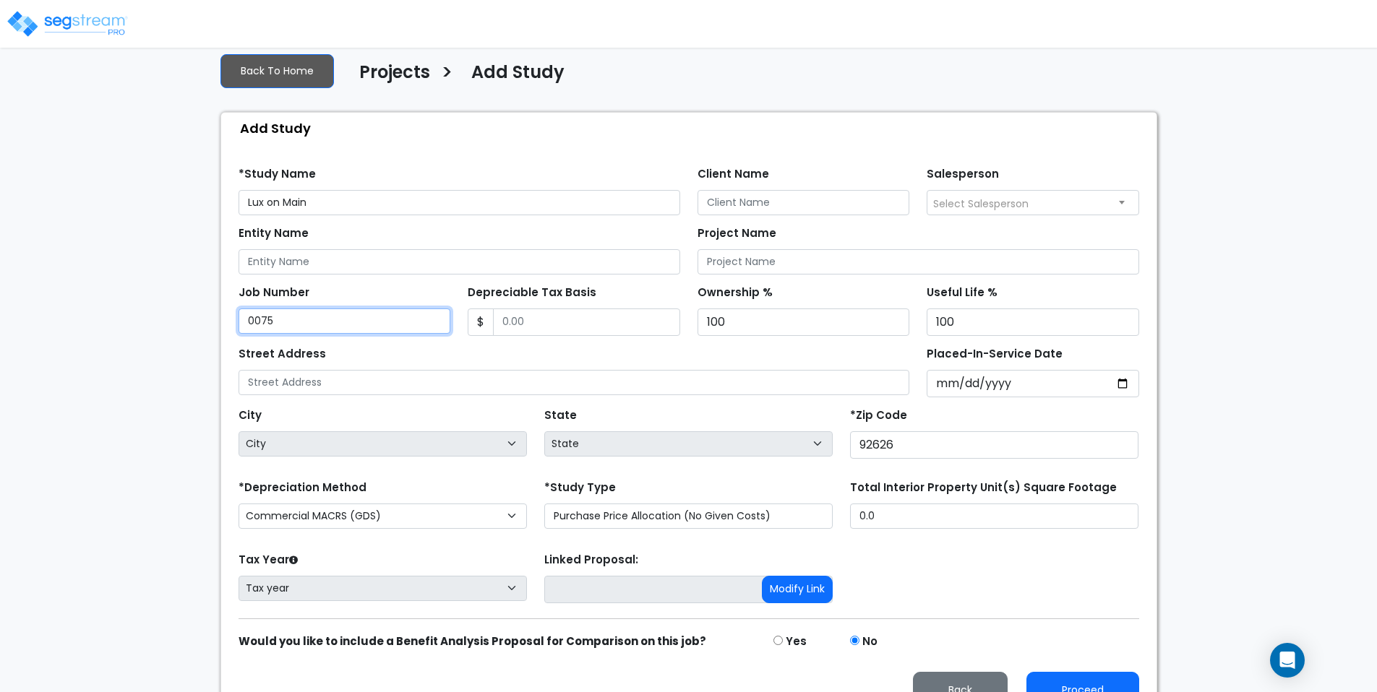
type input "0075"
click at [567, 309] on input "Depreciable Tax Basis" at bounding box center [586, 322] width 187 height 27
type input "5,000,000"
click at [650, 343] on div "Street Address" at bounding box center [574, 369] width 671 height 52
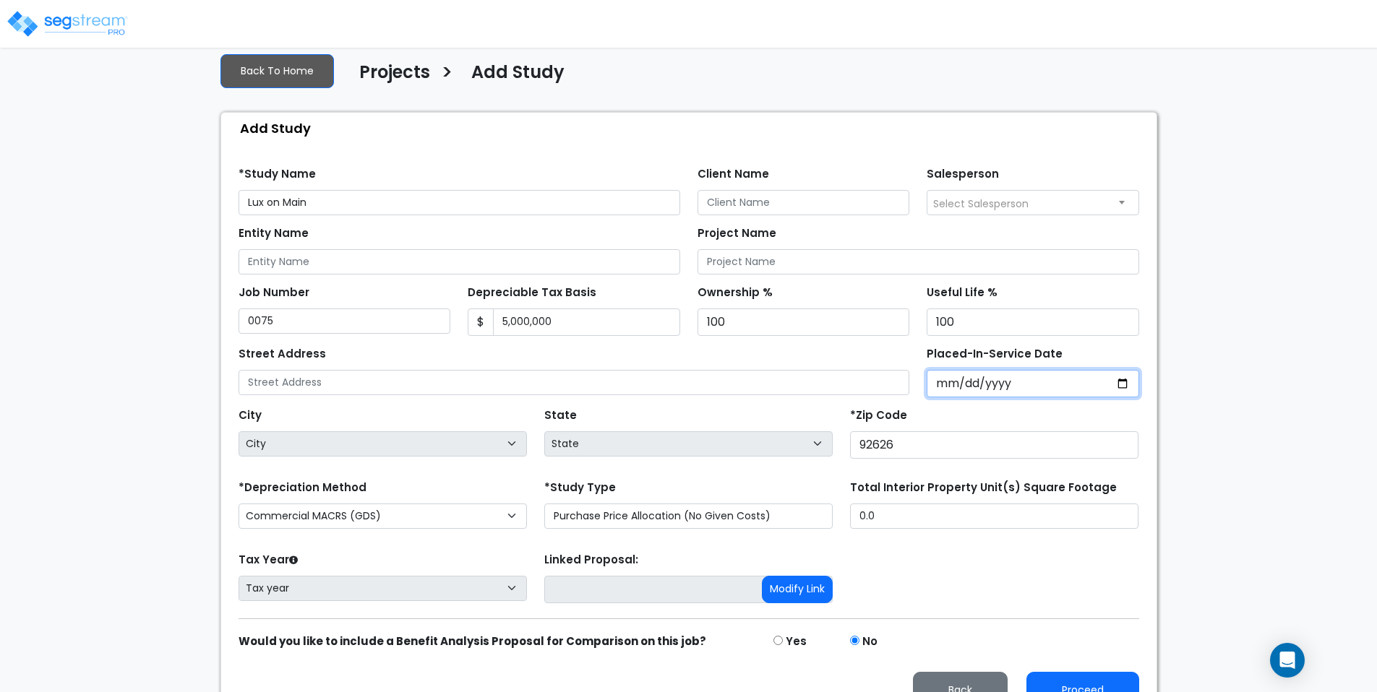
click at [1032, 370] on input "2025-05-01" at bounding box center [1033, 383] width 212 height 27
click at [981, 398] on div "City City State State National Average AB AK AL AR AZ BC CA CO CT DC DE FL GA H…" at bounding box center [689, 430] width 918 height 65
click at [1140, 358] on div "Placed-In-Service Date 2025-05-01" at bounding box center [1033, 370] width 230 height 54
click at [1133, 370] on input "2025-05-01" at bounding box center [1033, 383] width 212 height 27
click at [1131, 370] on input "2025-05-01" at bounding box center [1033, 383] width 212 height 27
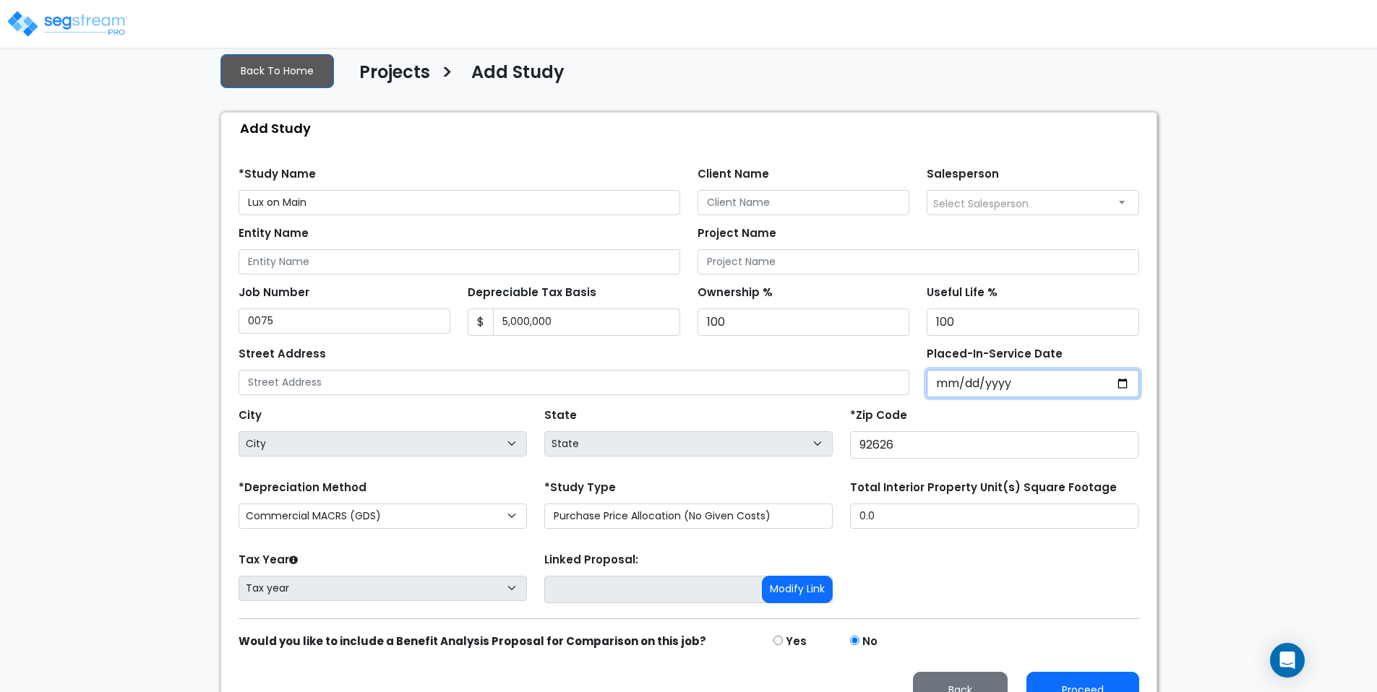
click at [1121, 370] on input "2025-05-01" at bounding box center [1033, 383] width 212 height 27
click at [1115, 370] on input "2025-05-01" at bounding box center [1033, 383] width 212 height 27
type input "2025-05-02"
select select "2025"
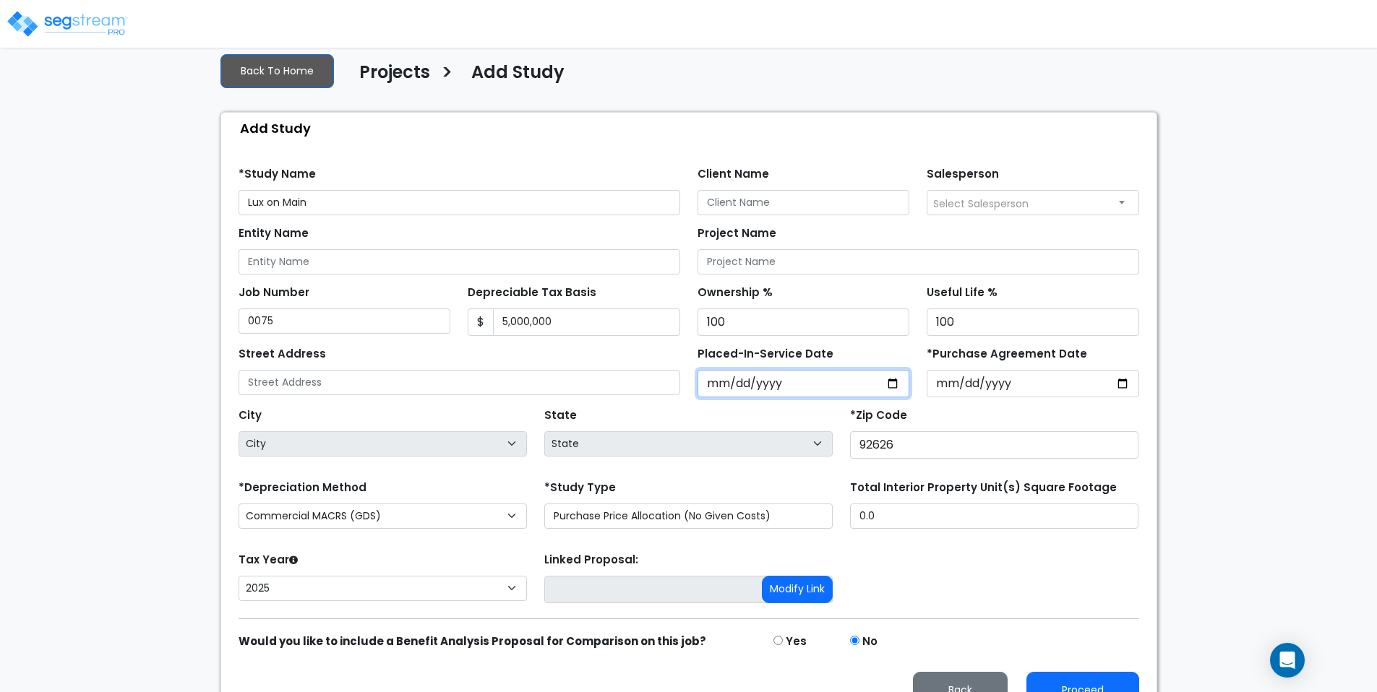
click at [893, 370] on input "2025-05-02" at bounding box center [803, 383] width 212 height 27
type input "2025-05-01"
click at [856, 431] on div "*Zip Code 92626" at bounding box center [994, 434] width 306 height 58
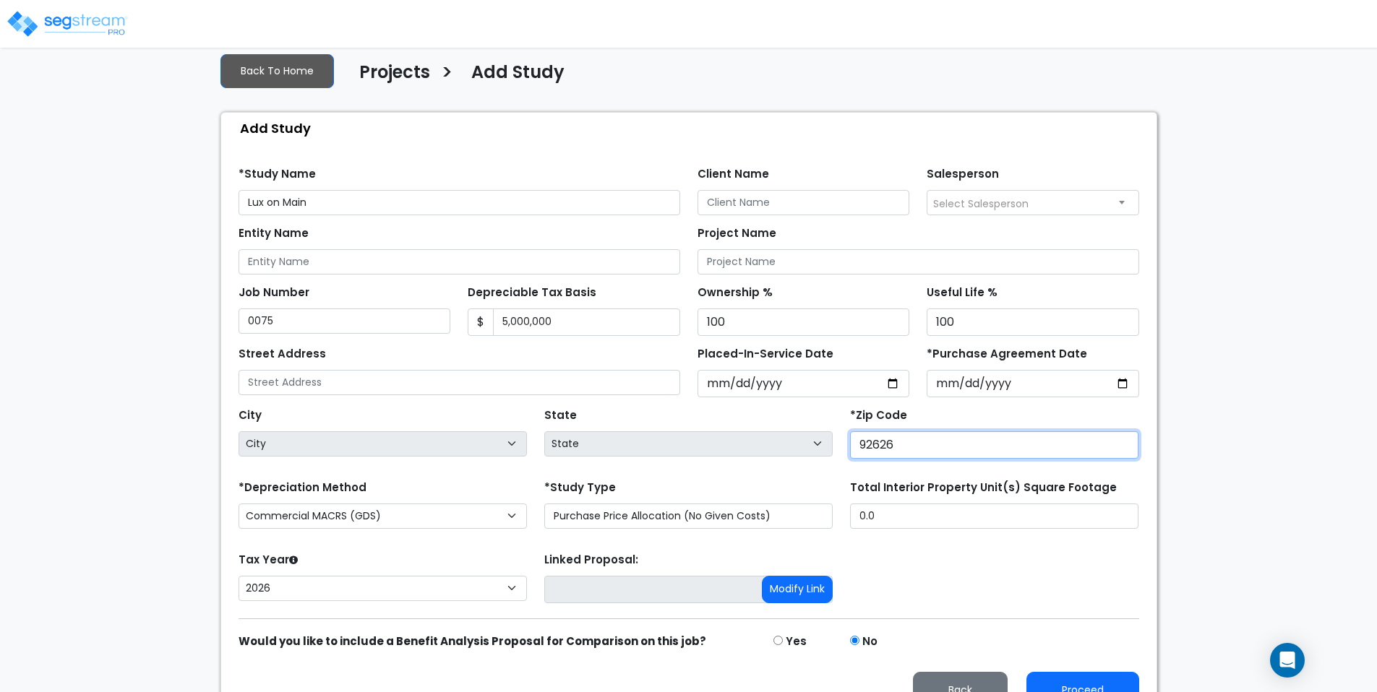
click at [929, 431] on input "92626" at bounding box center [994, 444] width 288 height 27
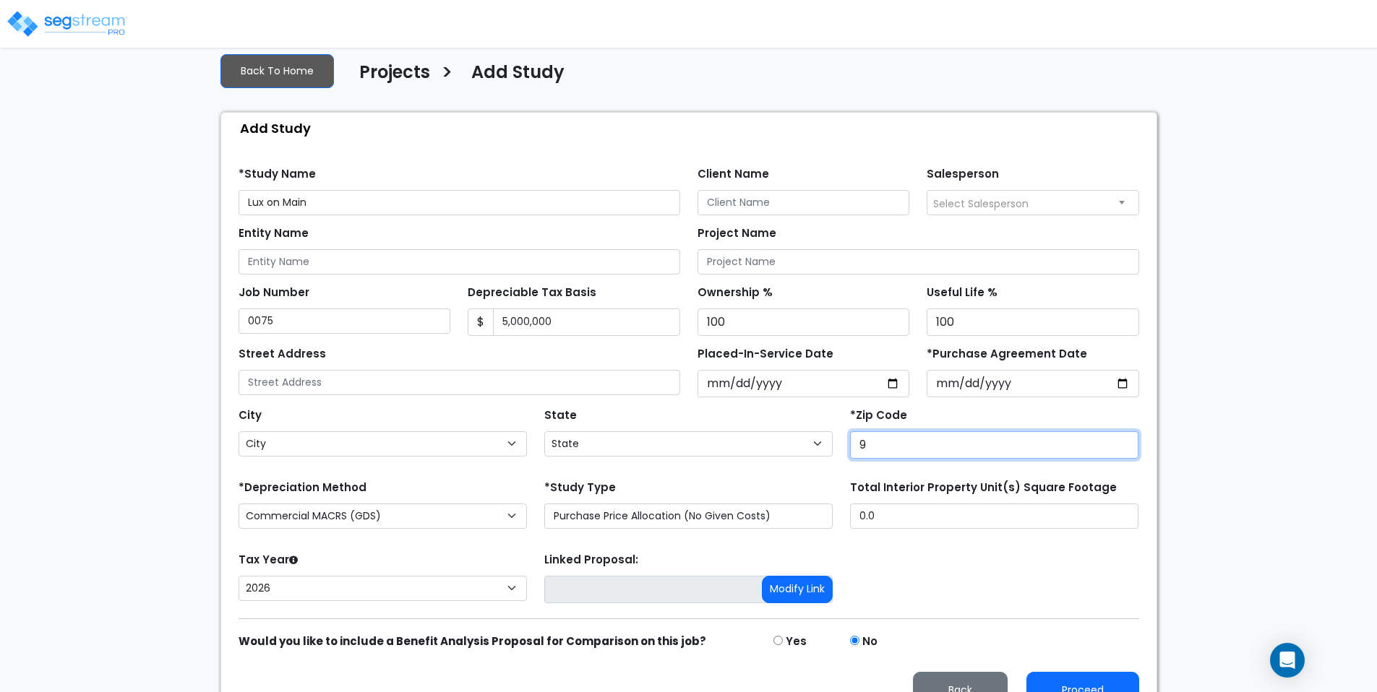
type input "92"
select select "CA"
type input "92626"
click at [1034, 549] on div "Tax Year Please Enter The Placed In Service Date First. 2026 2025 Prior Years D…" at bounding box center [689, 578] width 918 height 58
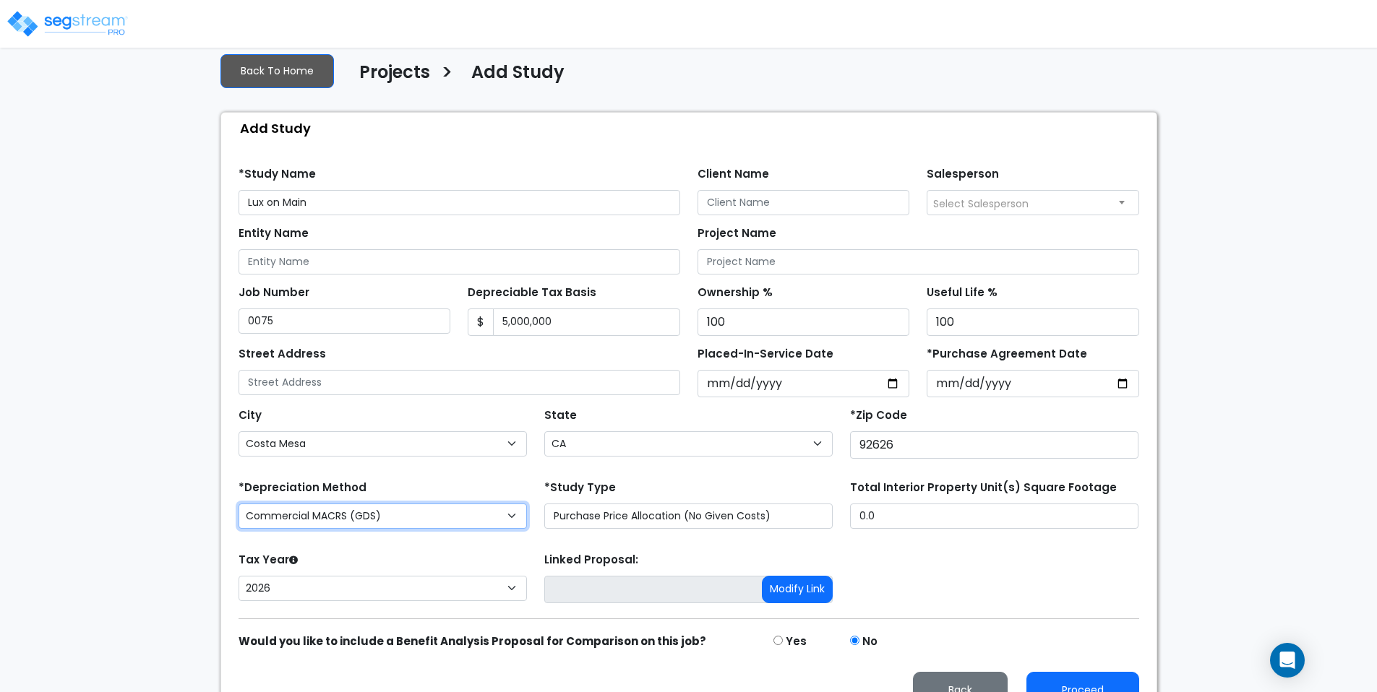
click at [480, 504] on select "Commercial MACRS (GDS) Residential Rental MACRS (GDS) Commercial MACRS (GDS) QI…" at bounding box center [383, 516] width 288 height 25
select select "RRM(_39"
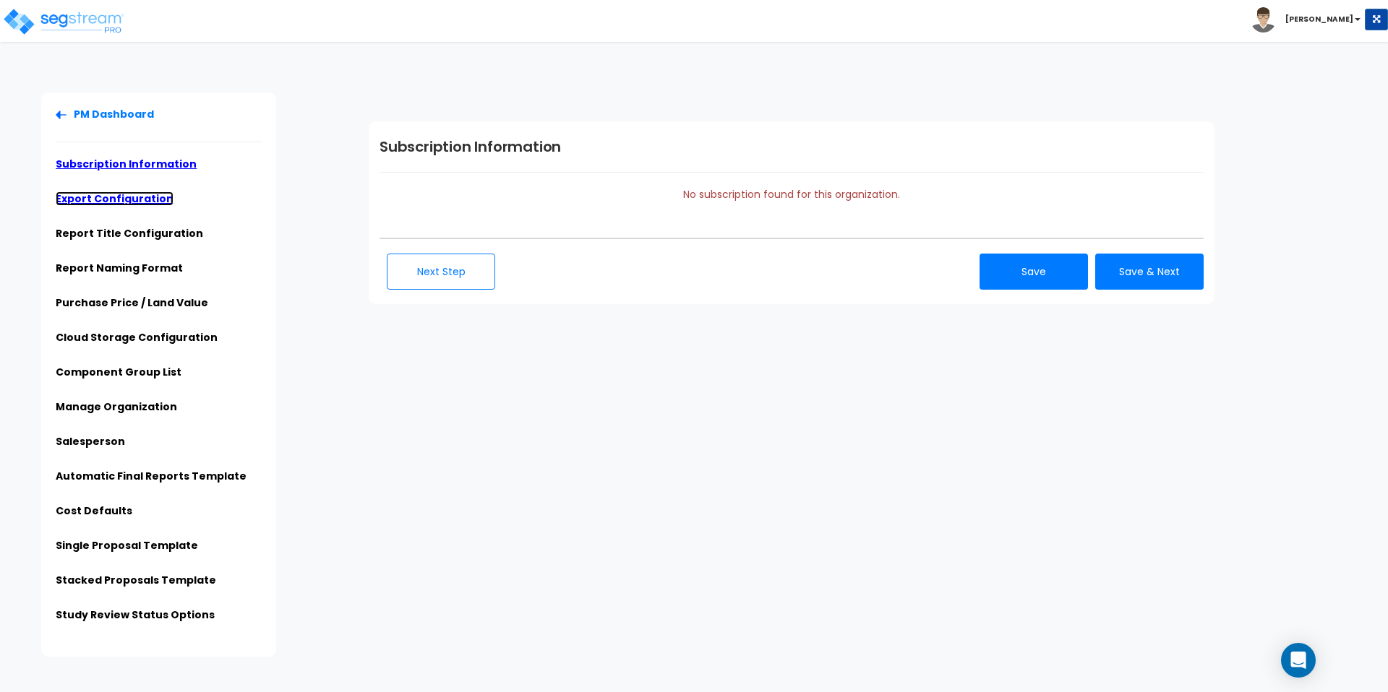
click at [124, 192] on link "Export Configuration" at bounding box center [115, 199] width 118 height 14
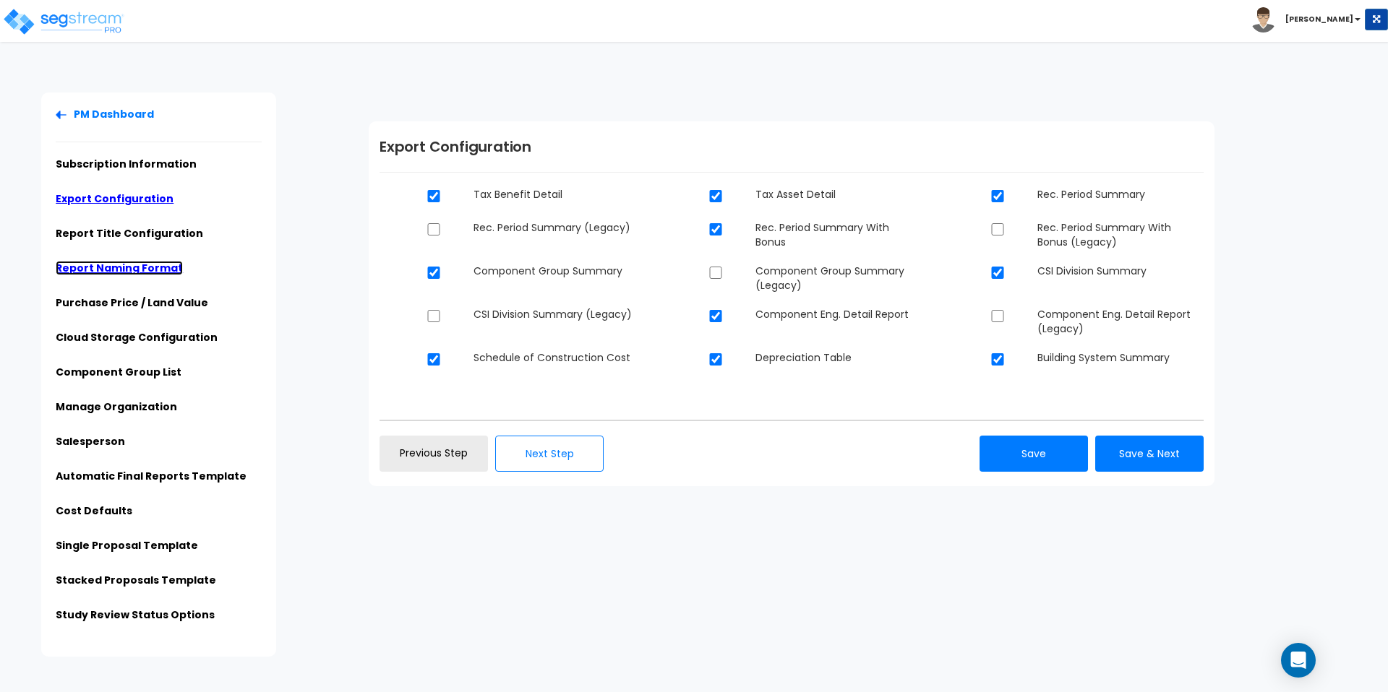
click at [117, 261] on link "Report Naming Format" at bounding box center [119, 268] width 127 height 14
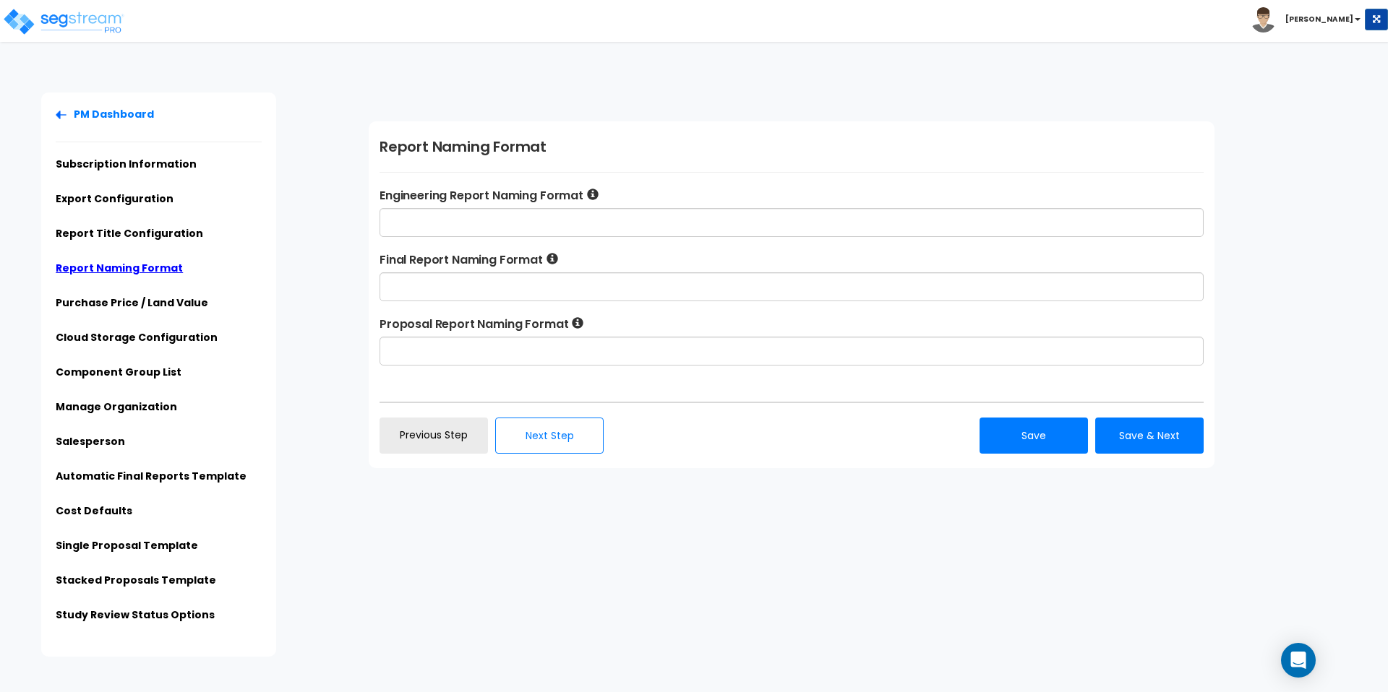
click at [118, 226] on li "Report Title Configuration" at bounding box center [159, 238] width 206 height 24
click at [119, 226] on link "Report Title Configuration" at bounding box center [129, 233] width 147 height 14
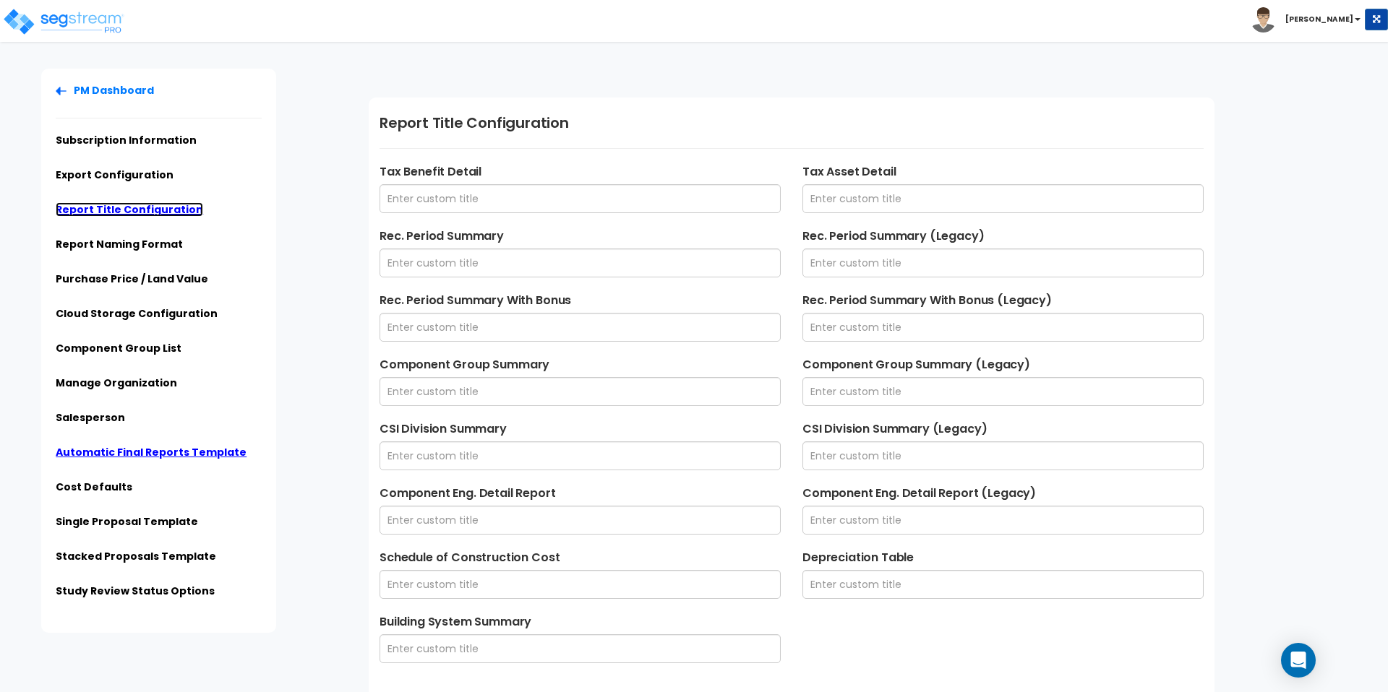
scroll to position [35, 0]
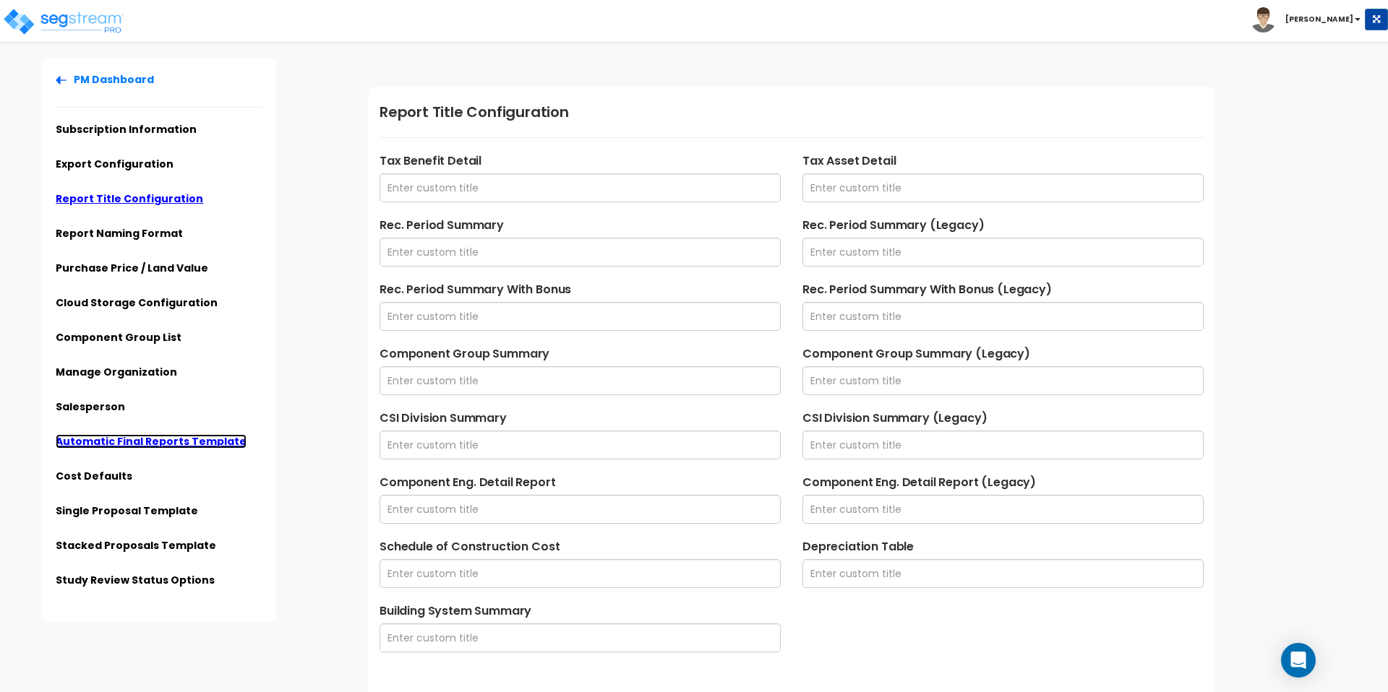
click at [95, 434] on link "Automatic Final Reports Template" at bounding box center [151, 441] width 191 height 14
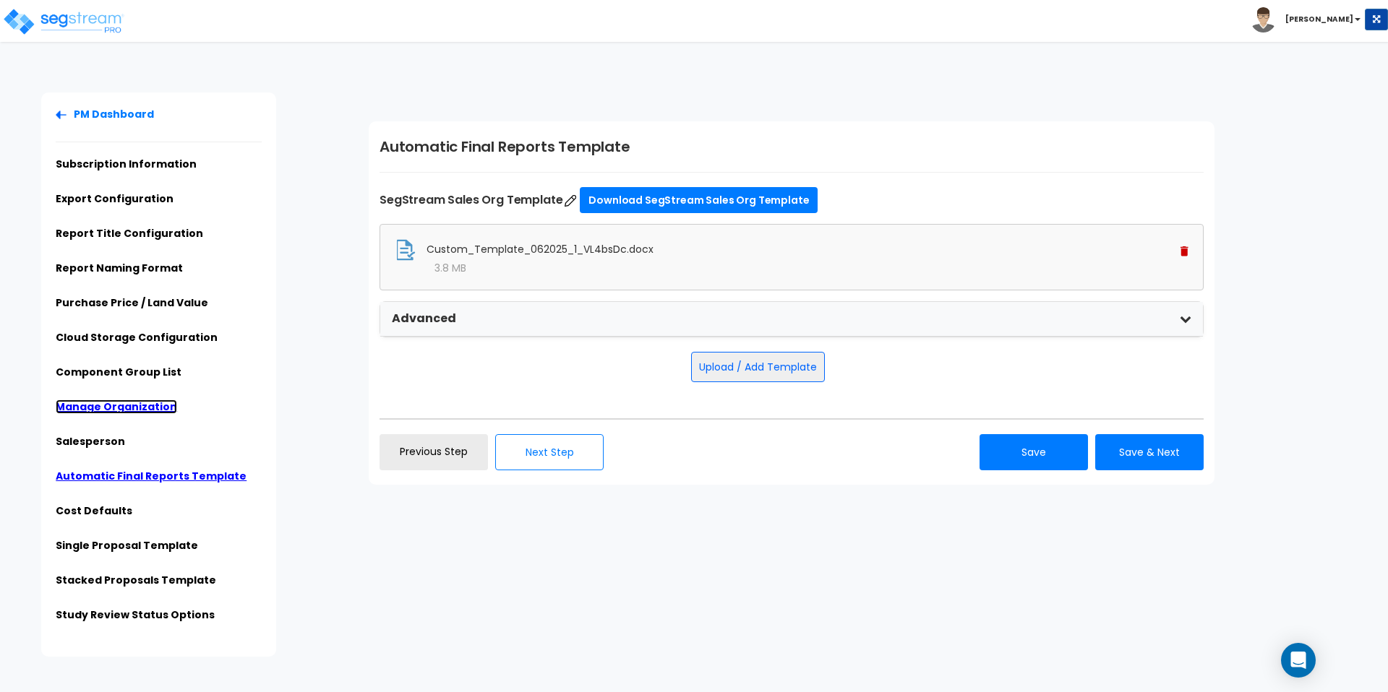
click at [120, 400] on link "Manage Organization" at bounding box center [116, 407] width 121 height 14
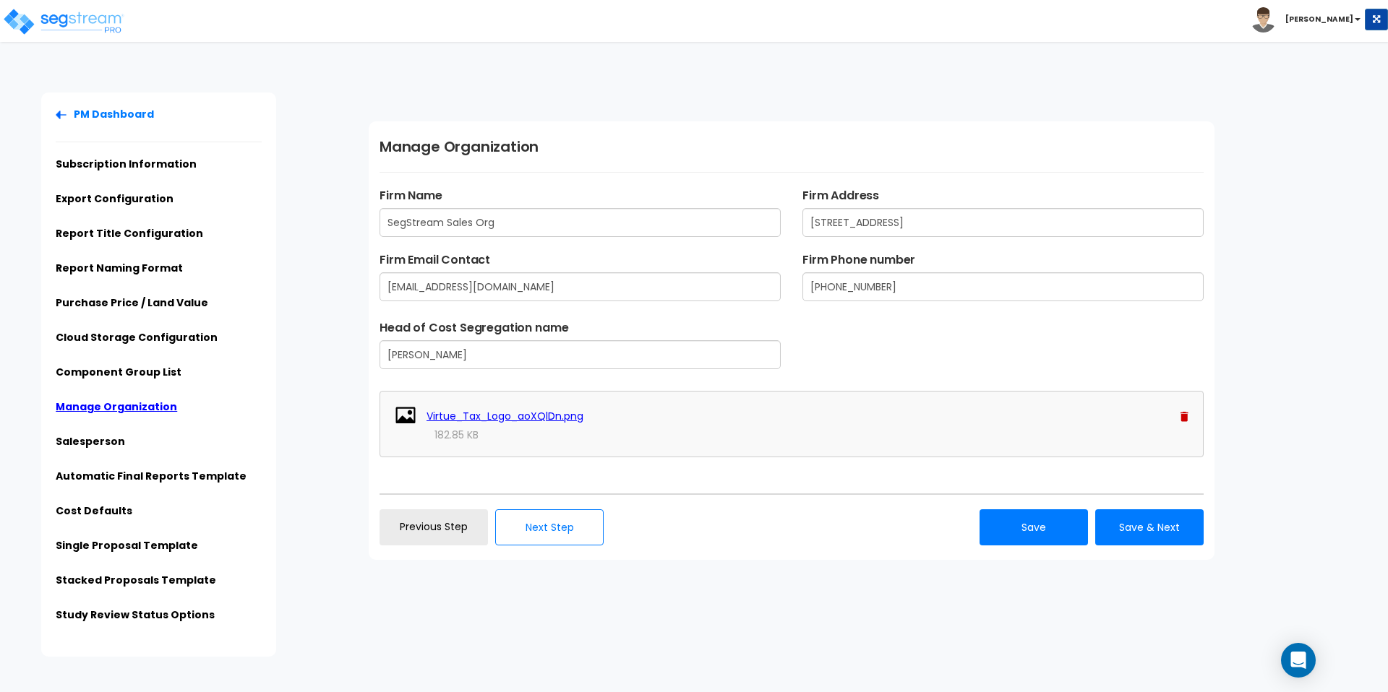
click at [129, 365] on li "Component Group List" at bounding box center [159, 377] width 206 height 24
click at [132, 365] on link "Component Group List" at bounding box center [119, 372] width 126 height 14
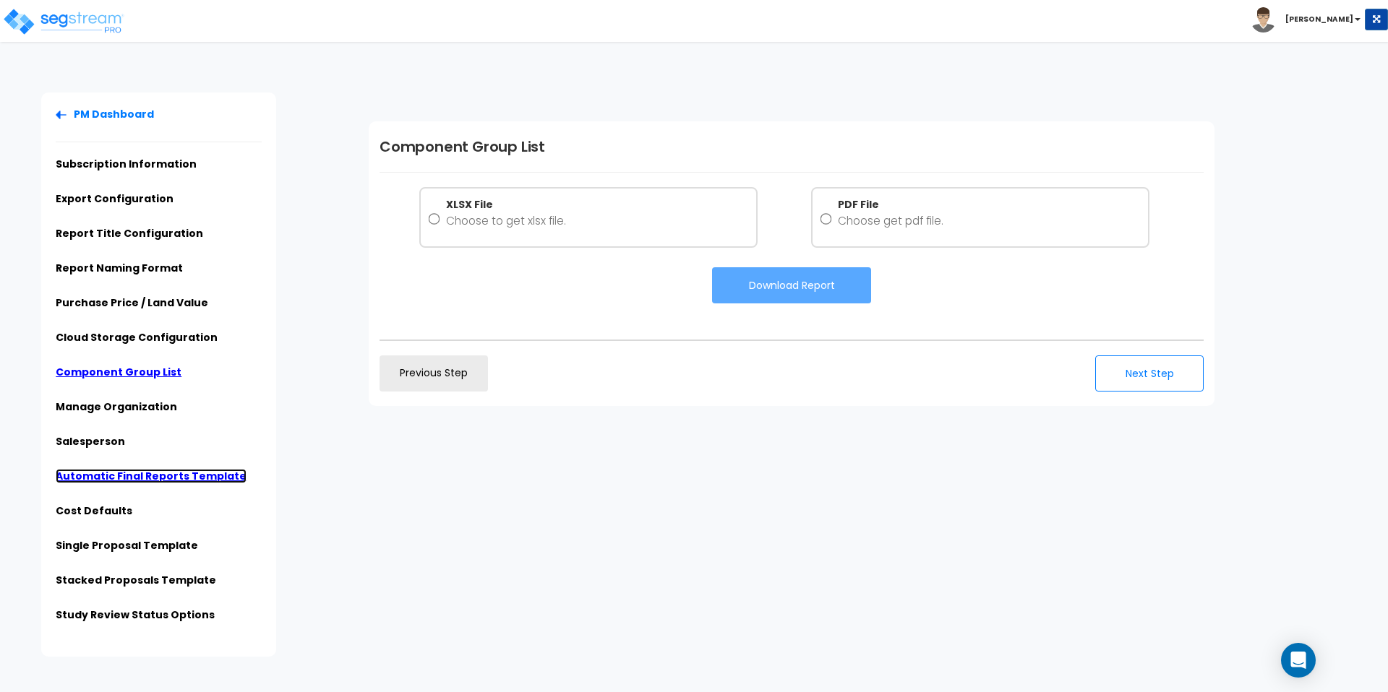
click at [87, 469] on link "Automatic Final Reports Template" at bounding box center [151, 476] width 191 height 14
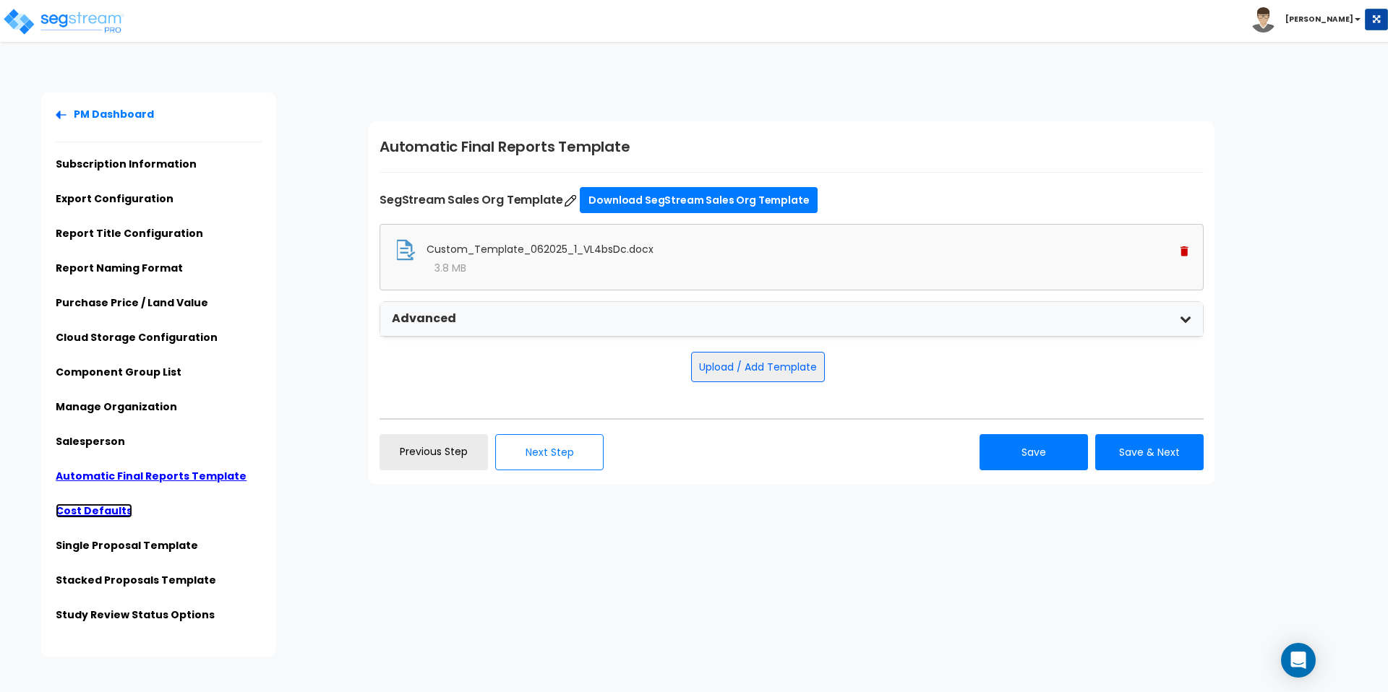
click at [96, 504] on link "Cost Defaults" at bounding box center [94, 511] width 77 height 14
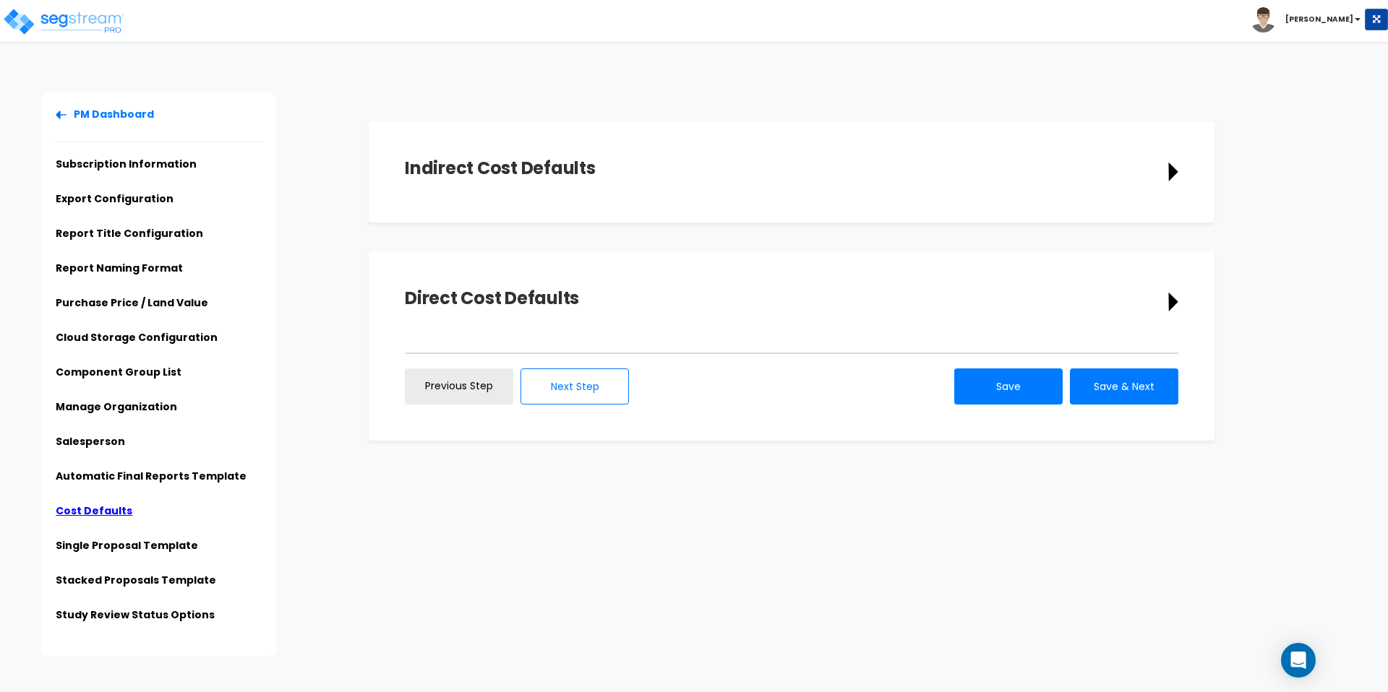
click at [1168, 292] on icon at bounding box center [1173, 302] width 10 height 20
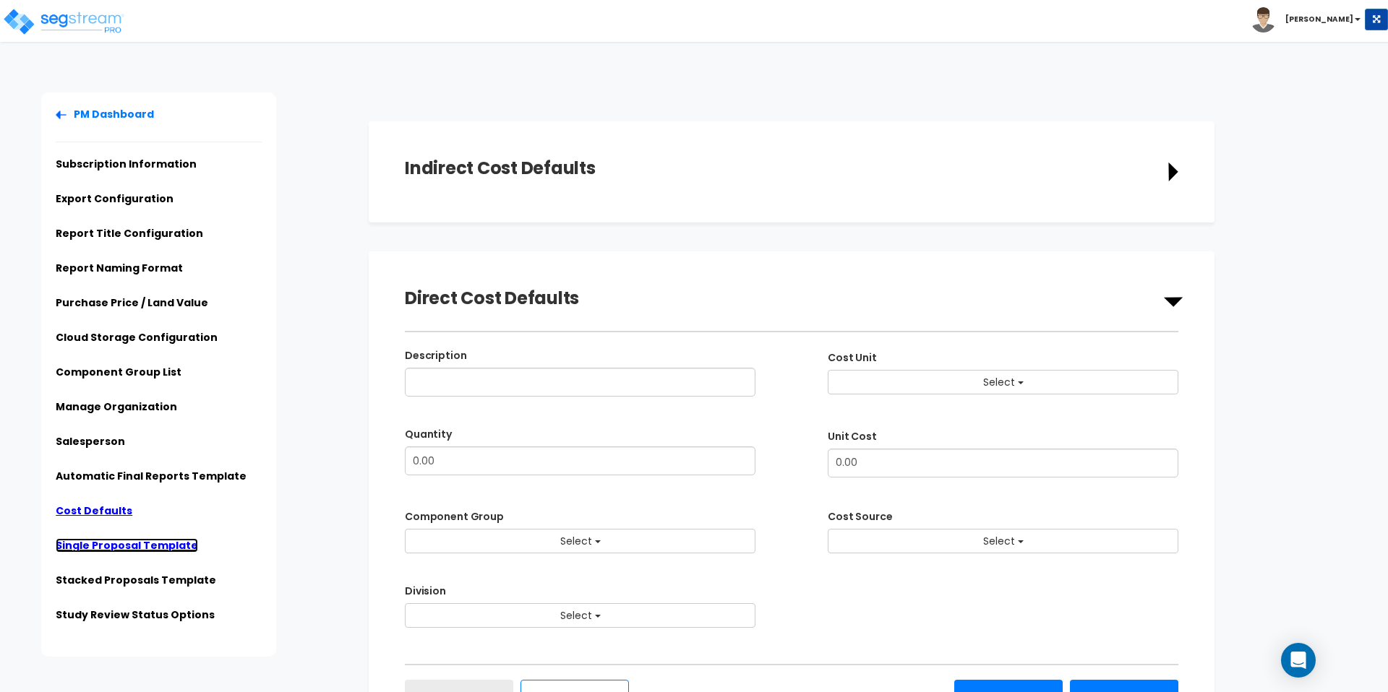
click at [126, 538] on link "Single Proposal Template" at bounding box center [127, 545] width 142 height 14
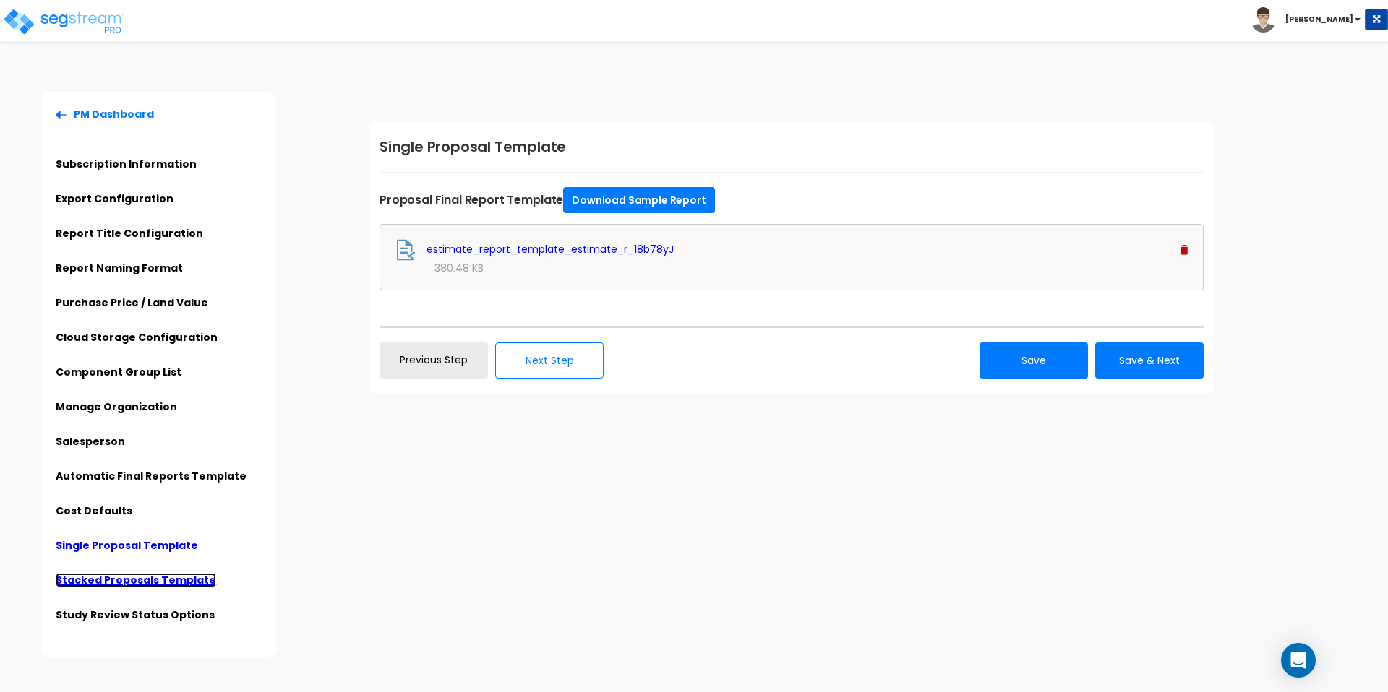
click at [132, 573] on link "Stacked Proposals Template" at bounding box center [136, 580] width 160 height 14
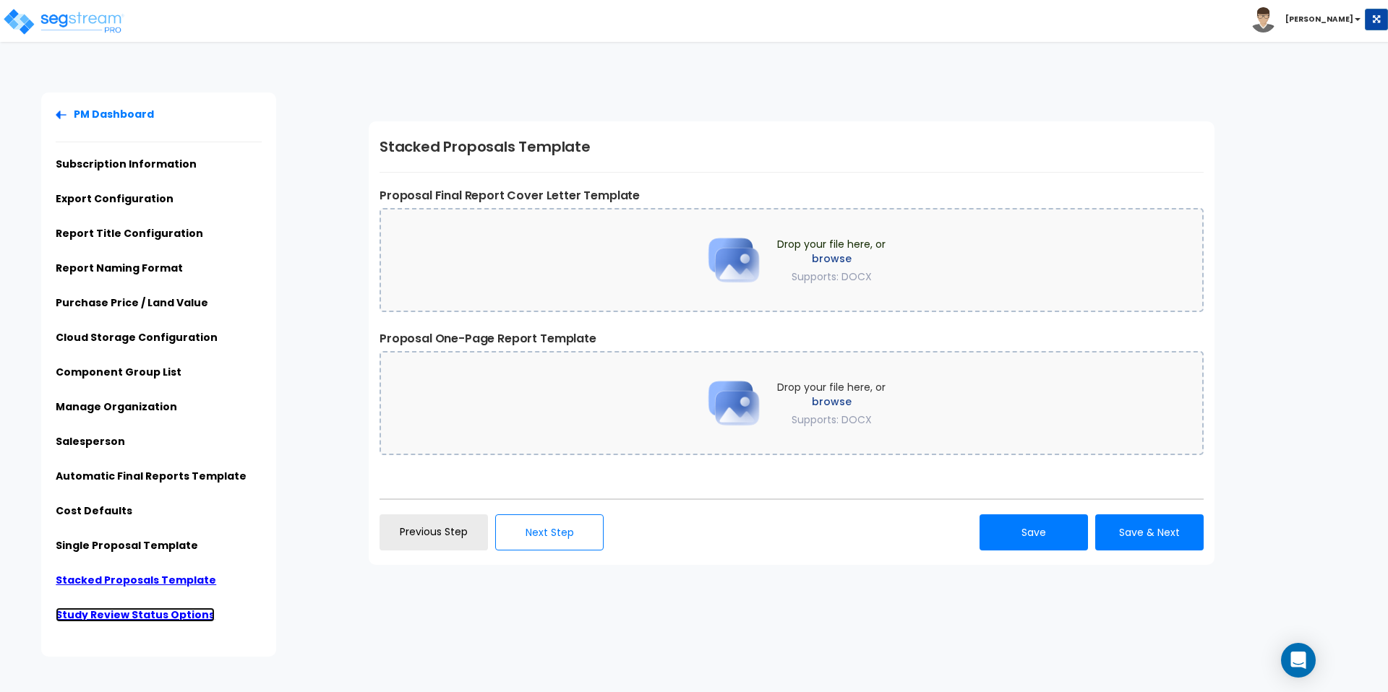
click at [112, 608] on link "Study Review Status Options" at bounding box center [135, 615] width 159 height 14
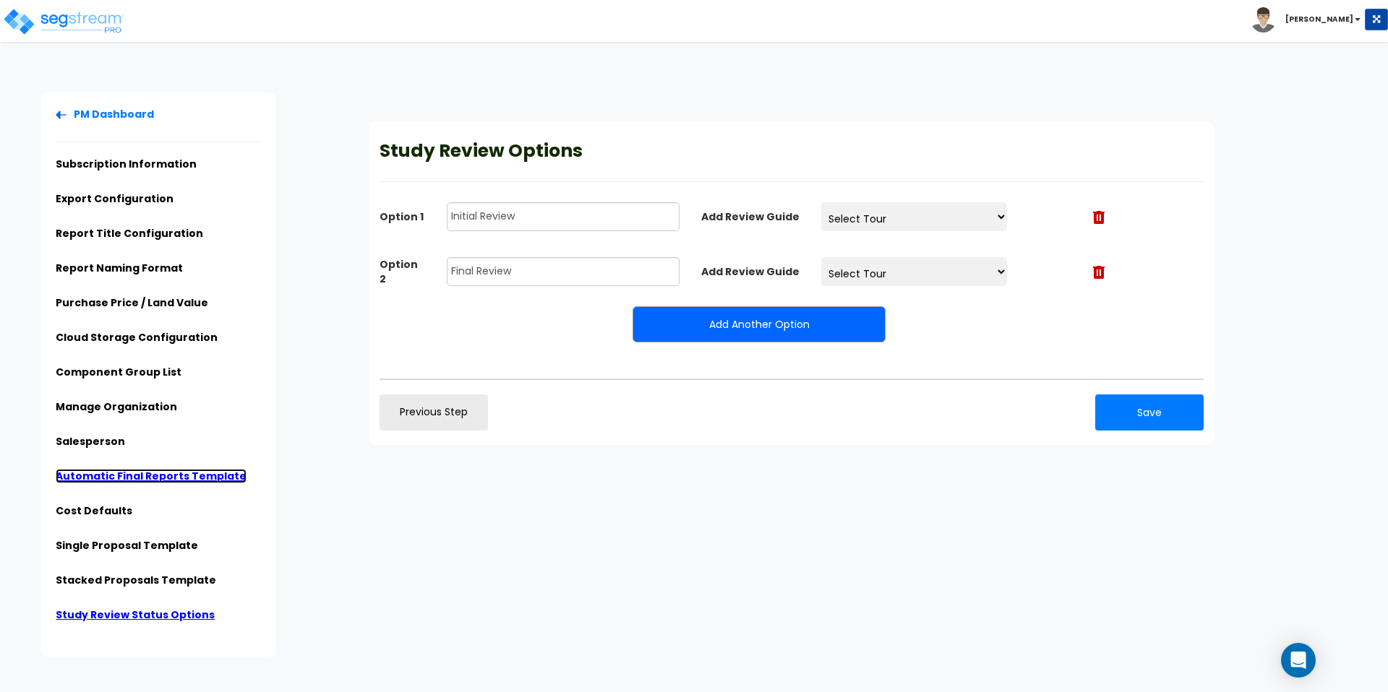
click at [151, 469] on link "Automatic Final Reports Template" at bounding box center [151, 476] width 191 height 14
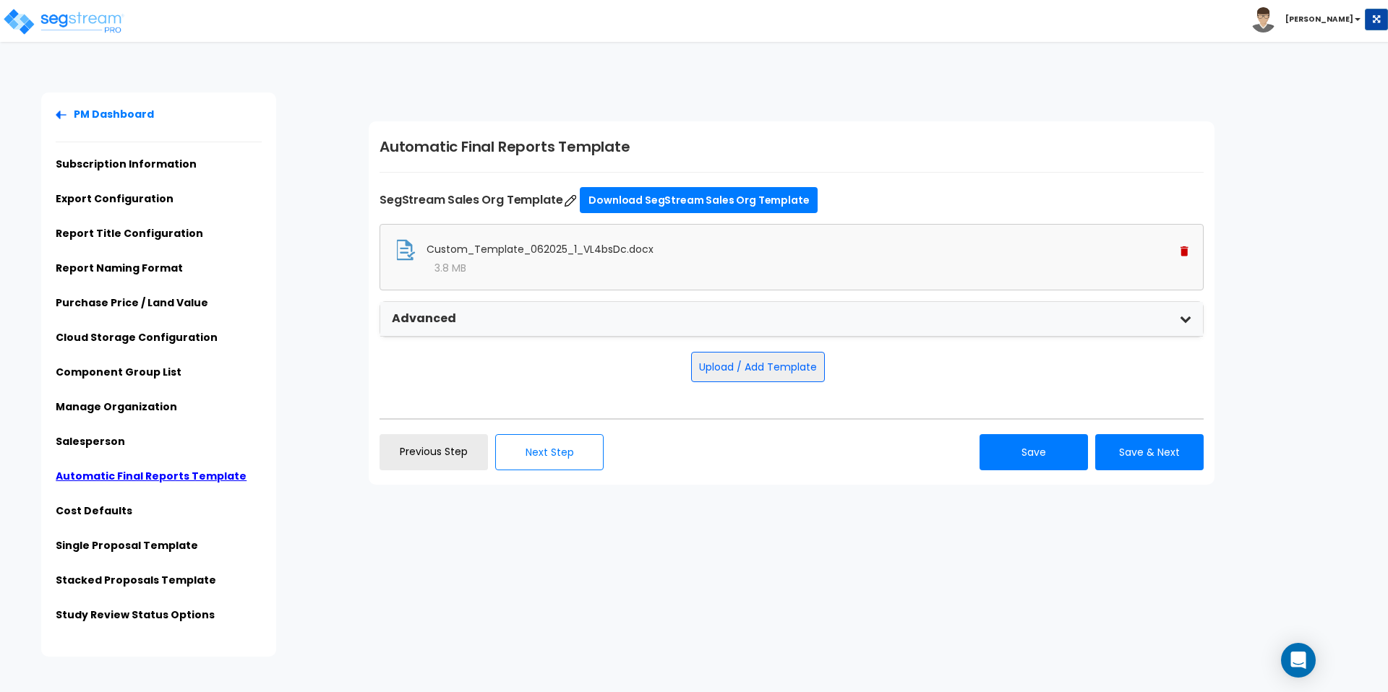
click at [679, 303] on div "Advanced" at bounding box center [791, 319] width 822 height 35
